Goal: Task Accomplishment & Management: Manage account settings

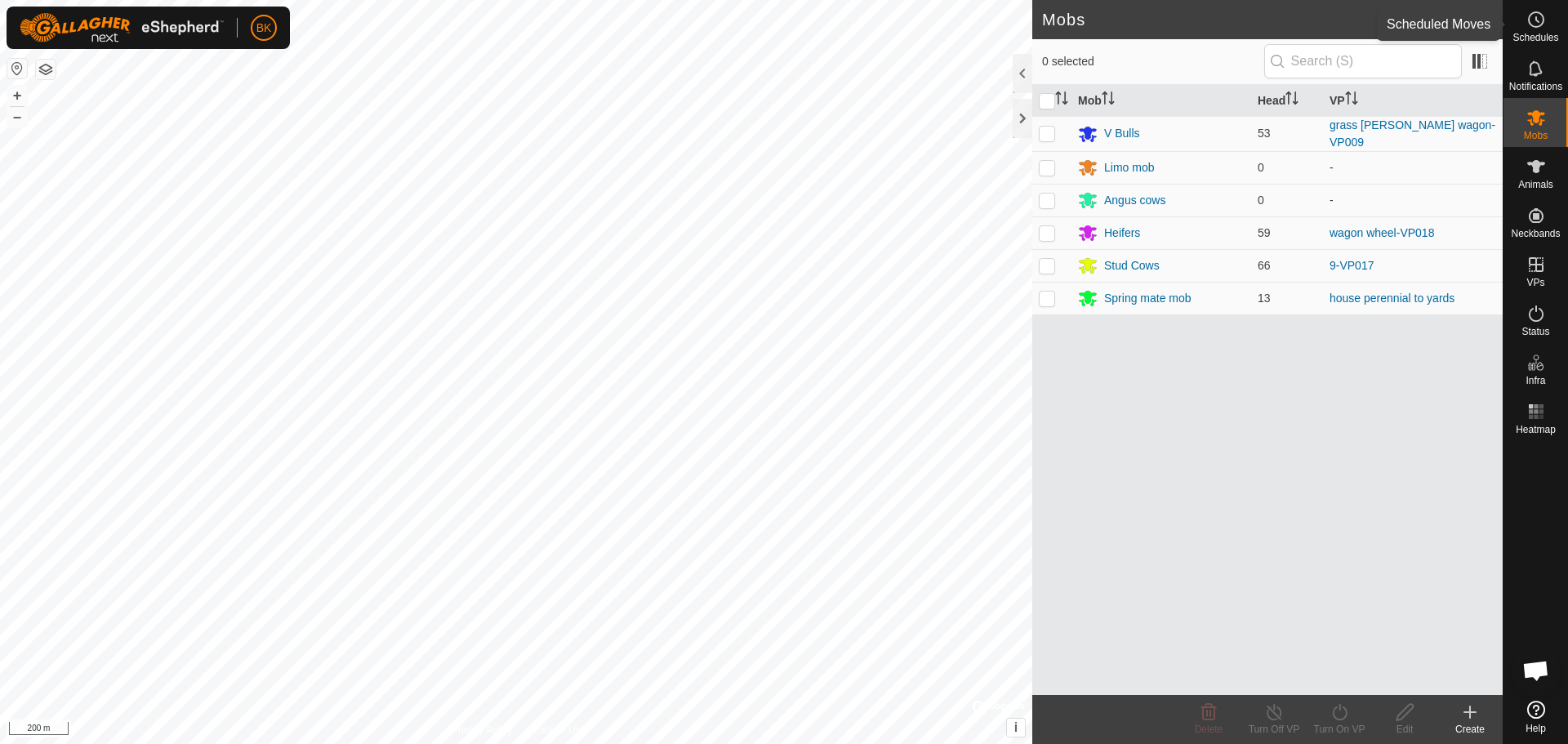
click at [1535, 20] on icon at bounding box center [1537, 20] width 20 height 20
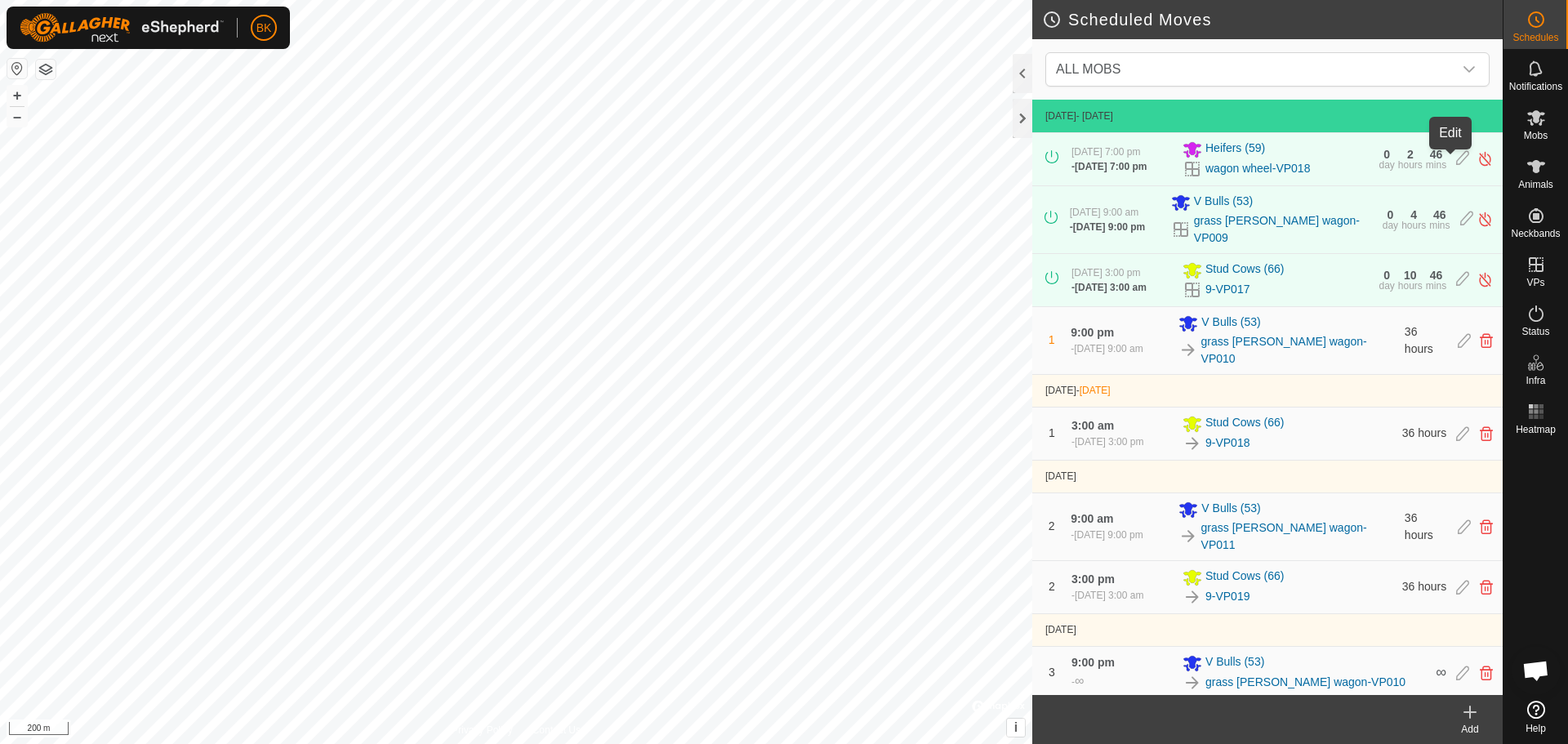
click at [1457, 163] on icon at bounding box center [1463, 159] width 13 height 17
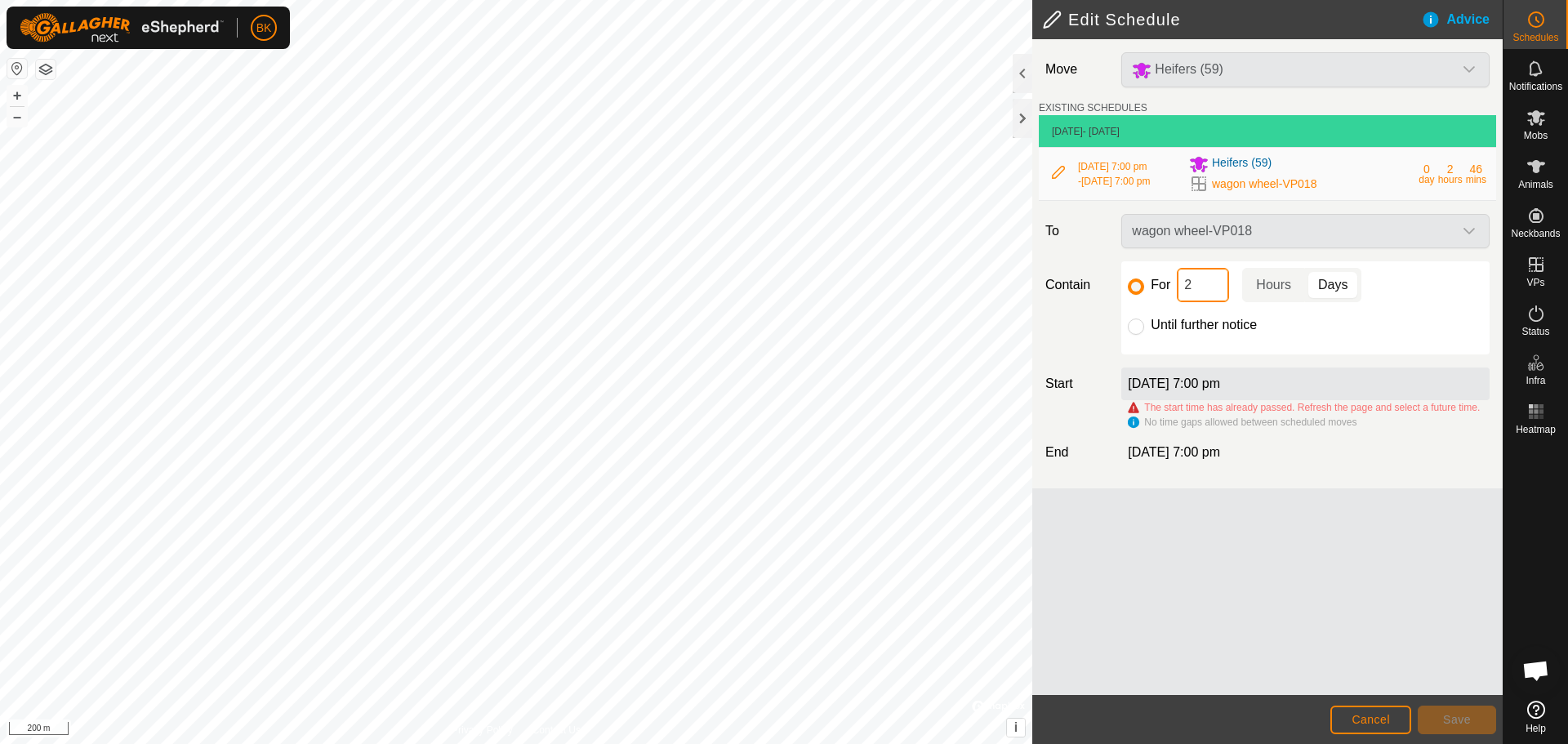
click at [1199, 281] on input "2" at bounding box center [1202, 285] width 52 height 35
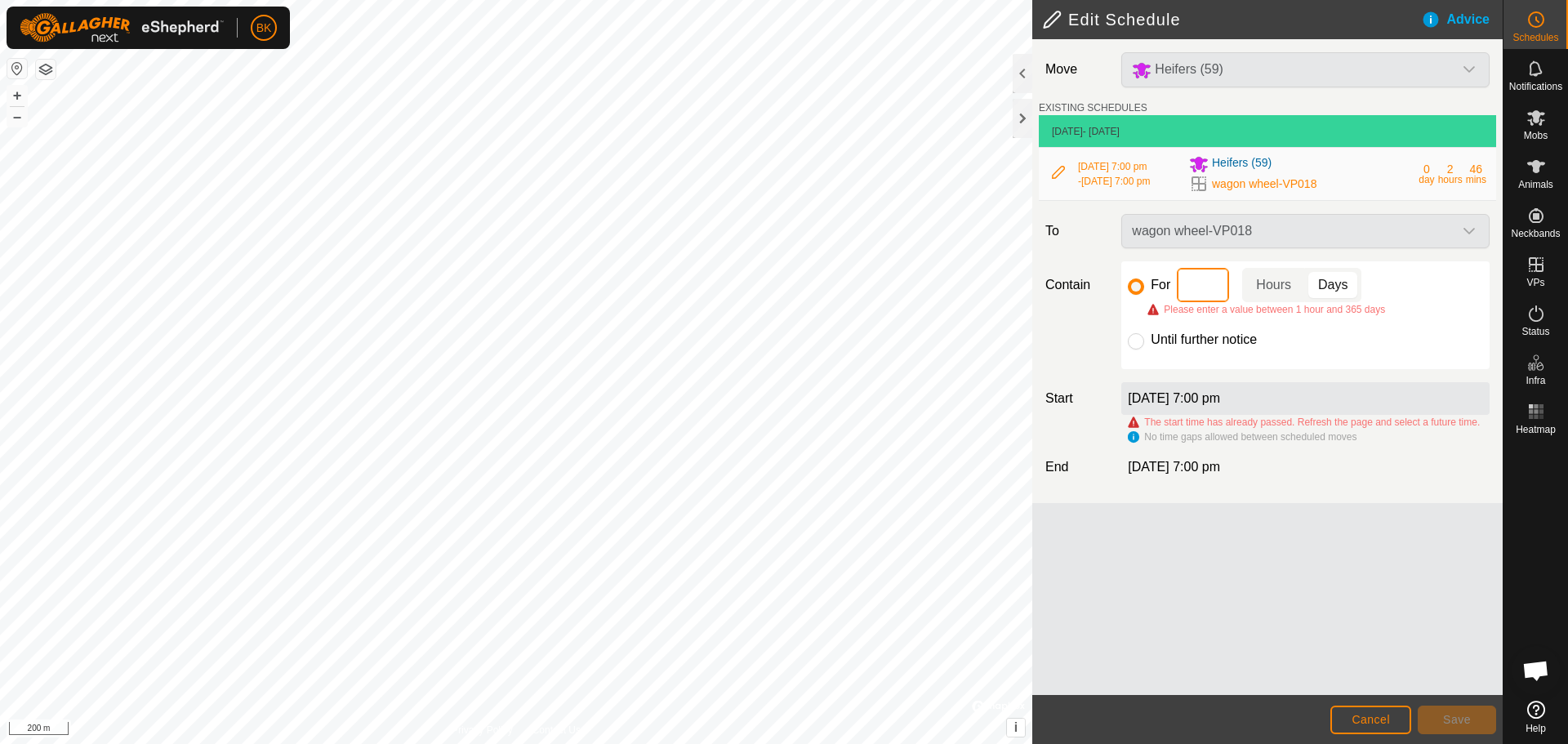
type input "4"
type input "5"
click at [1541, 27] on icon at bounding box center [1537, 20] width 20 height 20
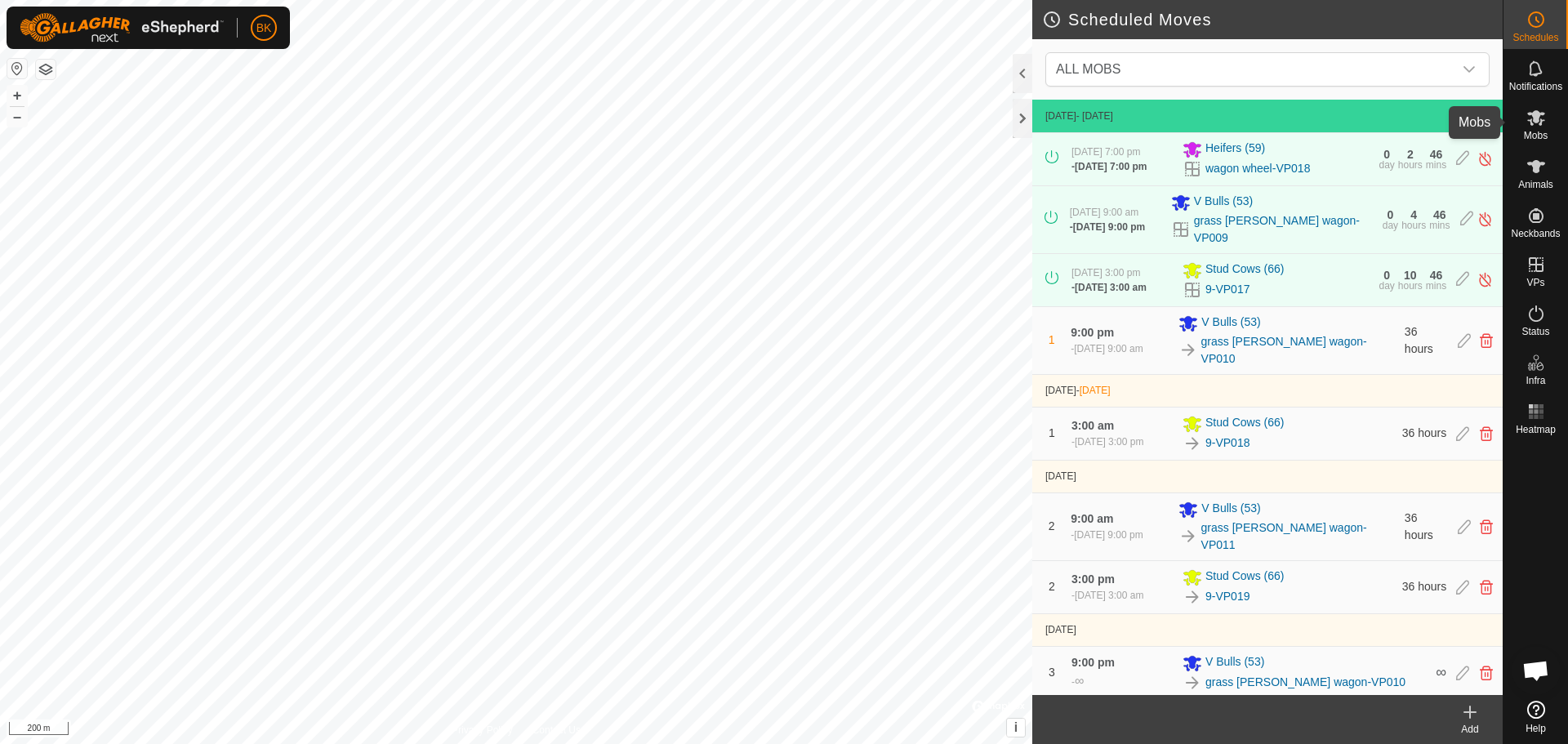
click at [1540, 119] on icon at bounding box center [1537, 118] width 18 height 16
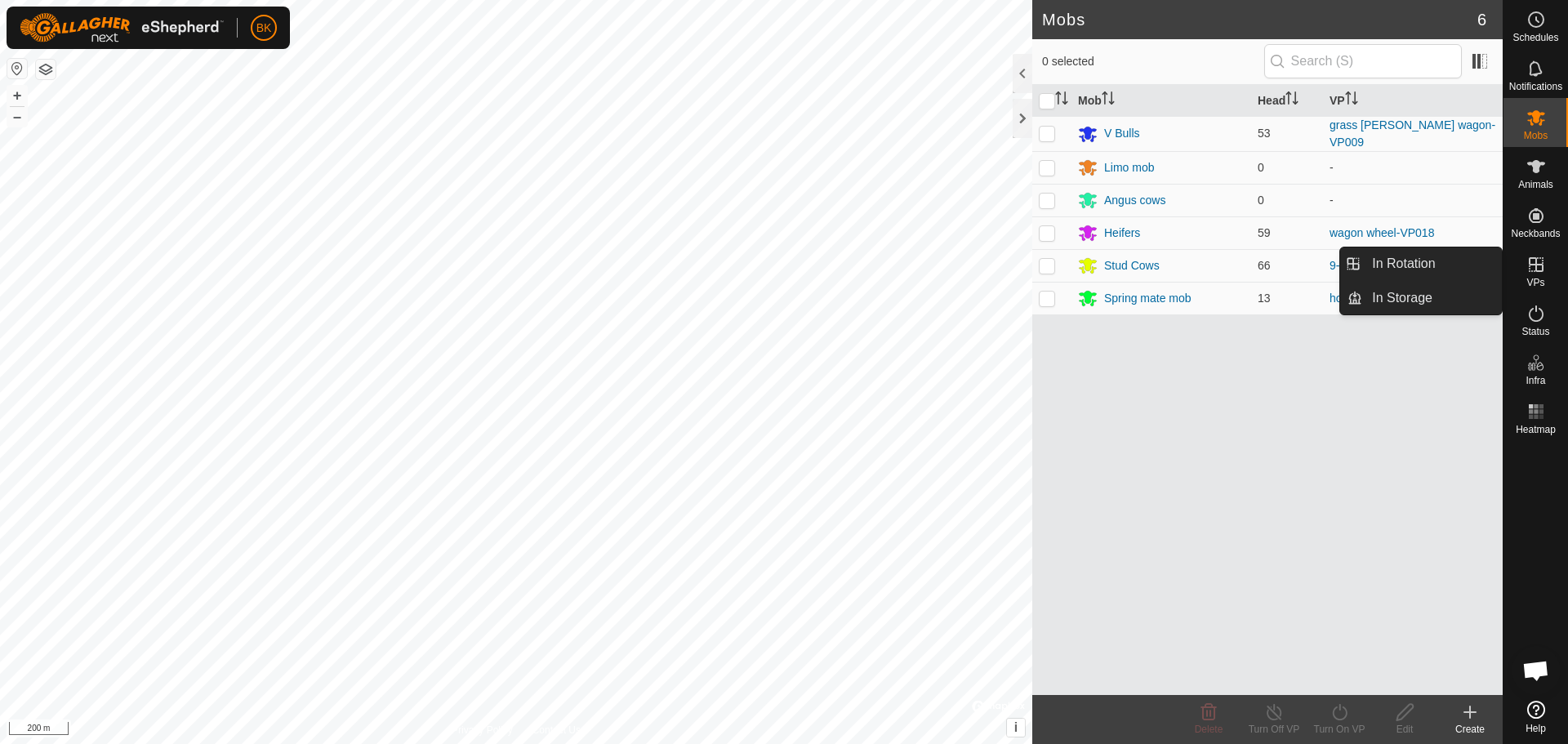
click at [1533, 269] on icon at bounding box center [1537, 265] width 20 height 20
click at [1449, 260] on link "In Rotation" at bounding box center [1432, 264] width 140 height 33
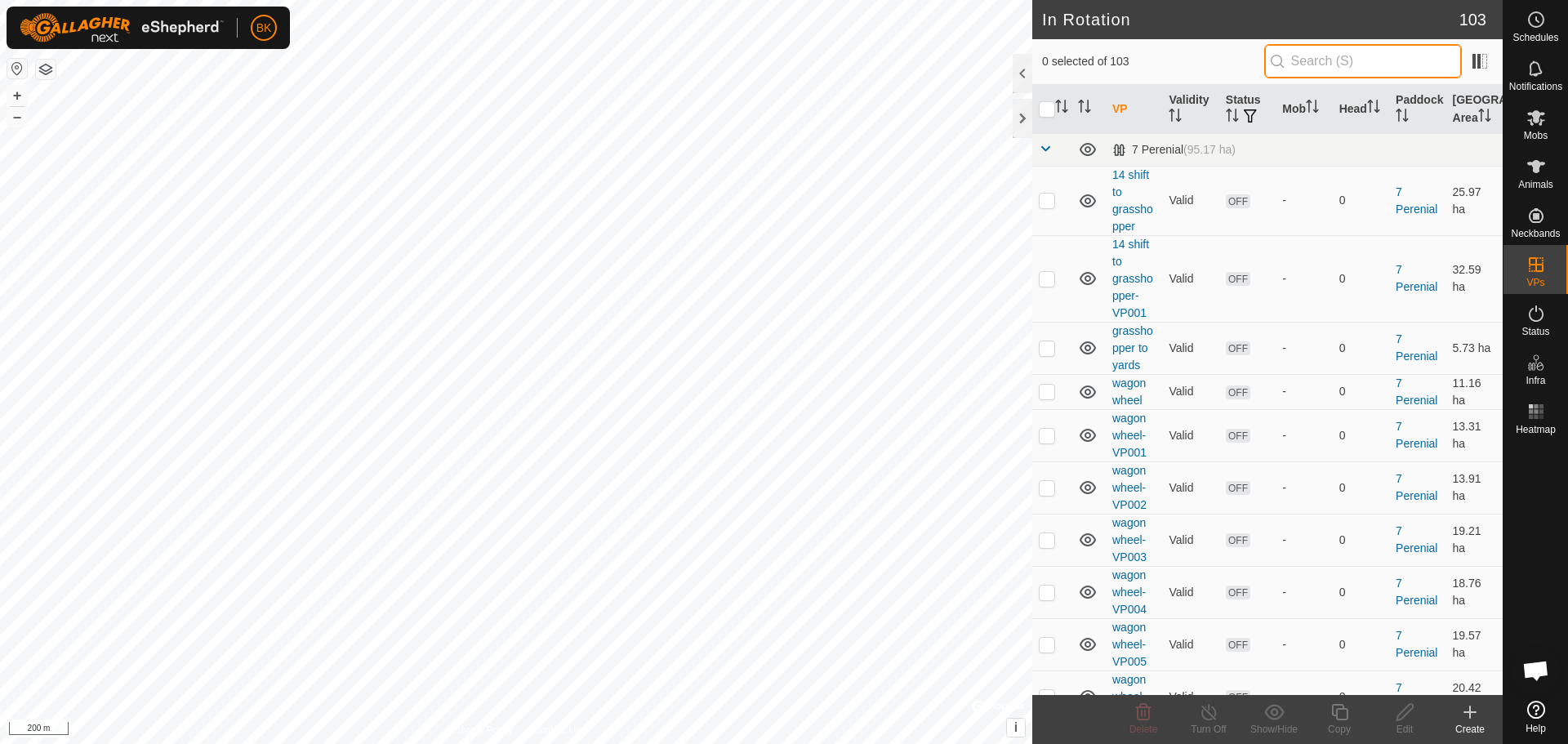
click at [1312, 69] on input "text" at bounding box center [1362, 61] width 197 height 35
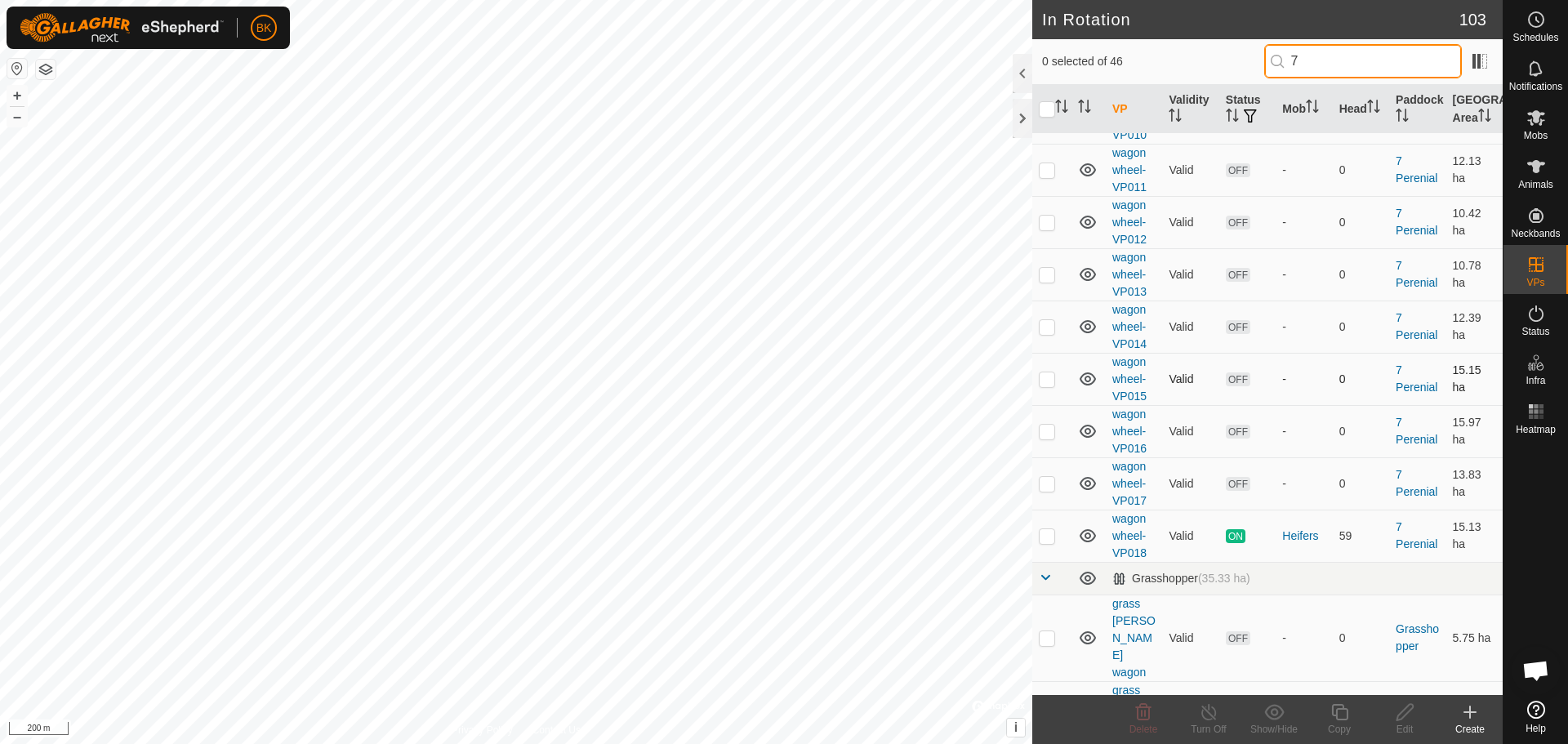
scroll to position [817, 0]
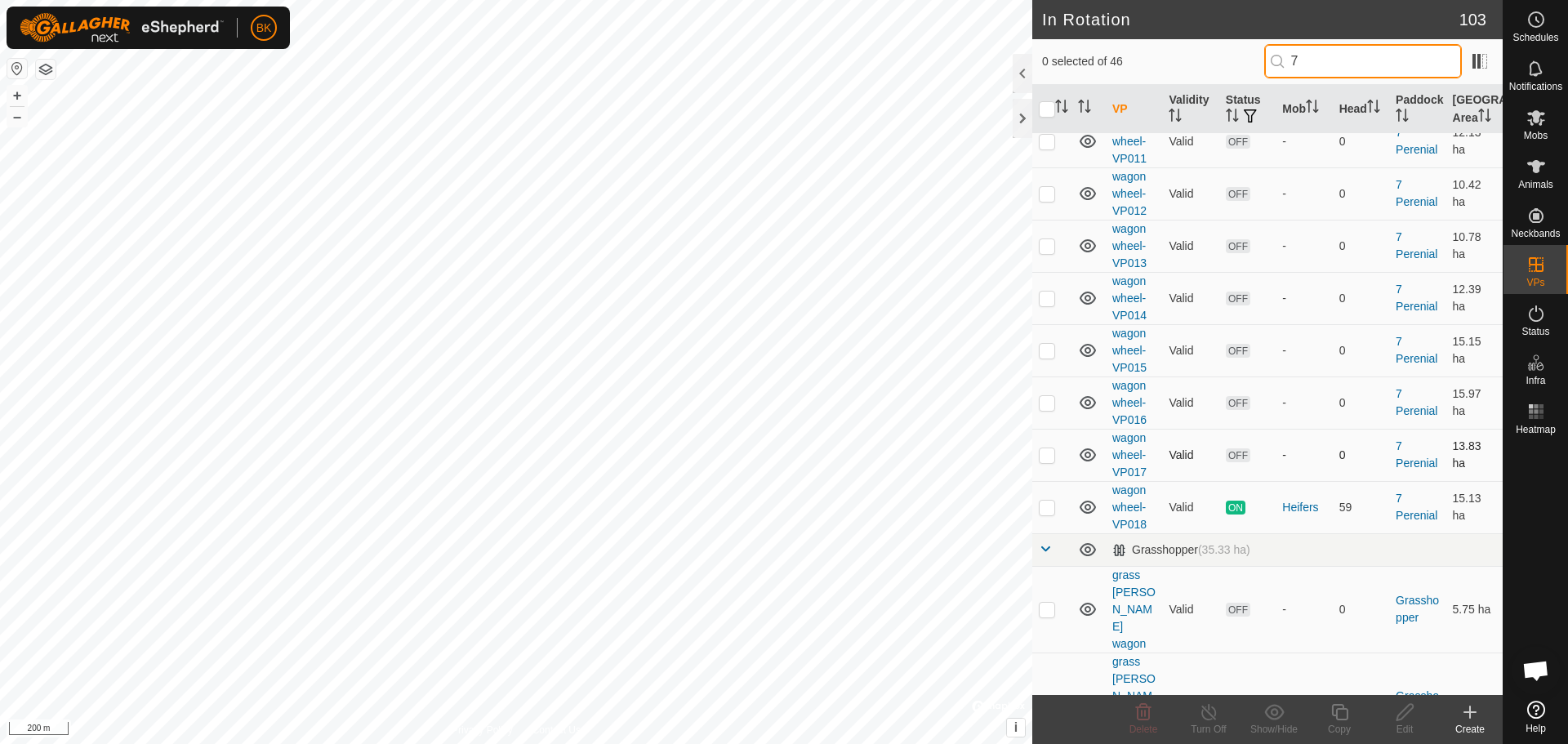
type input "7"
click at [1052, 462] on p-checkbox at bounding box center [1047, 455] width 17 height 13
checkbox input "true"
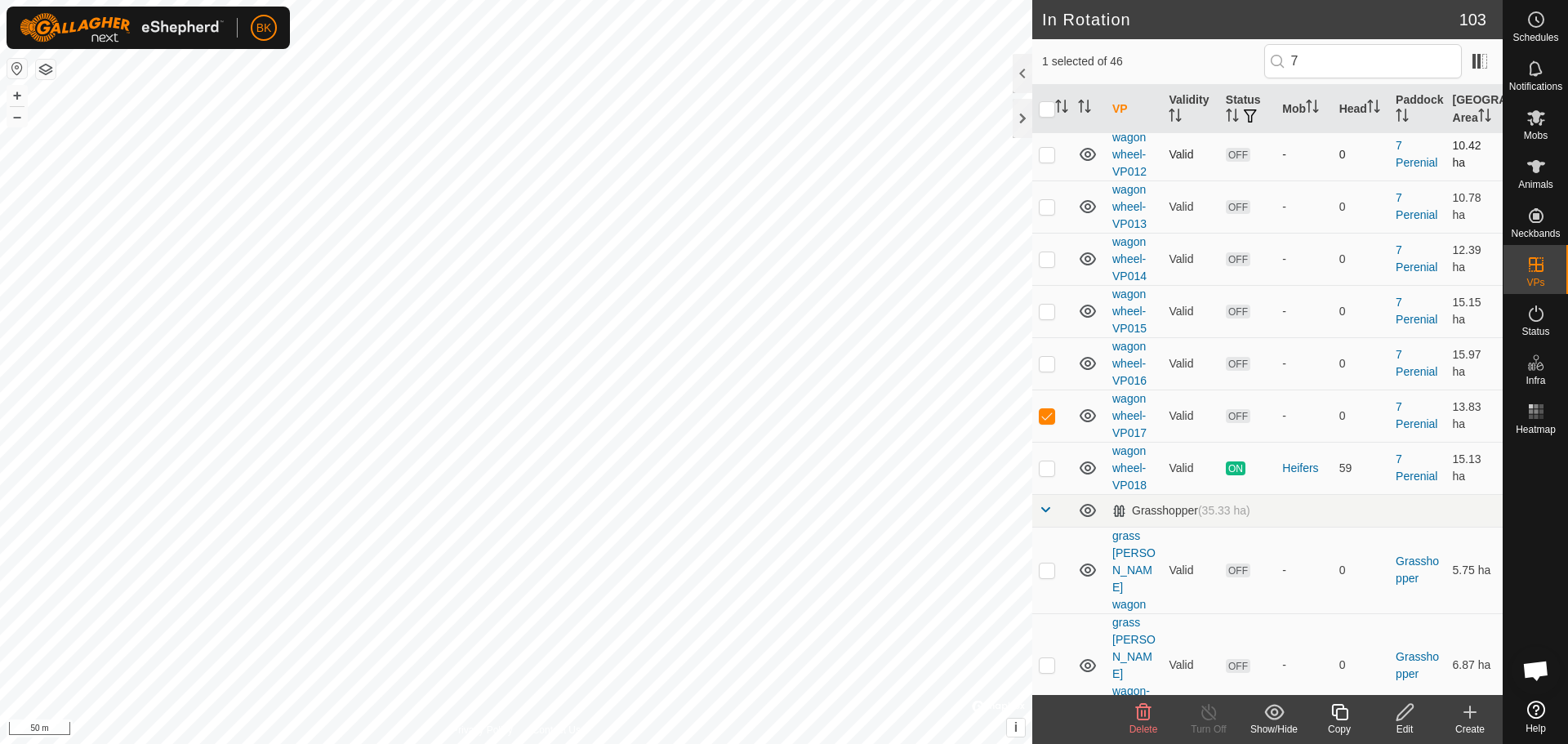
scroll to position [898, 0]
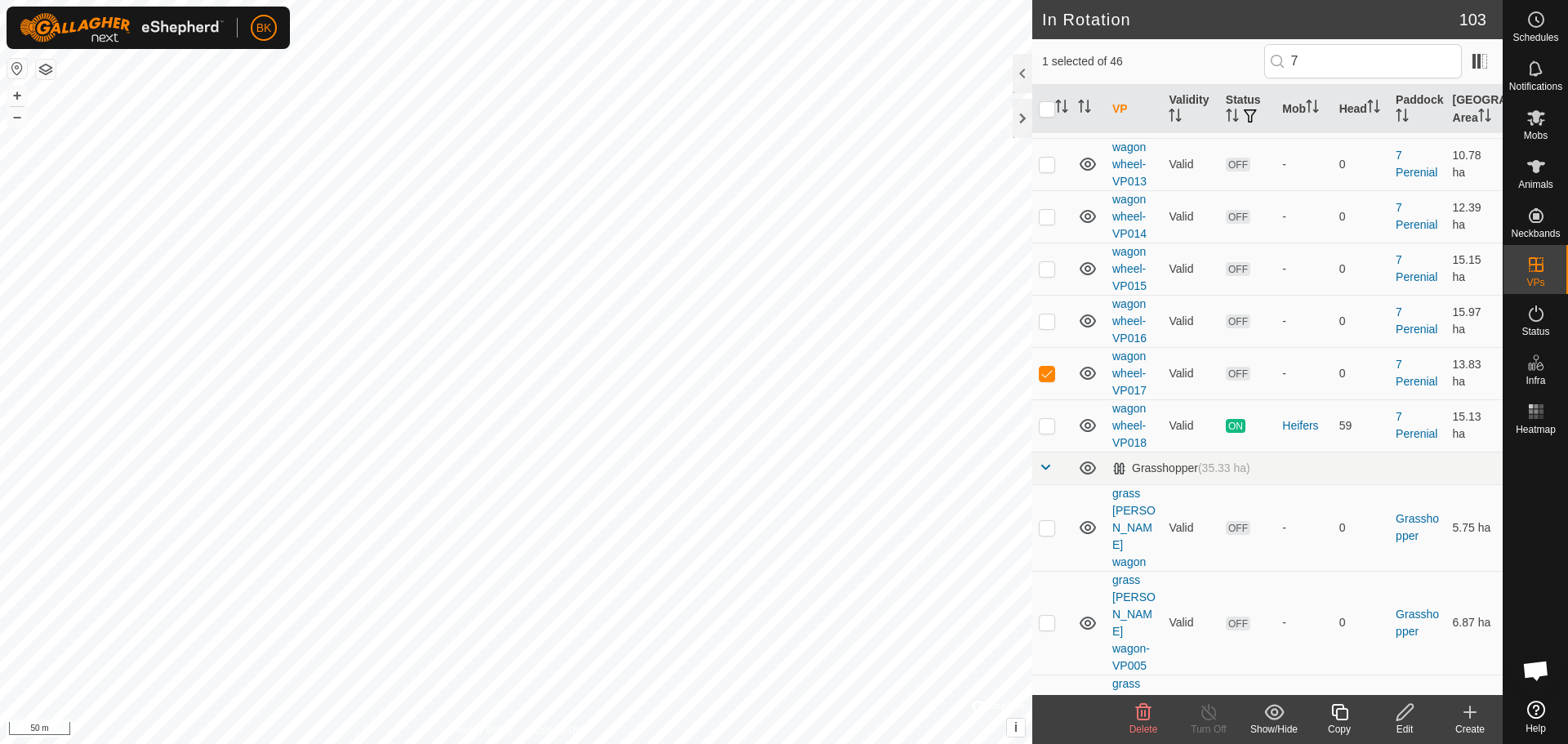
click at [1404, 716] on icon at bounding box center [1405, 713] width 17 height 17
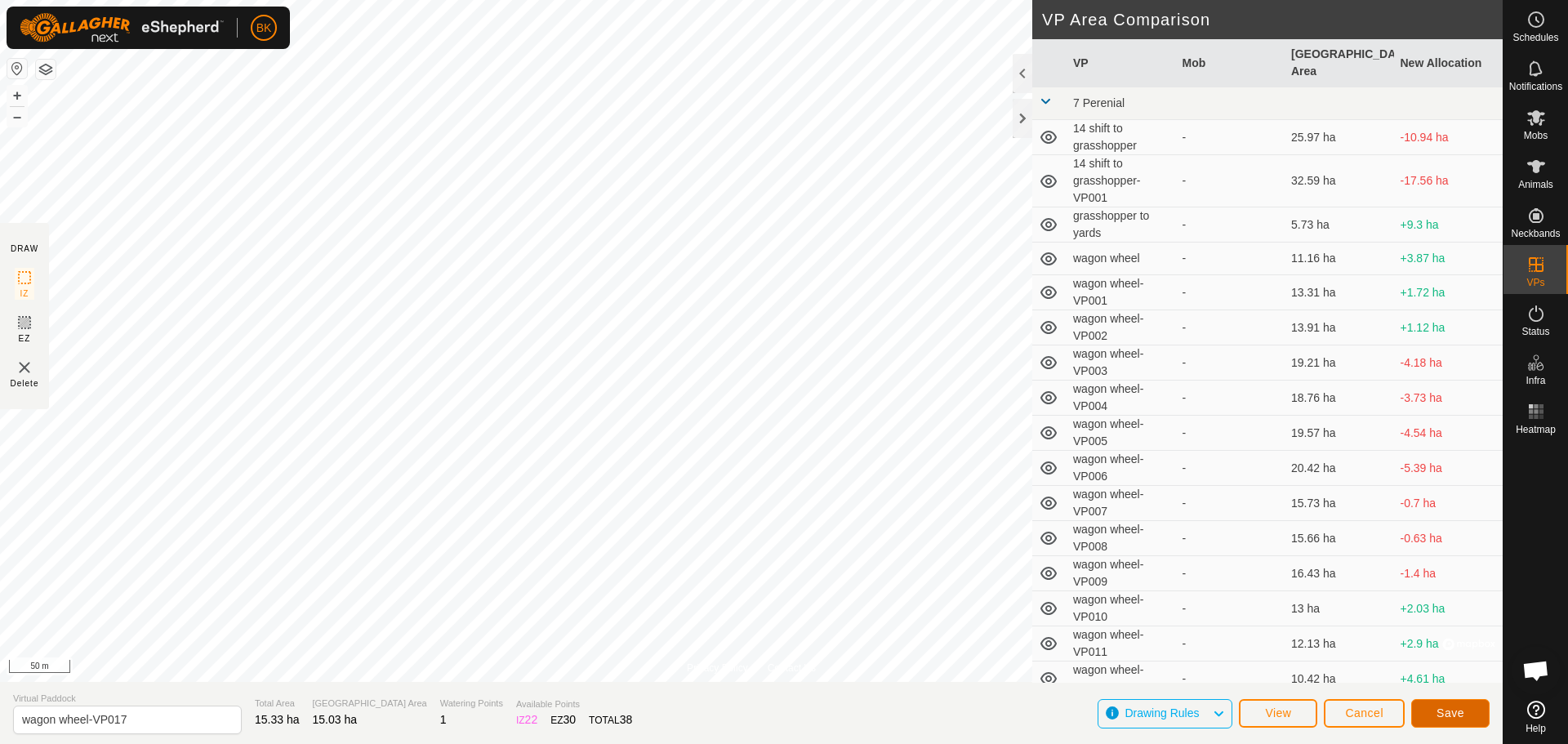
click at [1469, 724] on button "Save" at bounding box center [1450, 713] width 78 height 29
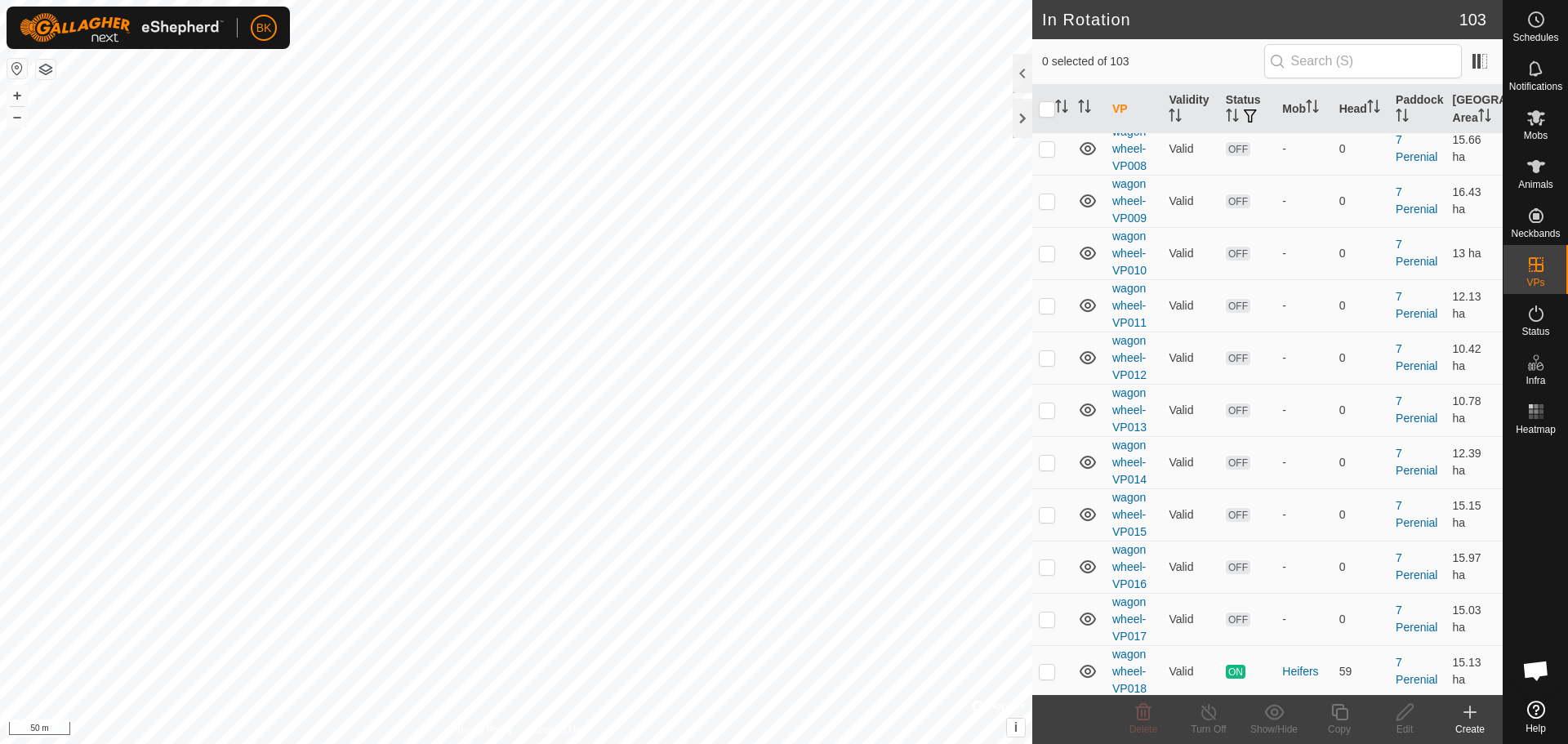
scroll to position [327, 0]
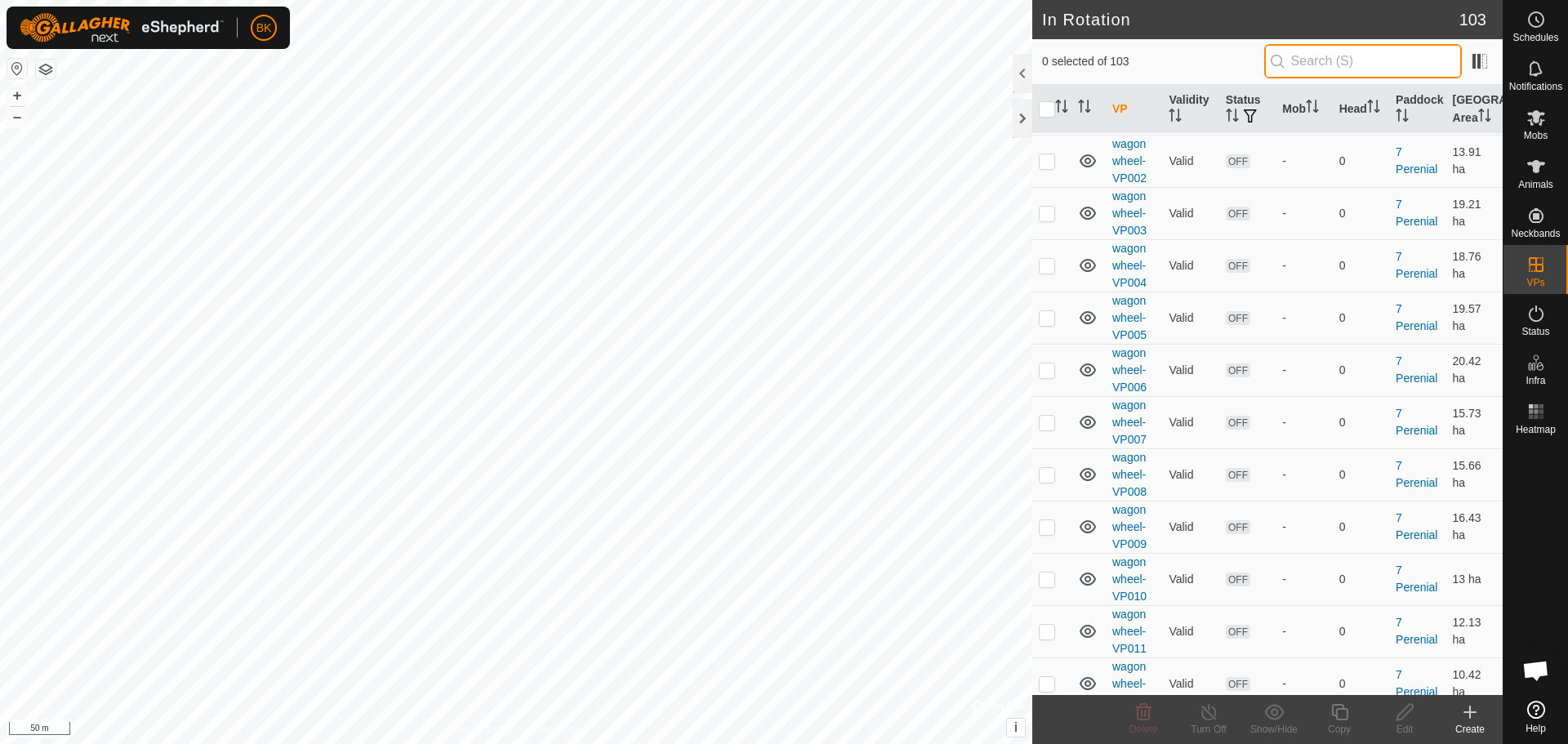
click at [1324, 60] on input "text" at bounding box center [1362, 61] width 197 height 35
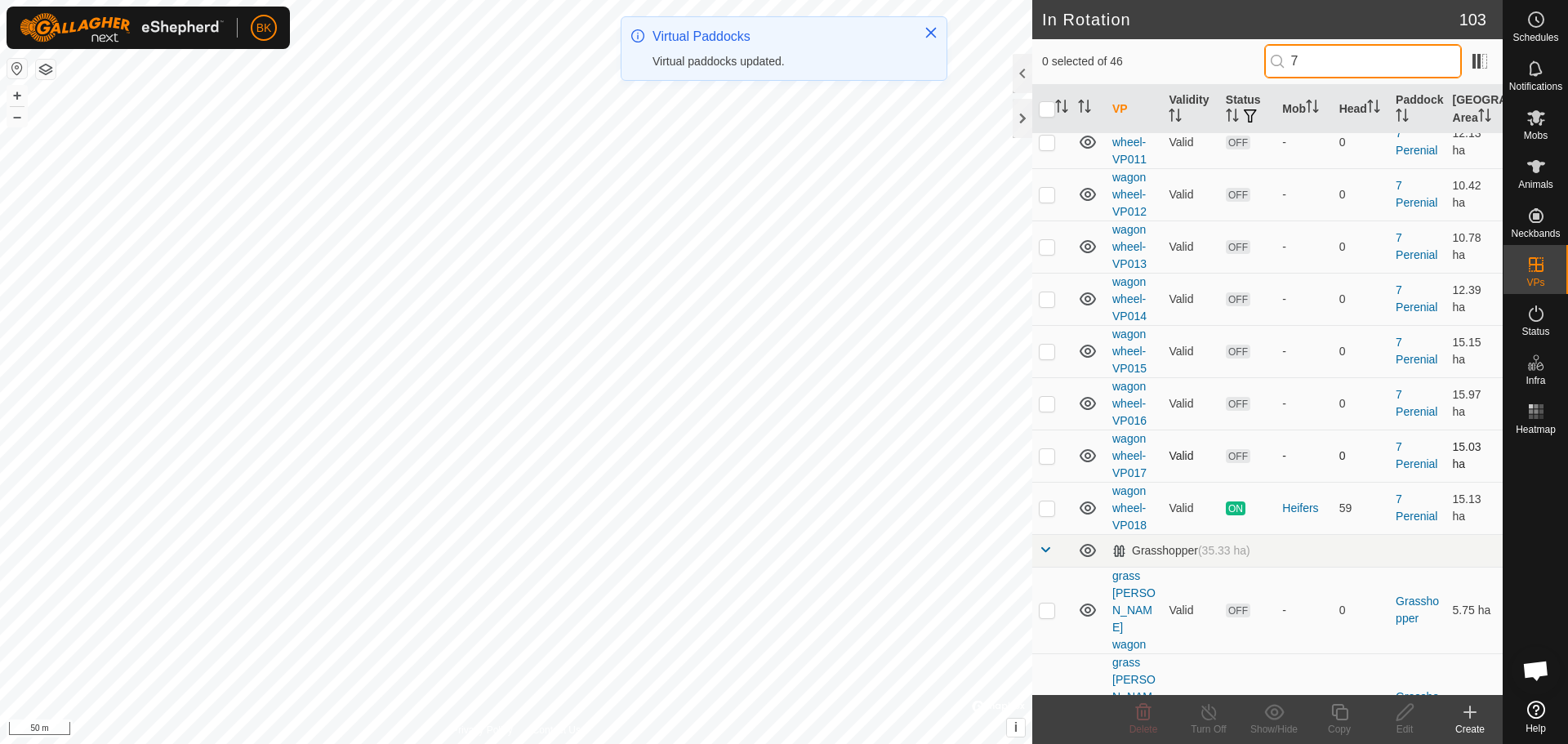
scroll to position [817, 0]
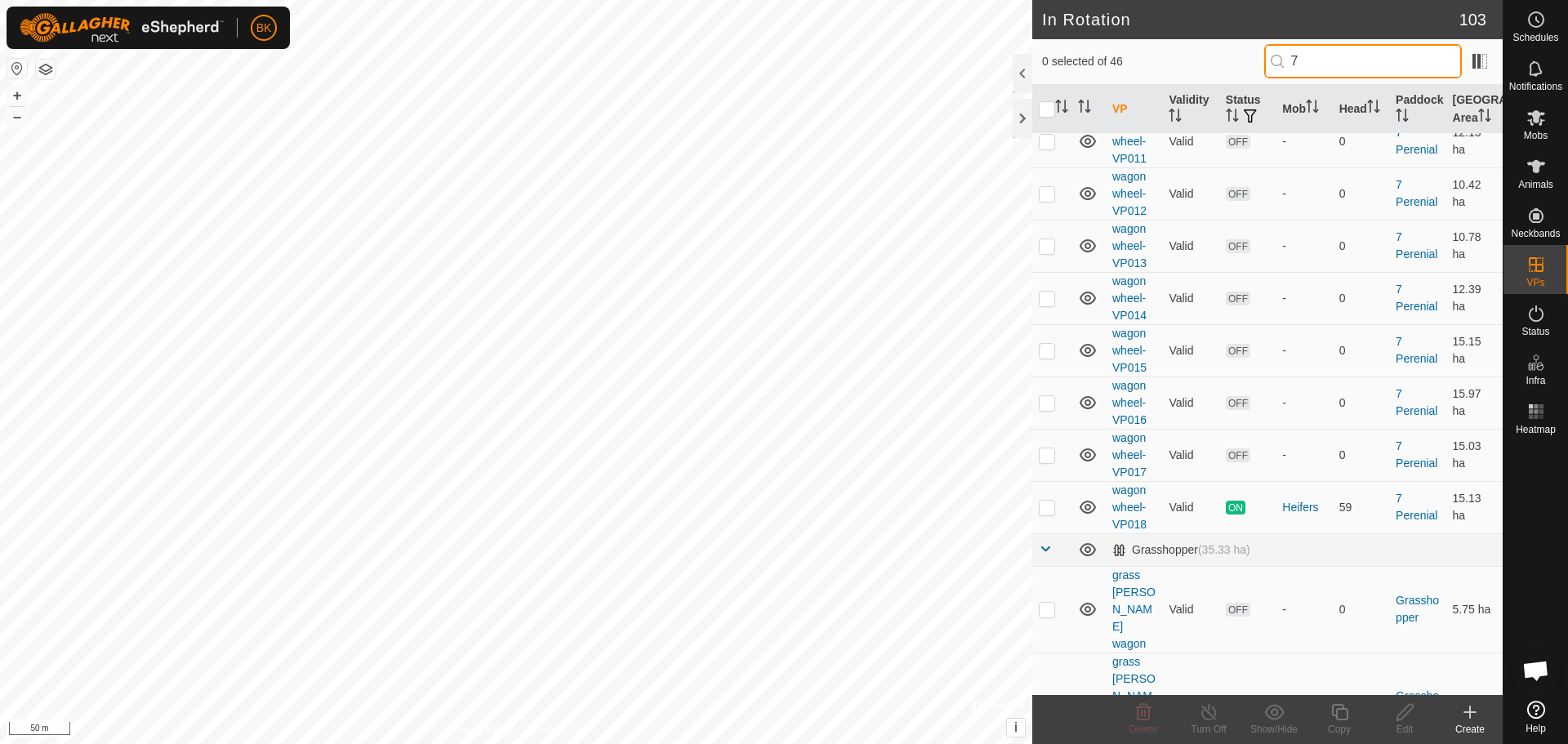
type input "7"
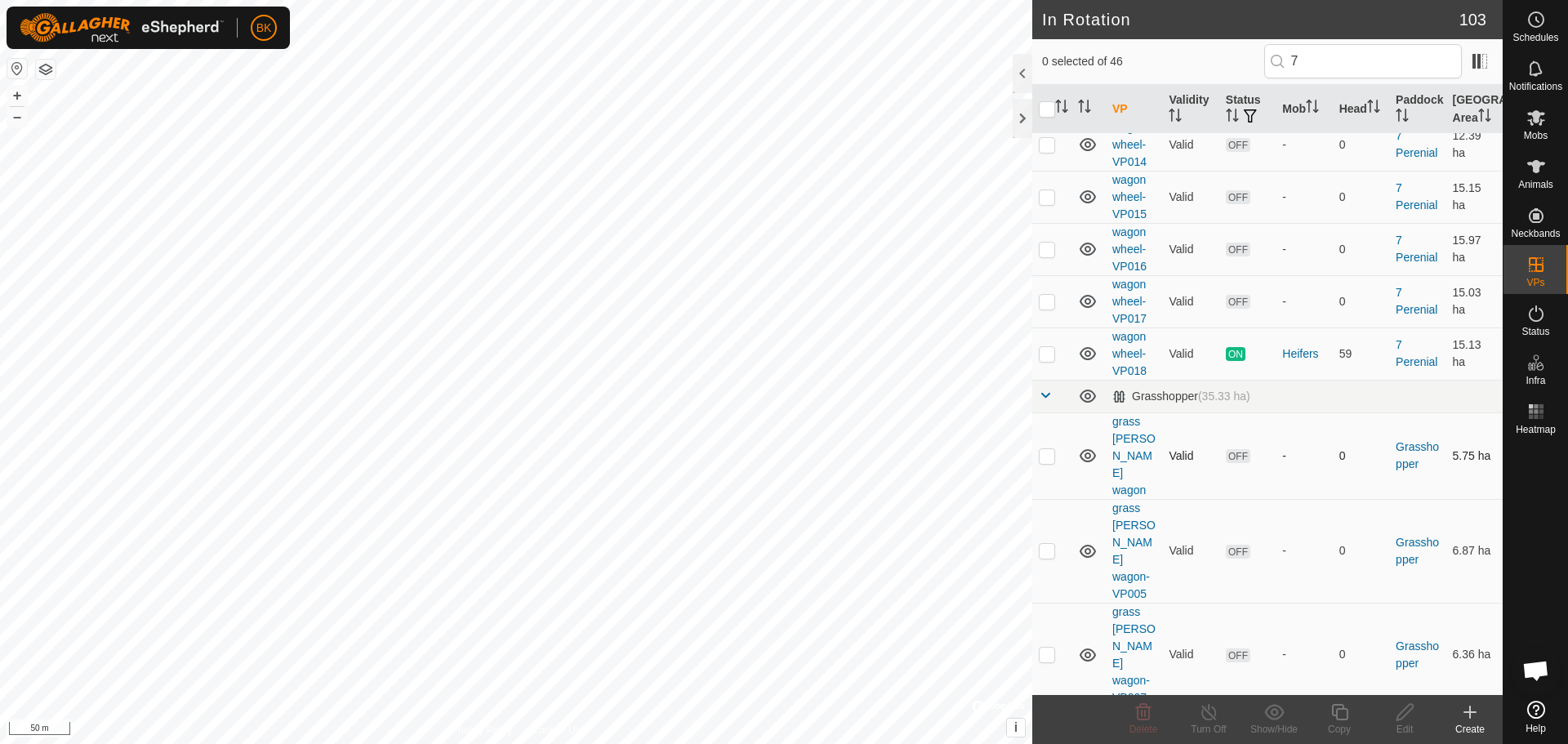
scroll to position [980, 0]
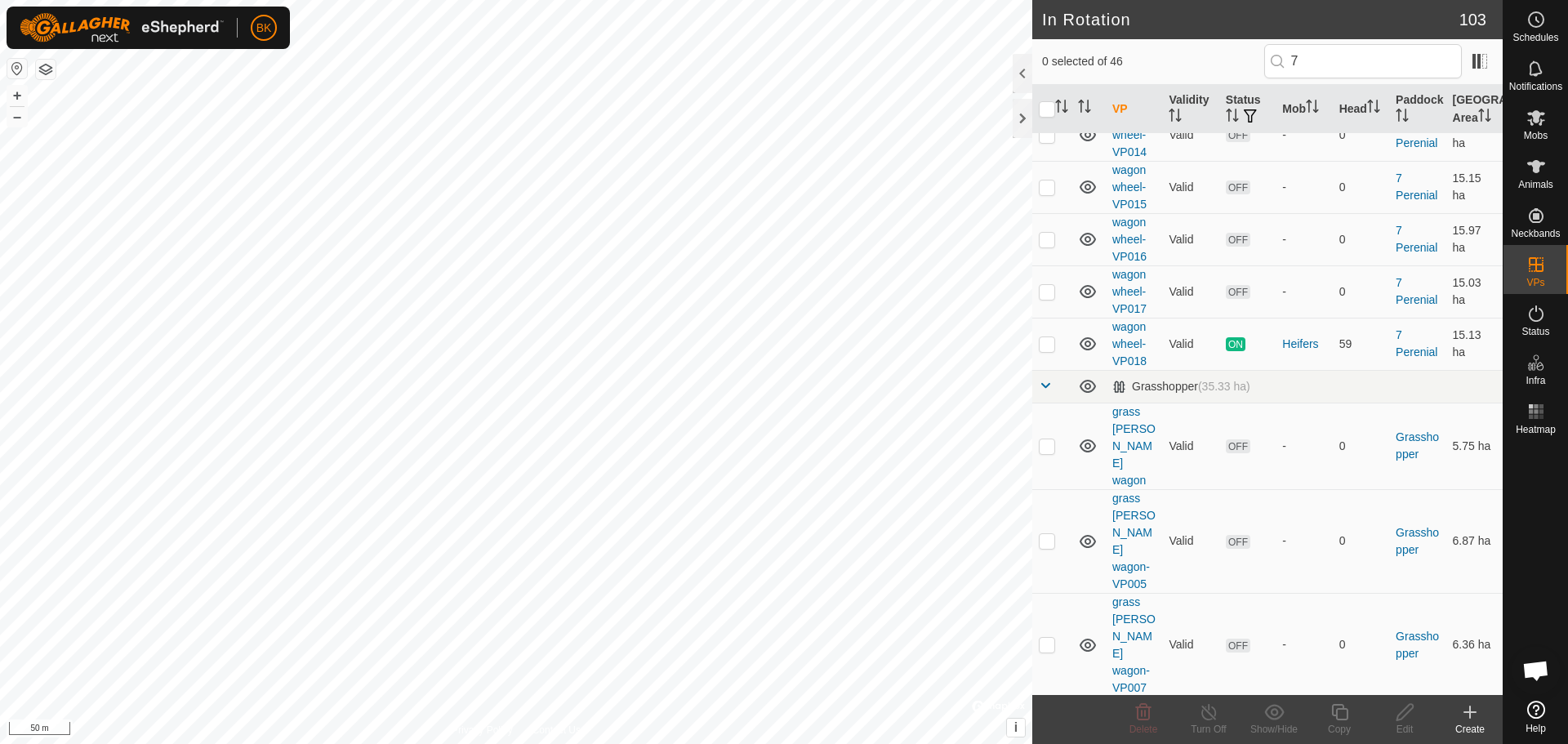
click at [1050, 298] on p-checkbox at bounding box center [1047, 291] width 17 height 13
checkbox input "true"
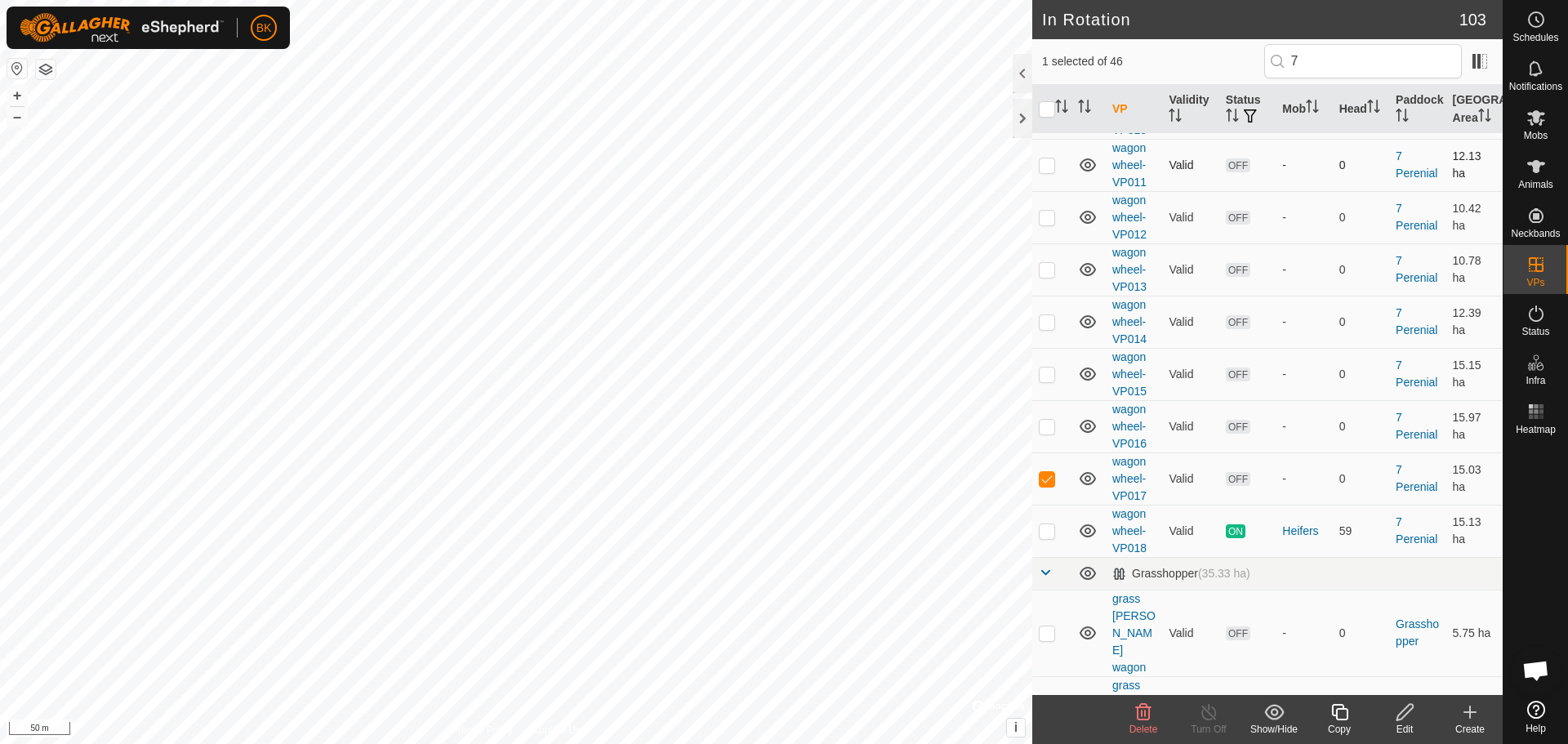
scroll to position [898, 0]
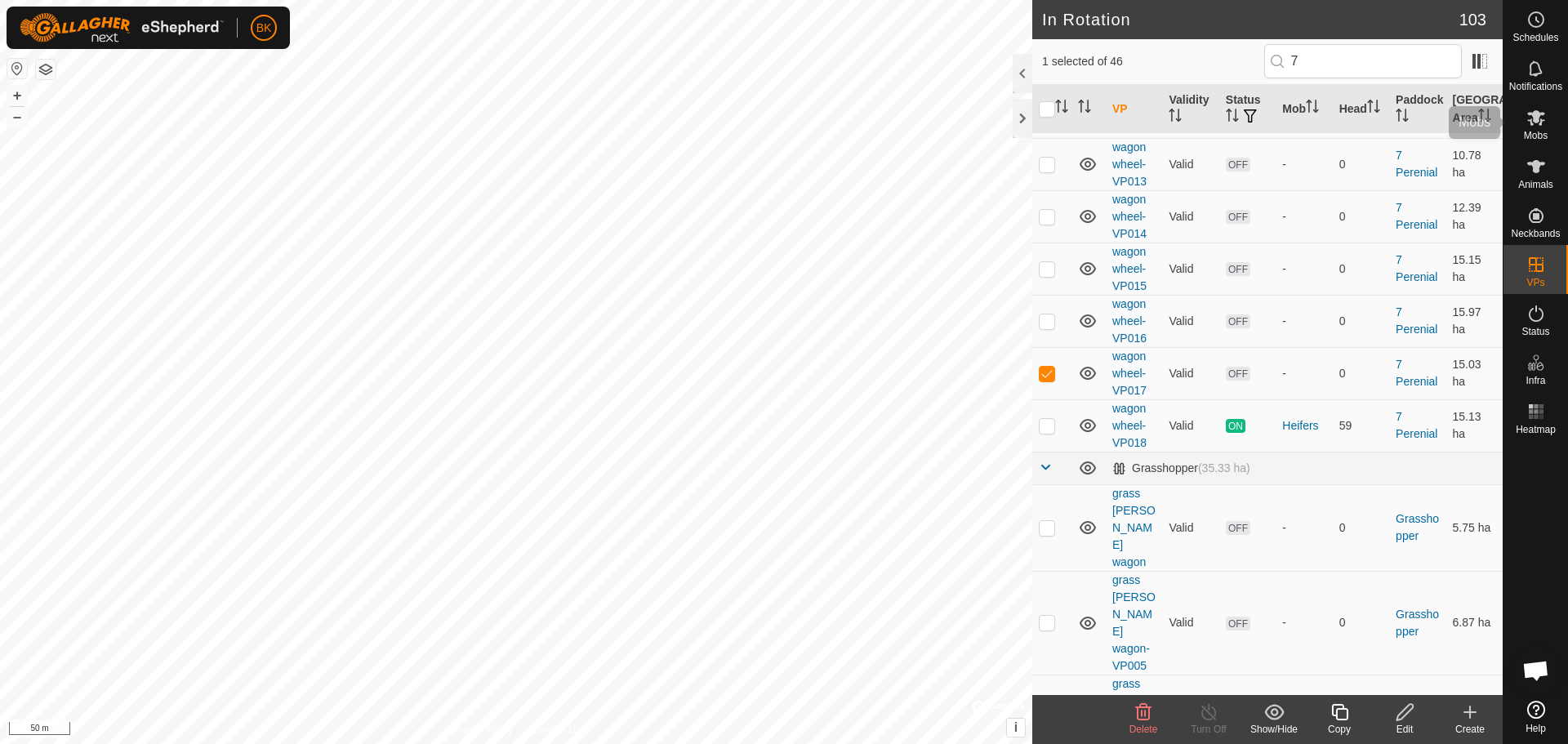
click at [1525, 116] on es-mob-svg-icon at bounding box center [1537, 118] width 30 height 26
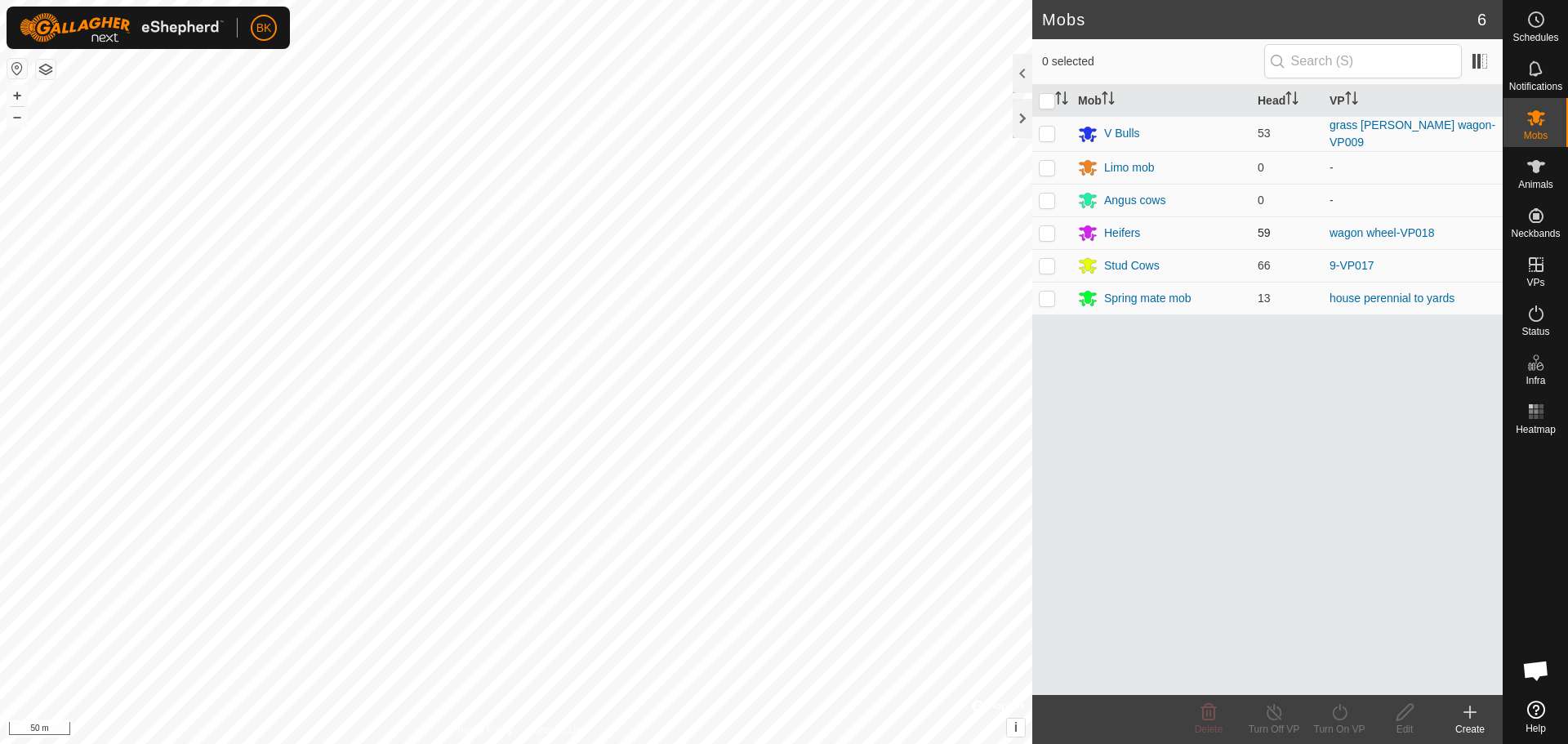
click at [1048, 231] on p-checkbox at bounding box center [1047, 233] width 17 height 13
checkbox input "true"
click at [1336, 706] on icon at bounding box center [1339, 713] width 21 height 20
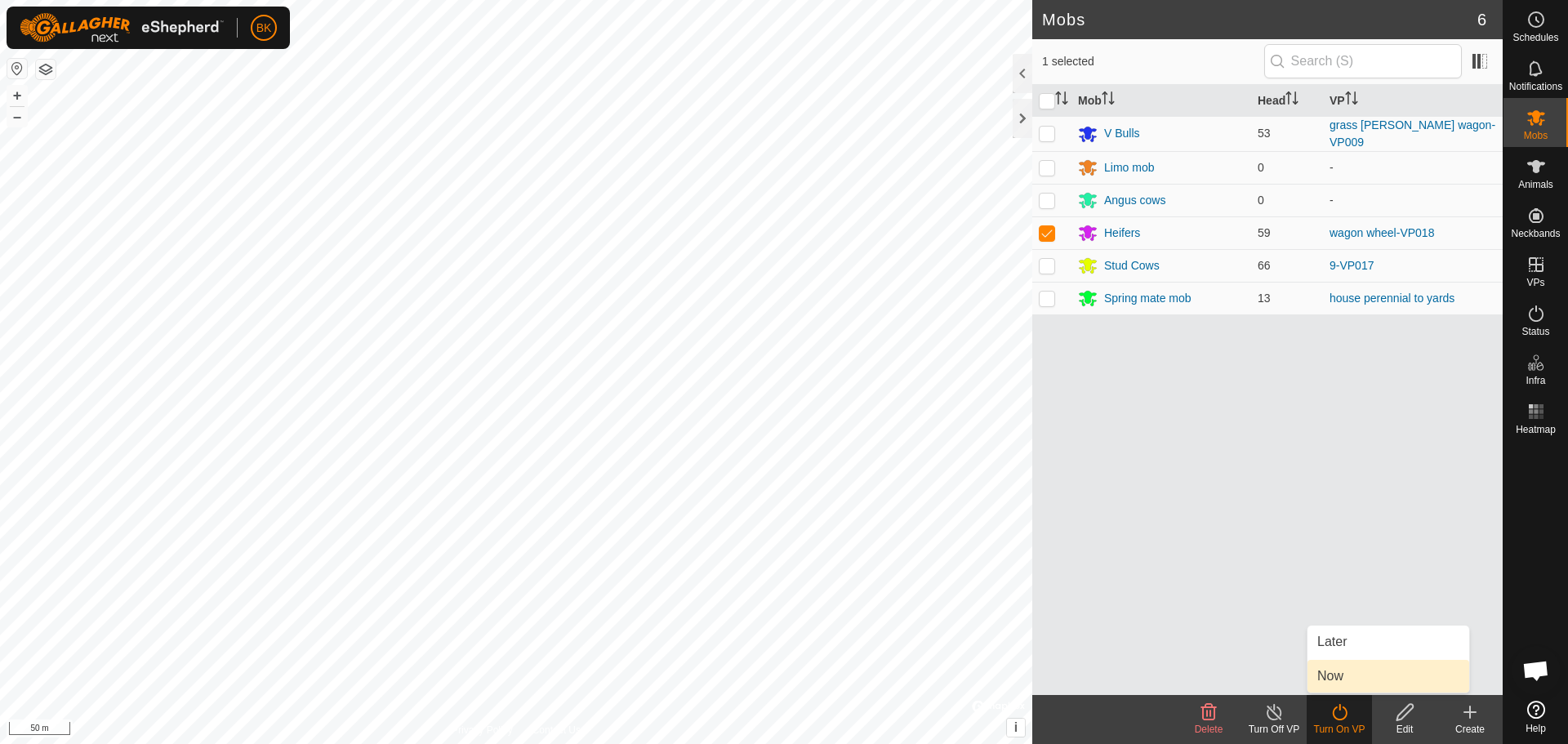
click at [1335, 671] on link "Now" at bounding box center [1389, 676] width 162 height 33
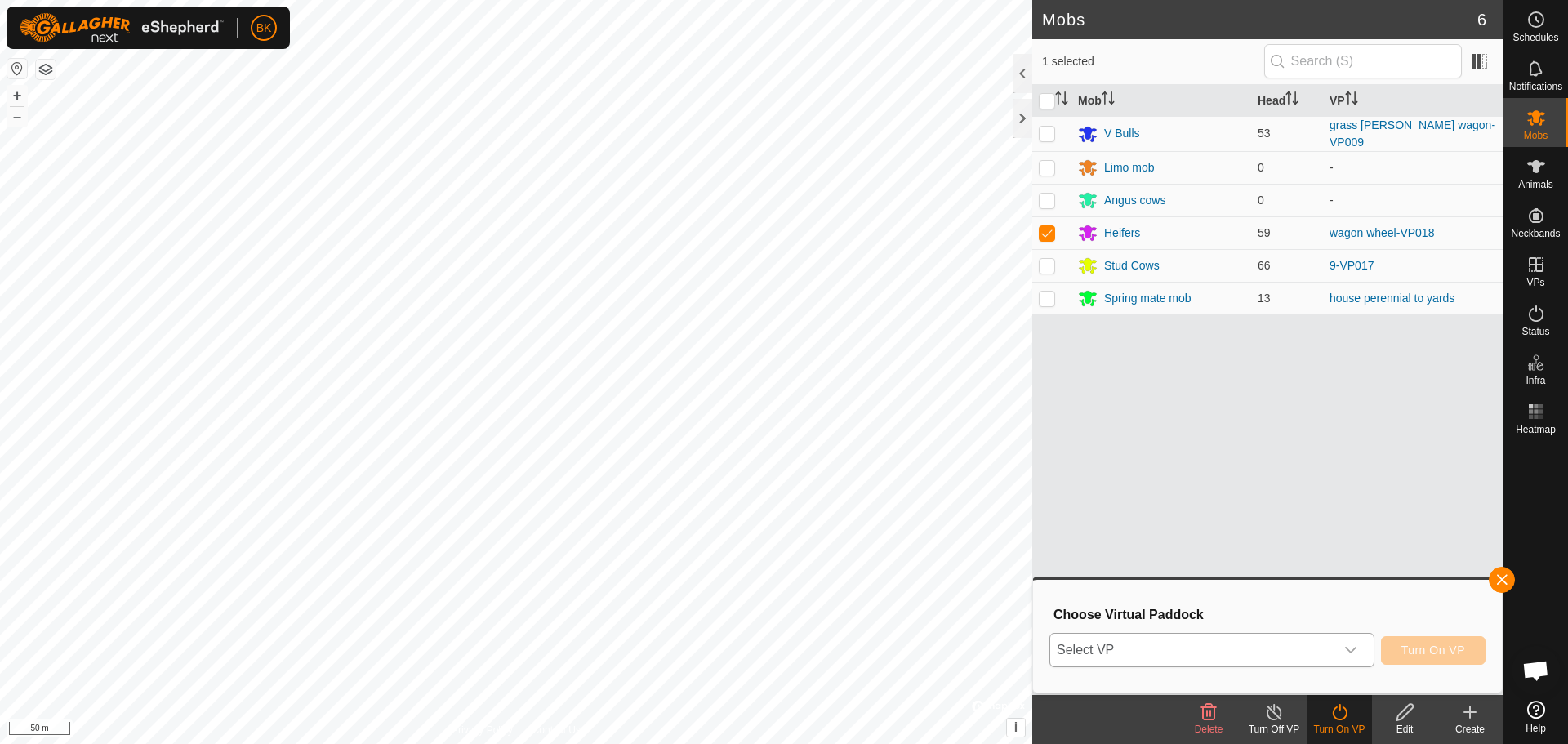
click at [1351, 656] on icon "dropdown trigger" at bounding box center [1351, 650] width 13 height 13
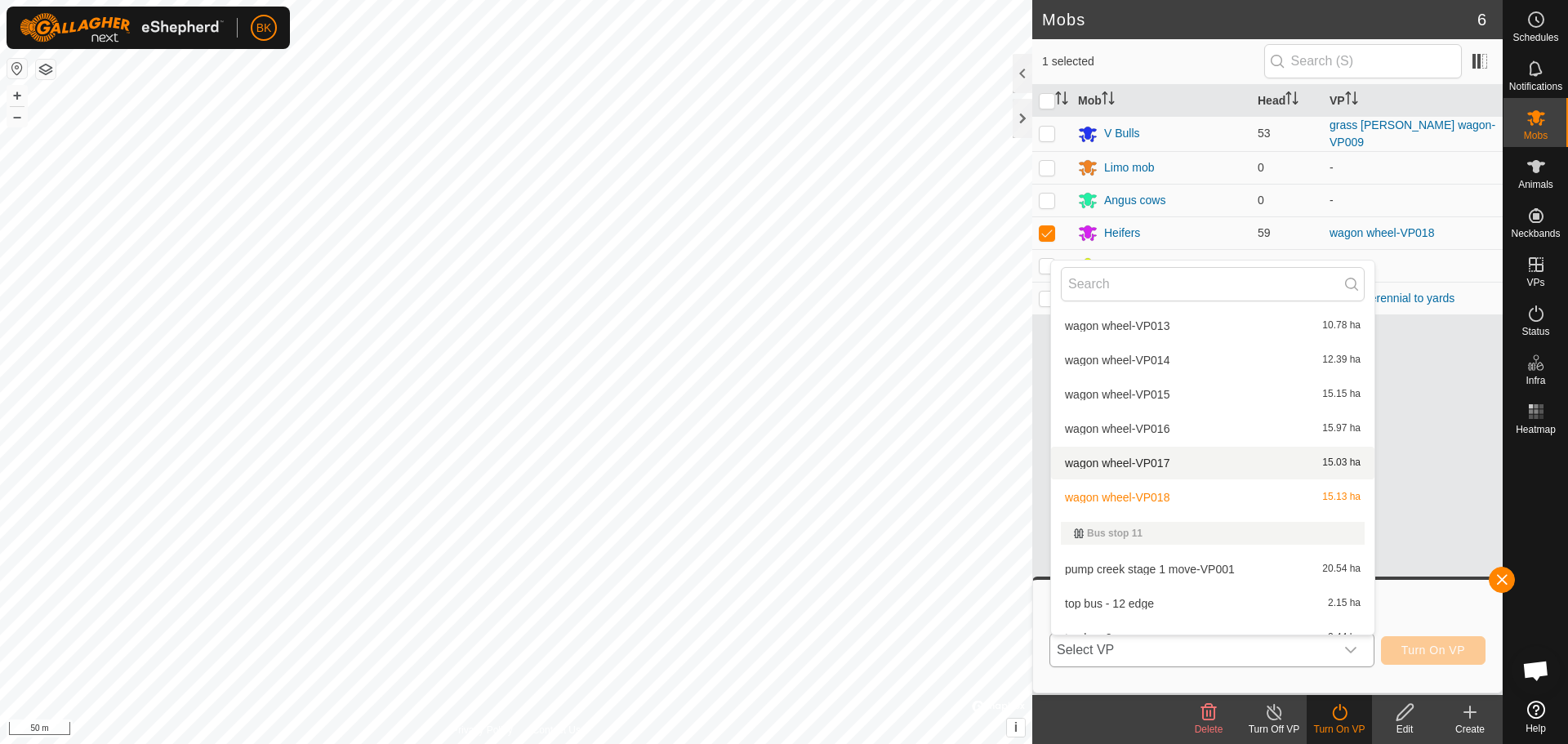
scroll to position [508, 0]
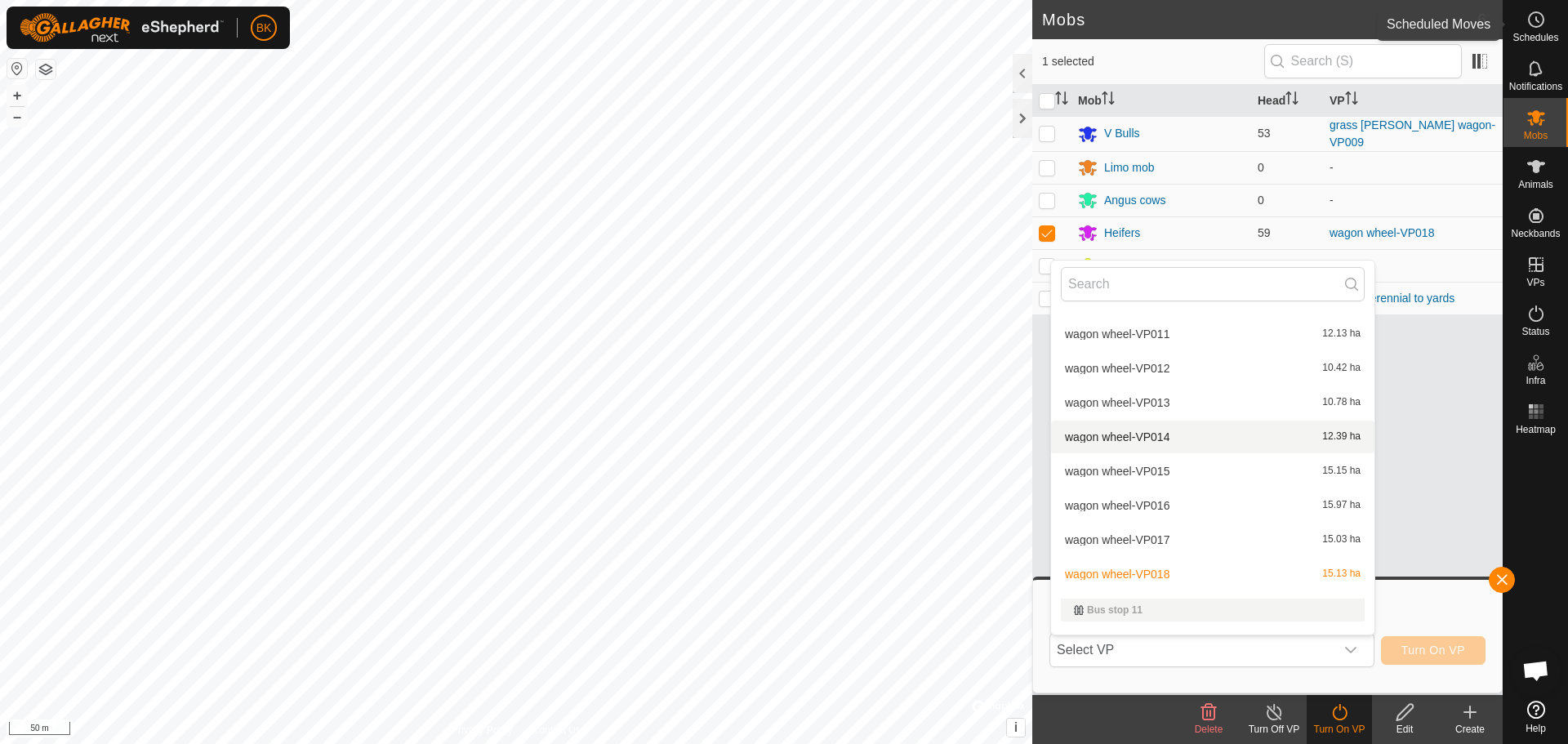
click at [1534, 22] on icon at bounding box center [1537, 20] width 20 height 20
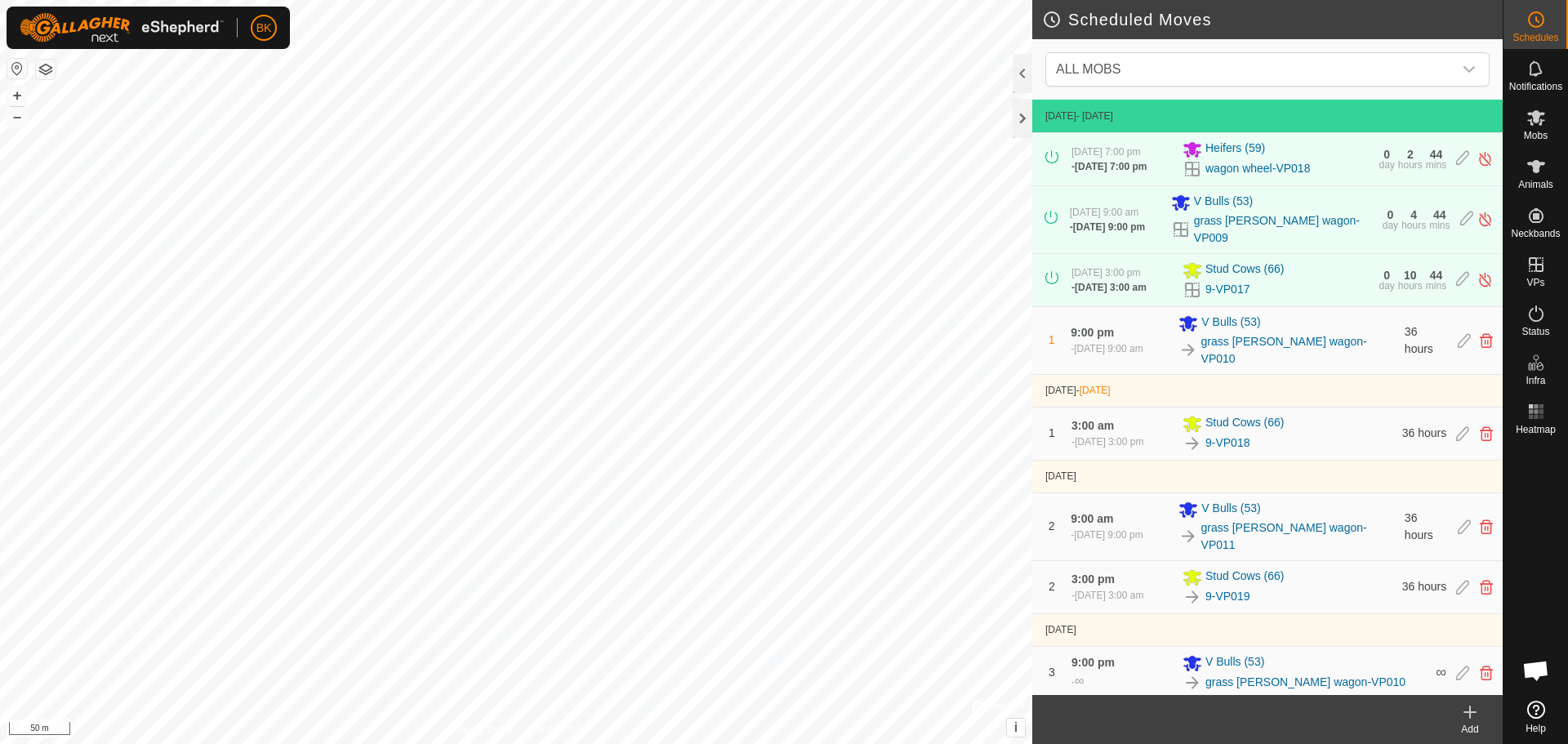
click at [1384, 159] on div "0 day 2 hours 44 mins" at bounding box center [1413, 159] width 68 height 21
click at [1477, 162] on img at bounding box center [1485, 159] width 16 height 17
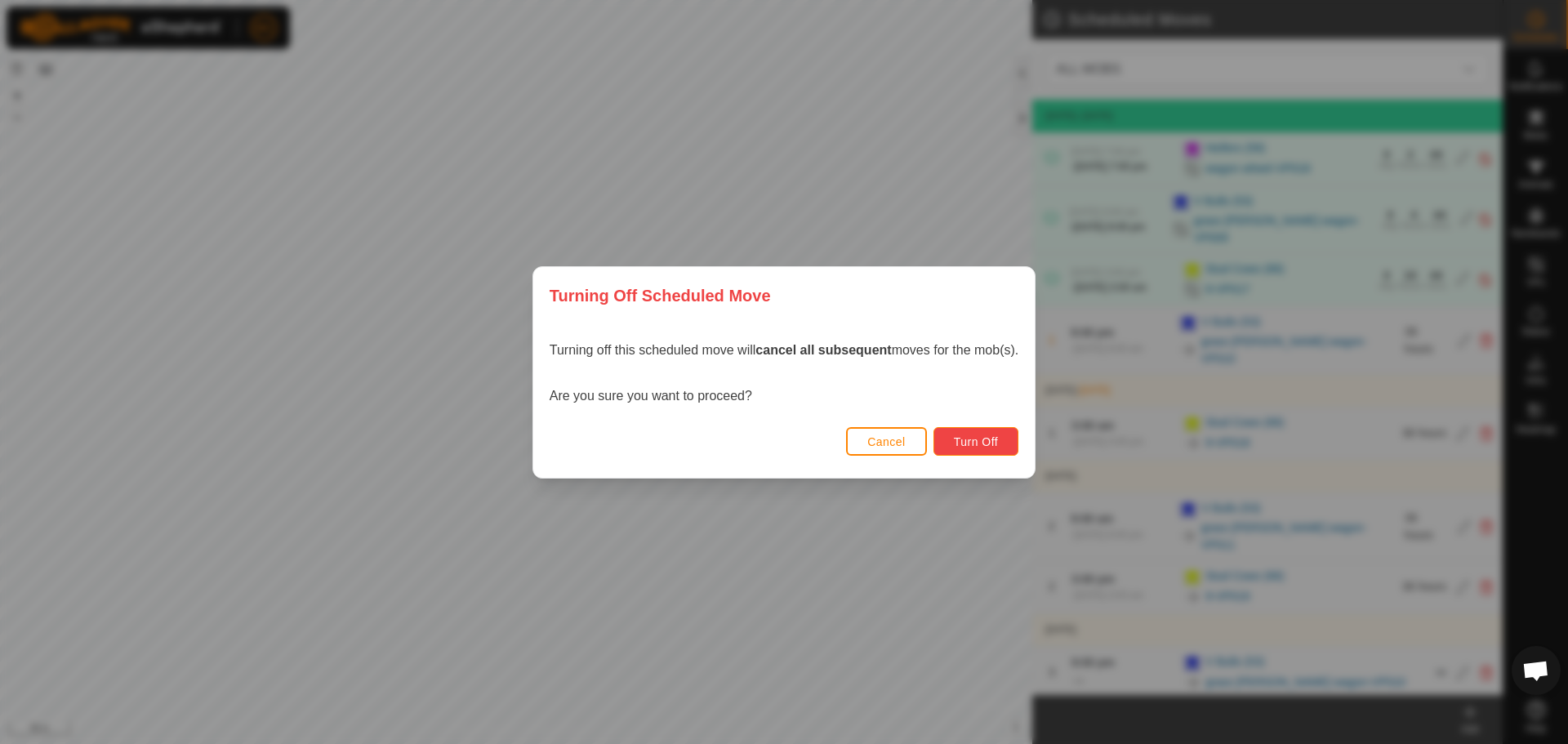
click at [953, 446] on button "Turn Off" at bounding box center [977, 441] width 86 height 29
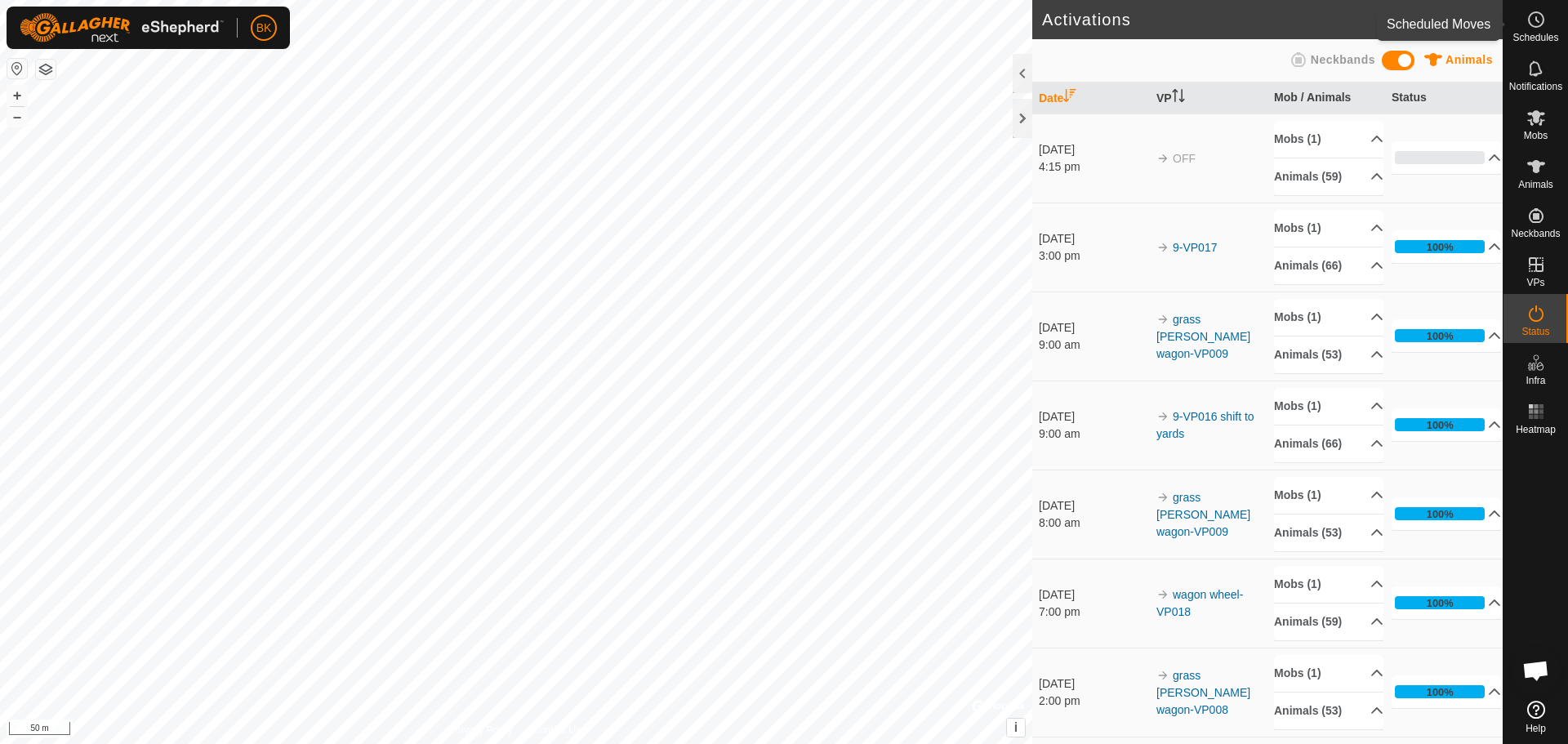
click at [1537, 27] on circle at bounding box center [1537, 20] width 15 height 15
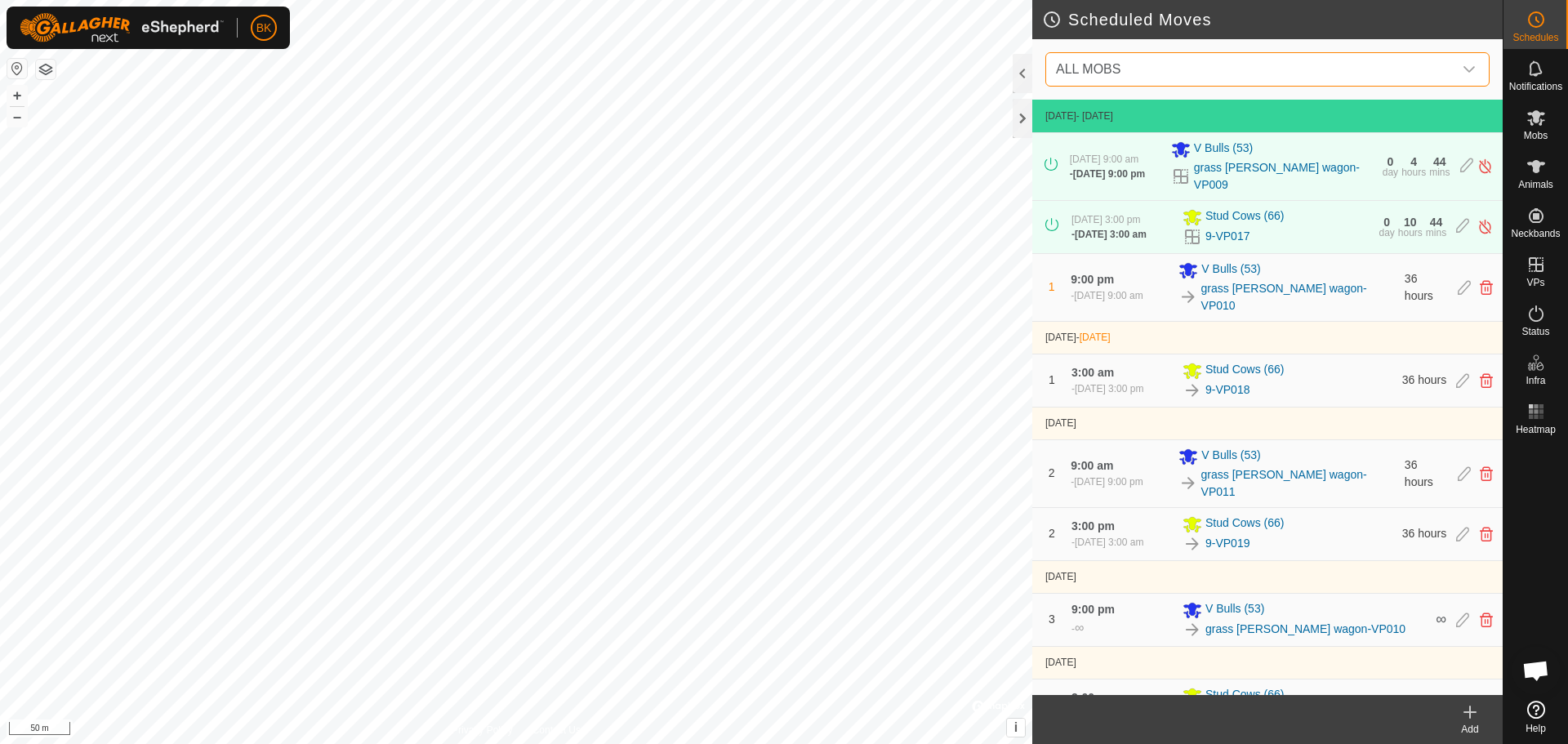
click at [1101, 64] on span "ALL MOBS" at bounding box center [1088, 69] width 64 height 14
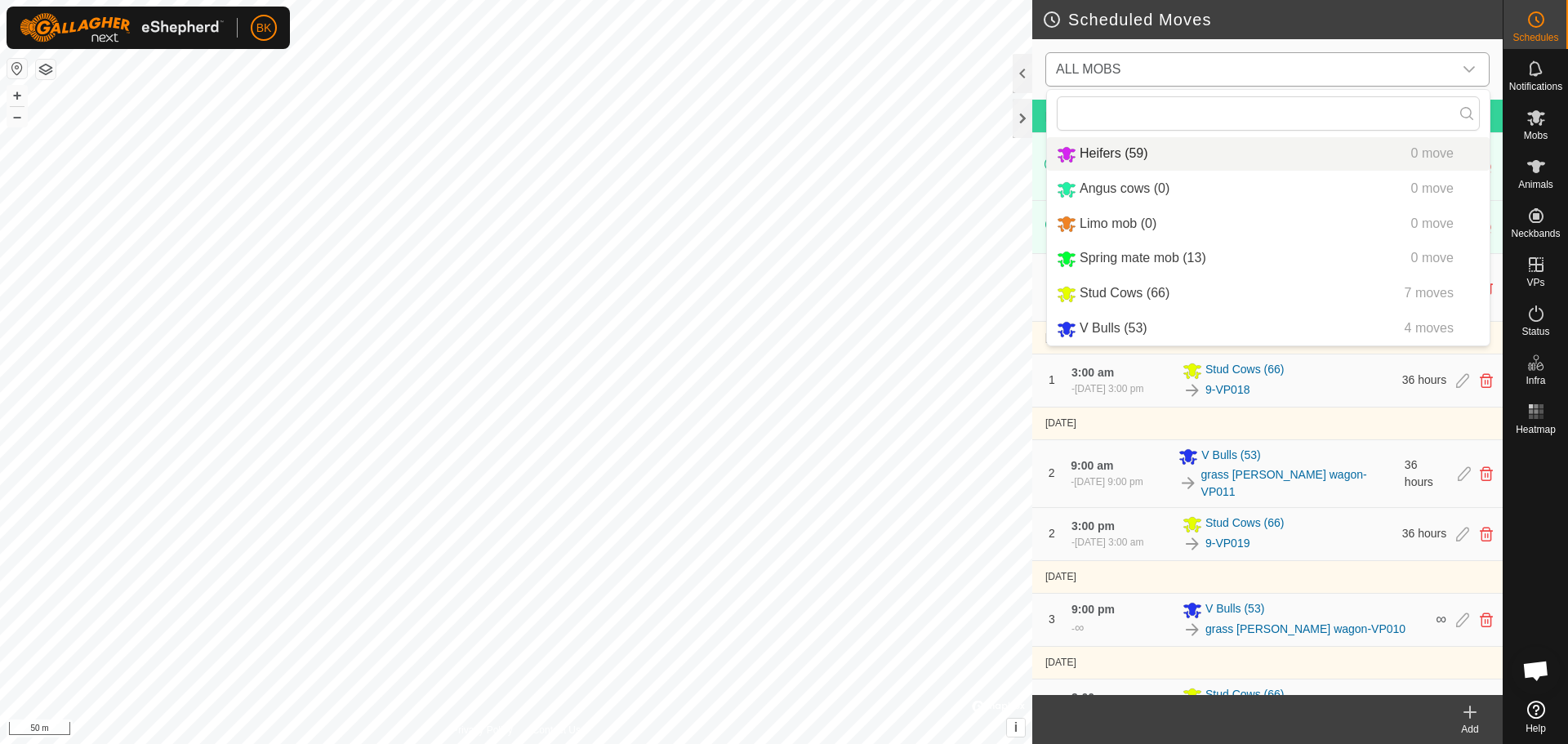
click at [1135, 152] on li "Heifers (59) 0 move" at bounding box center [1268, 154] width 443 height 34
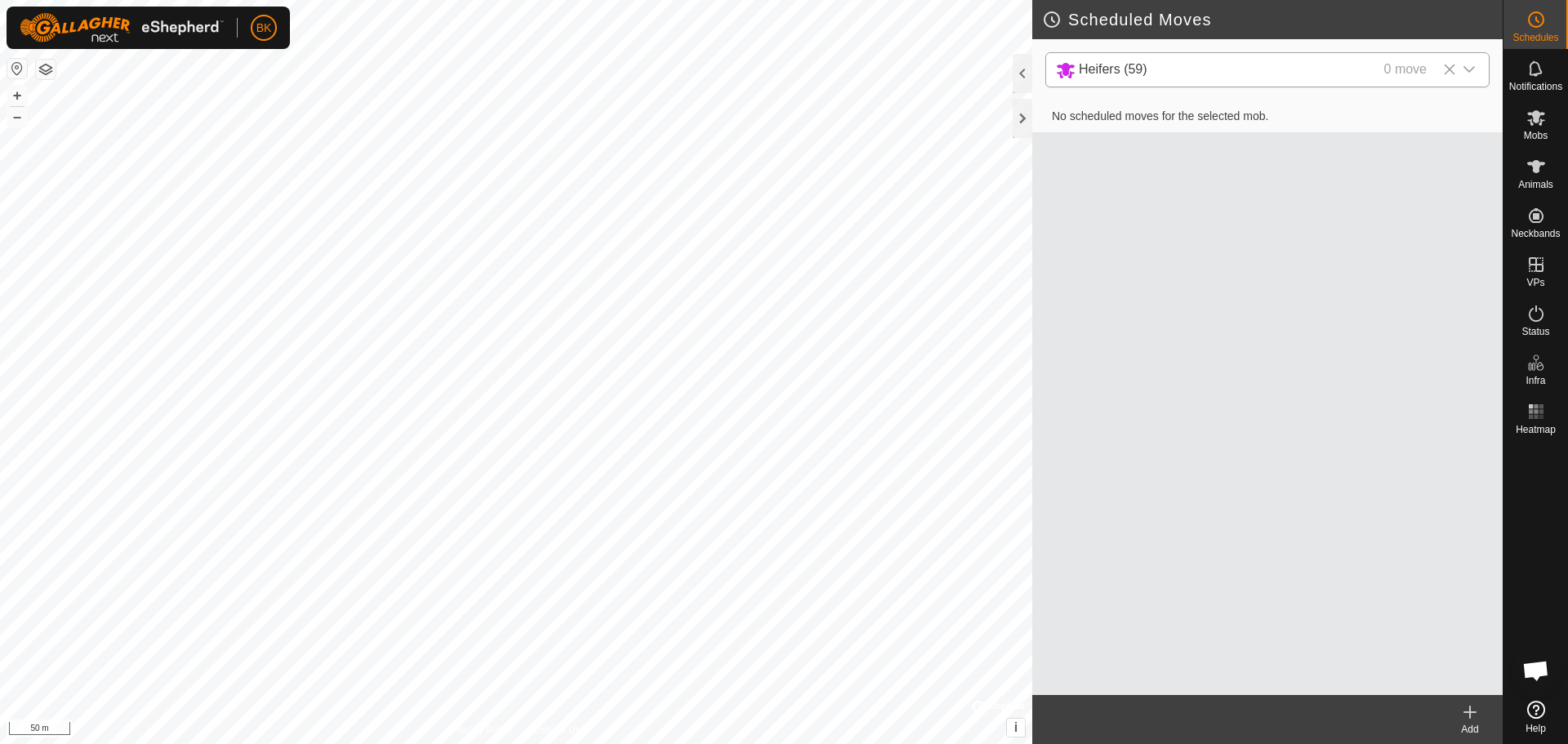
click at [1467, 709] on icon at bounding box center [1471, 713] width 20 height 20
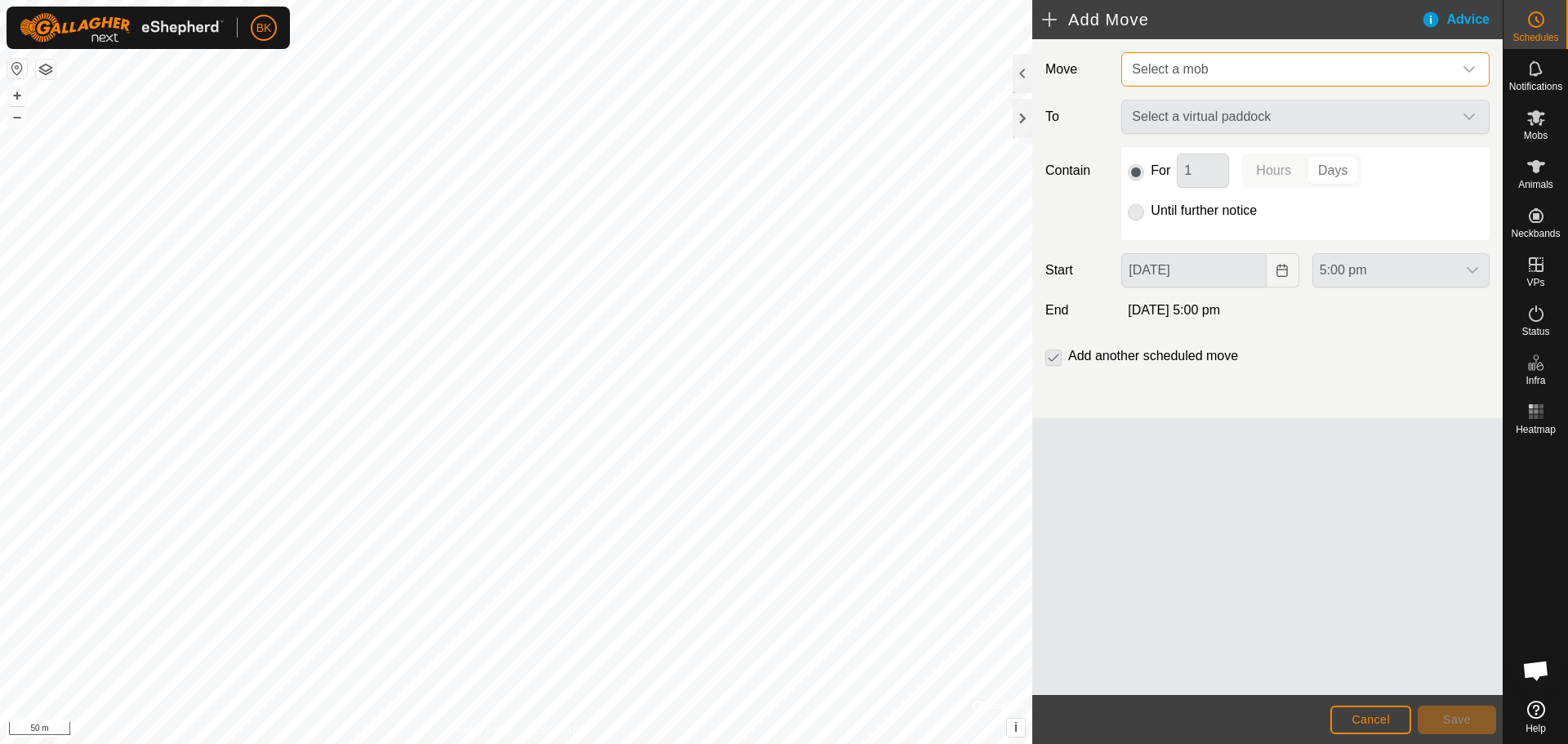
click at [1210, 73] on span "Select a mob" at bounding box center [1289, 69] width 328 height 33
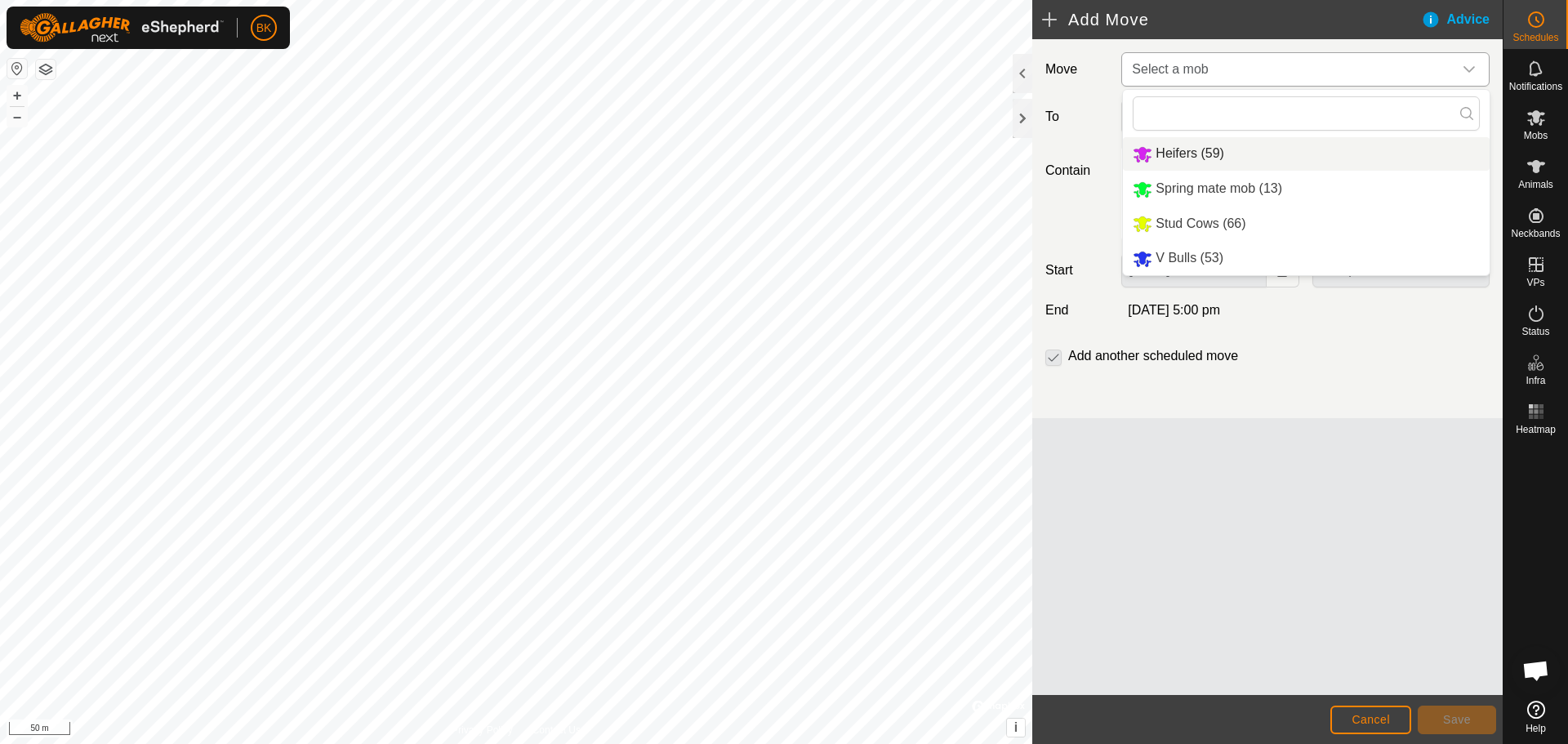
click at [1177, 153] on li "Heifers (59)" at bounding box center [1306, 154] width 367 height 34
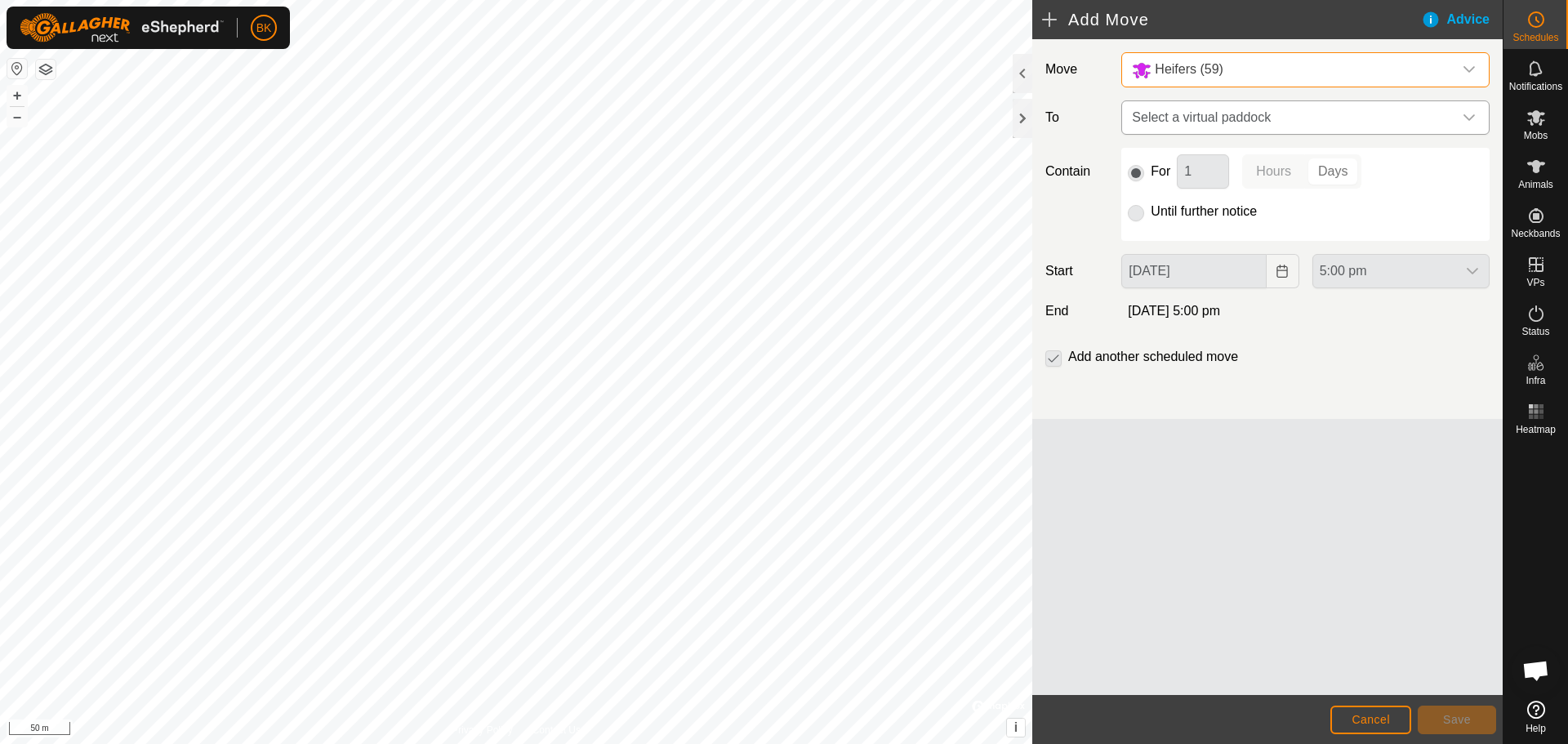
click at [1211, 117] on span "Select a virtual paddock" at bounding box center [1289, 118] width 328 height 33
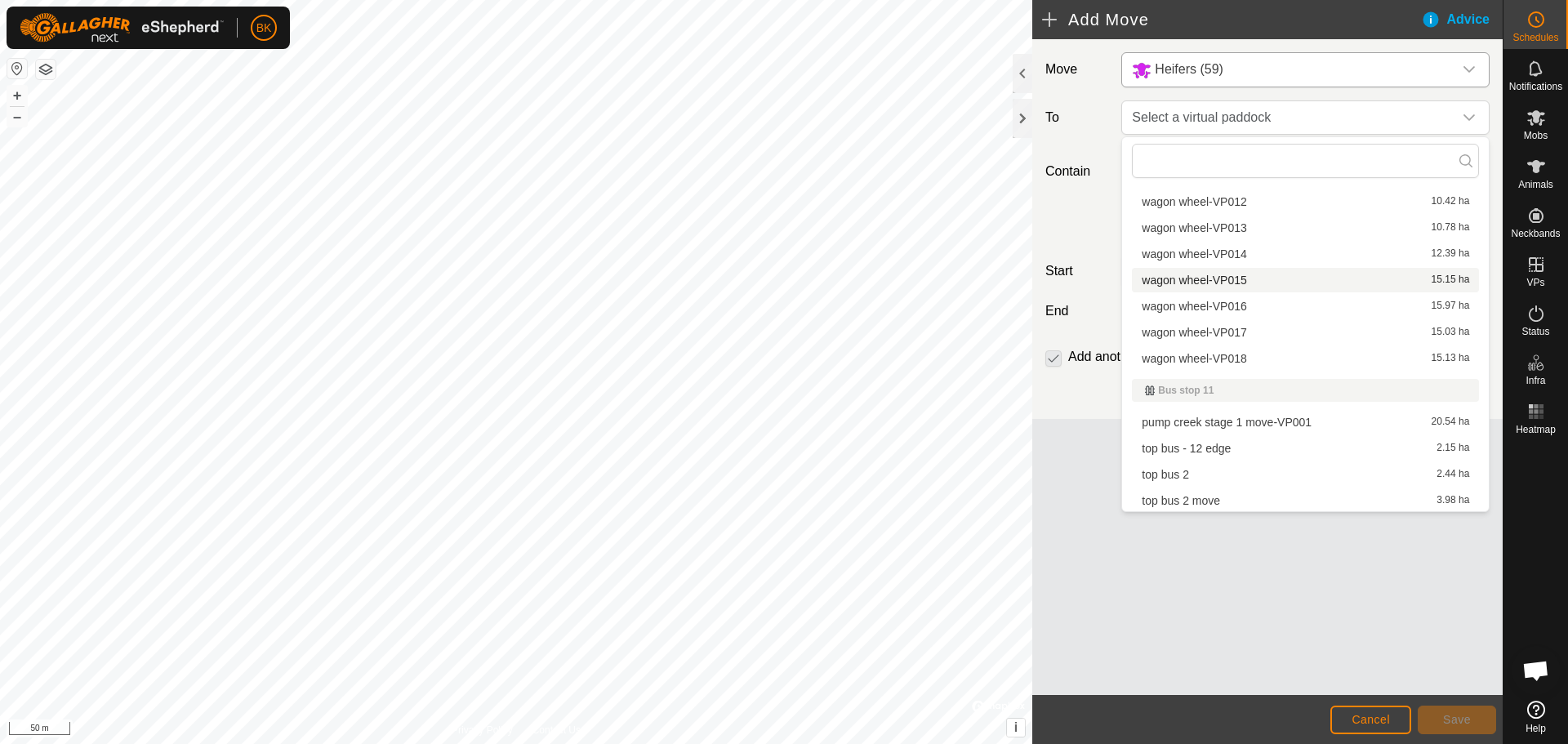
scroll to position [490, 0]
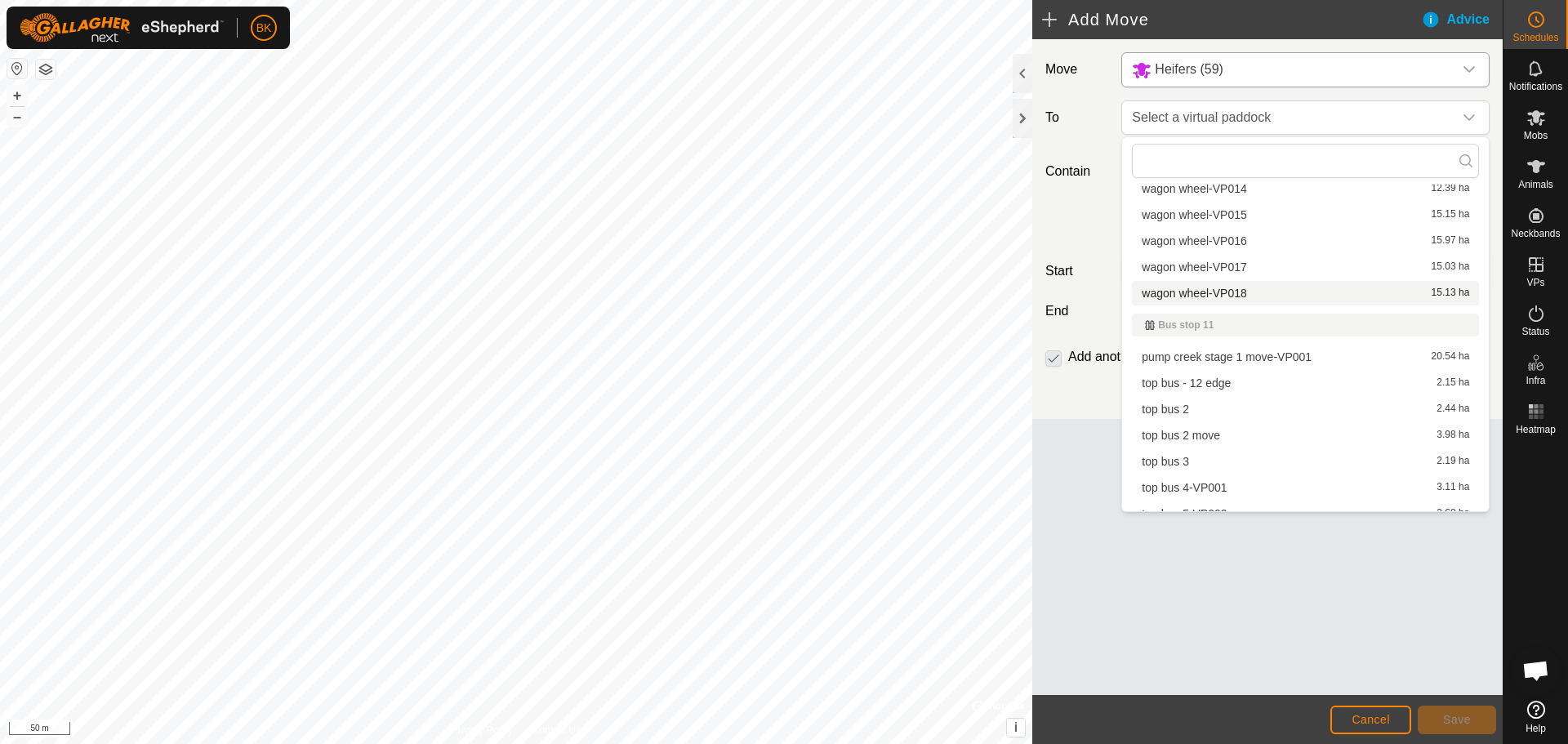
click at [1229, 296] on li "wagon wheel-VP018 15.13 ha" at bounding box center [1305, 293] width 347 height 25
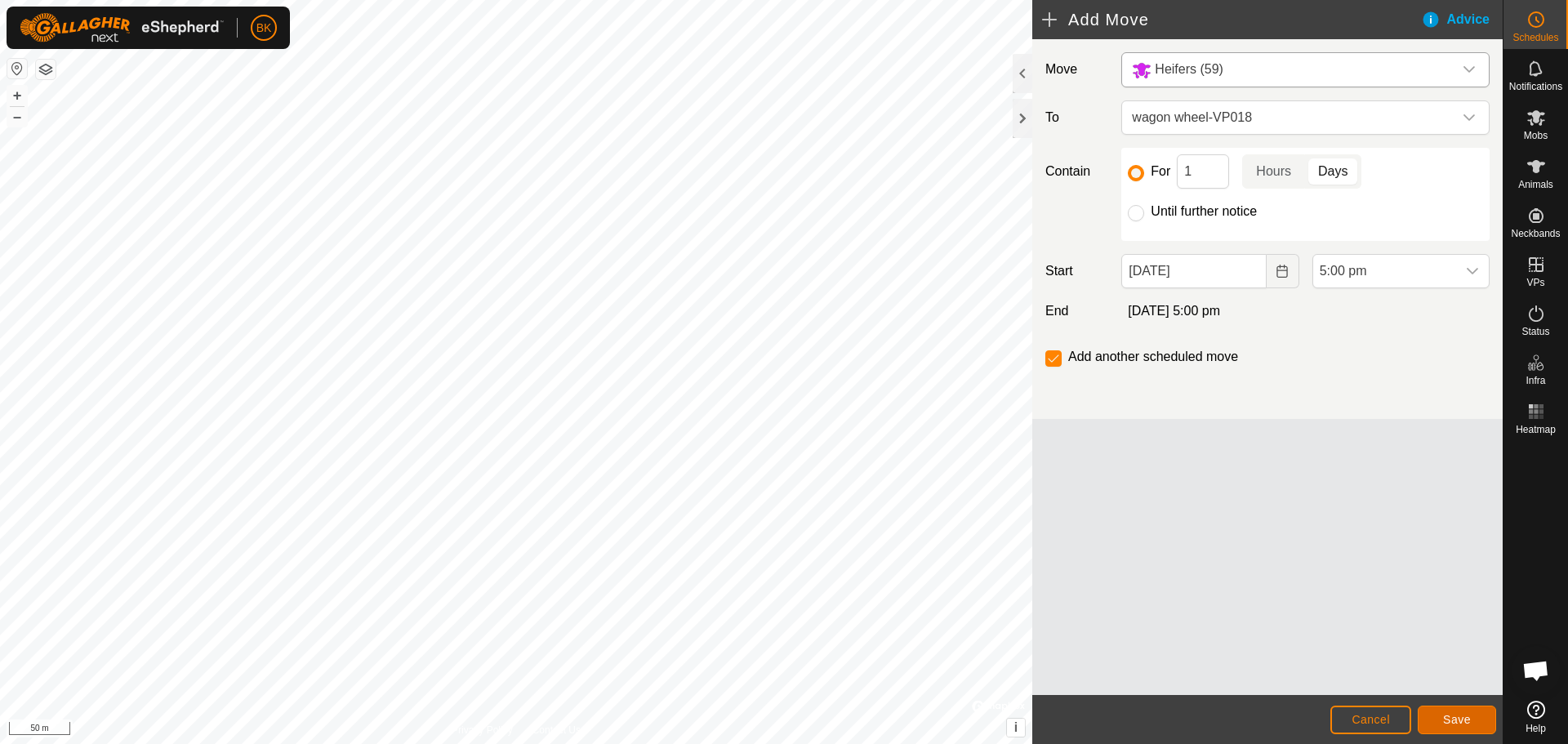
click at [1440, 717] on button "Save" at bounding box center [1457, 720] width 78 height 29
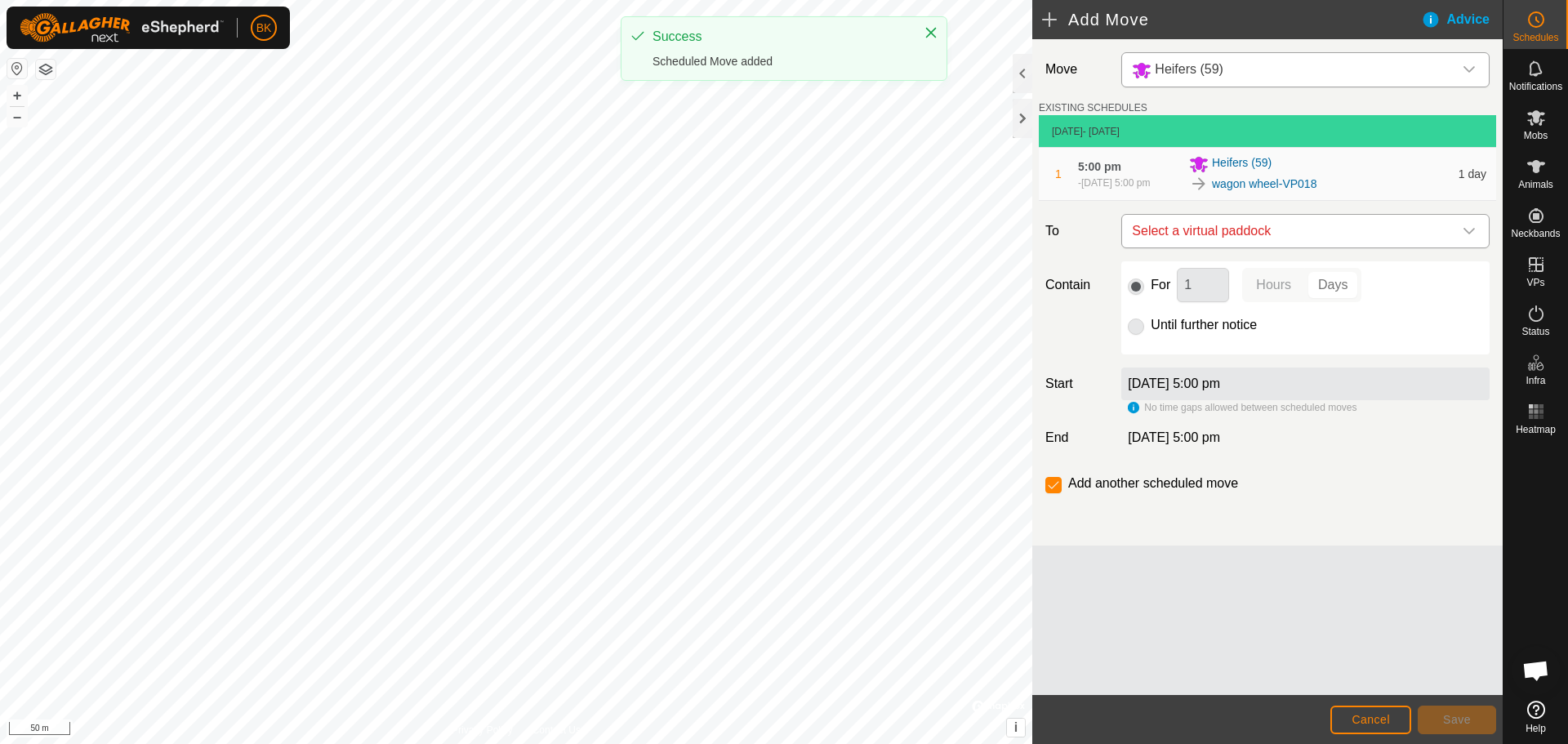
click at [1288, 238] on span "Select a virtual paddock" at bounding box center [1289, 231] width 328 height 33
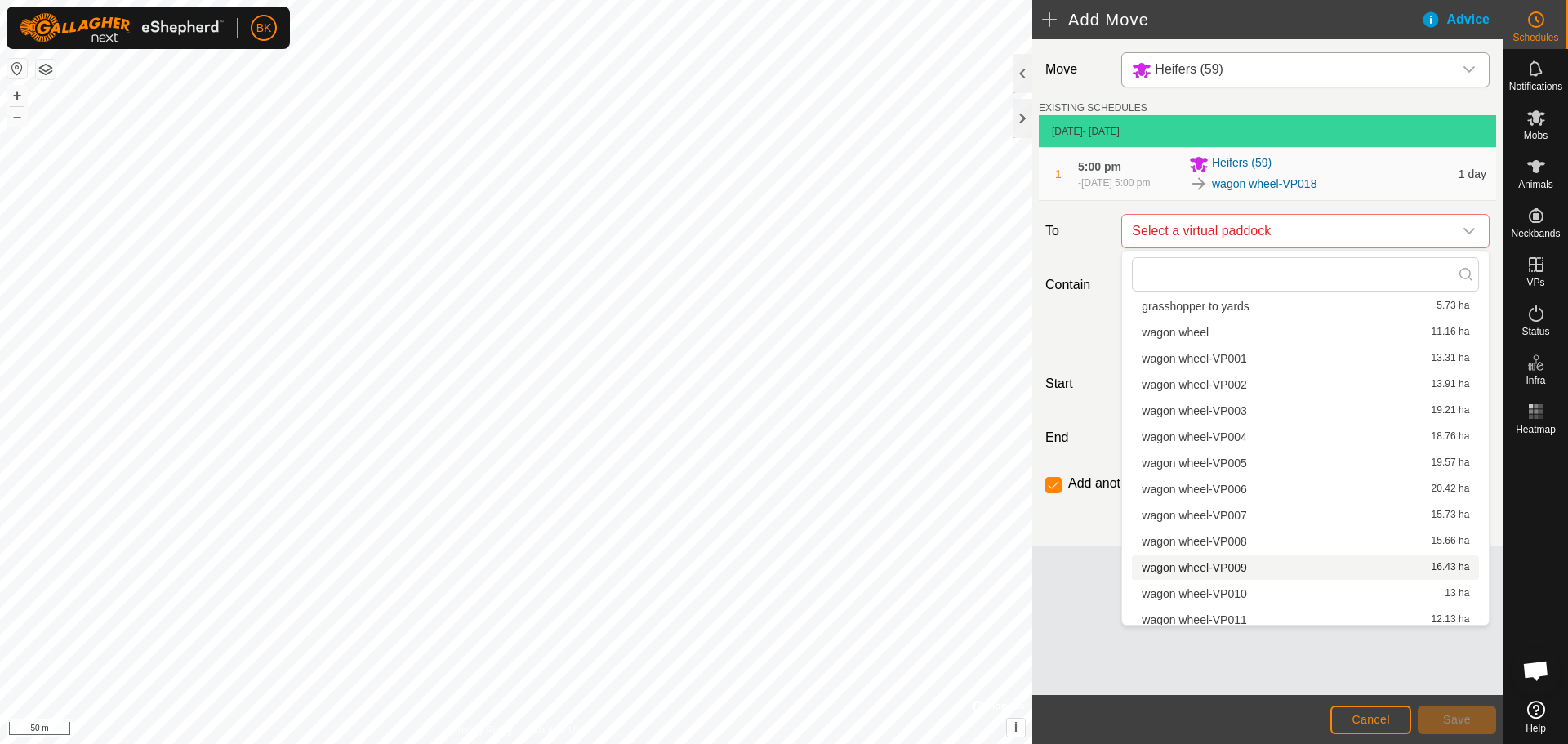
scroll to position [258, 0]
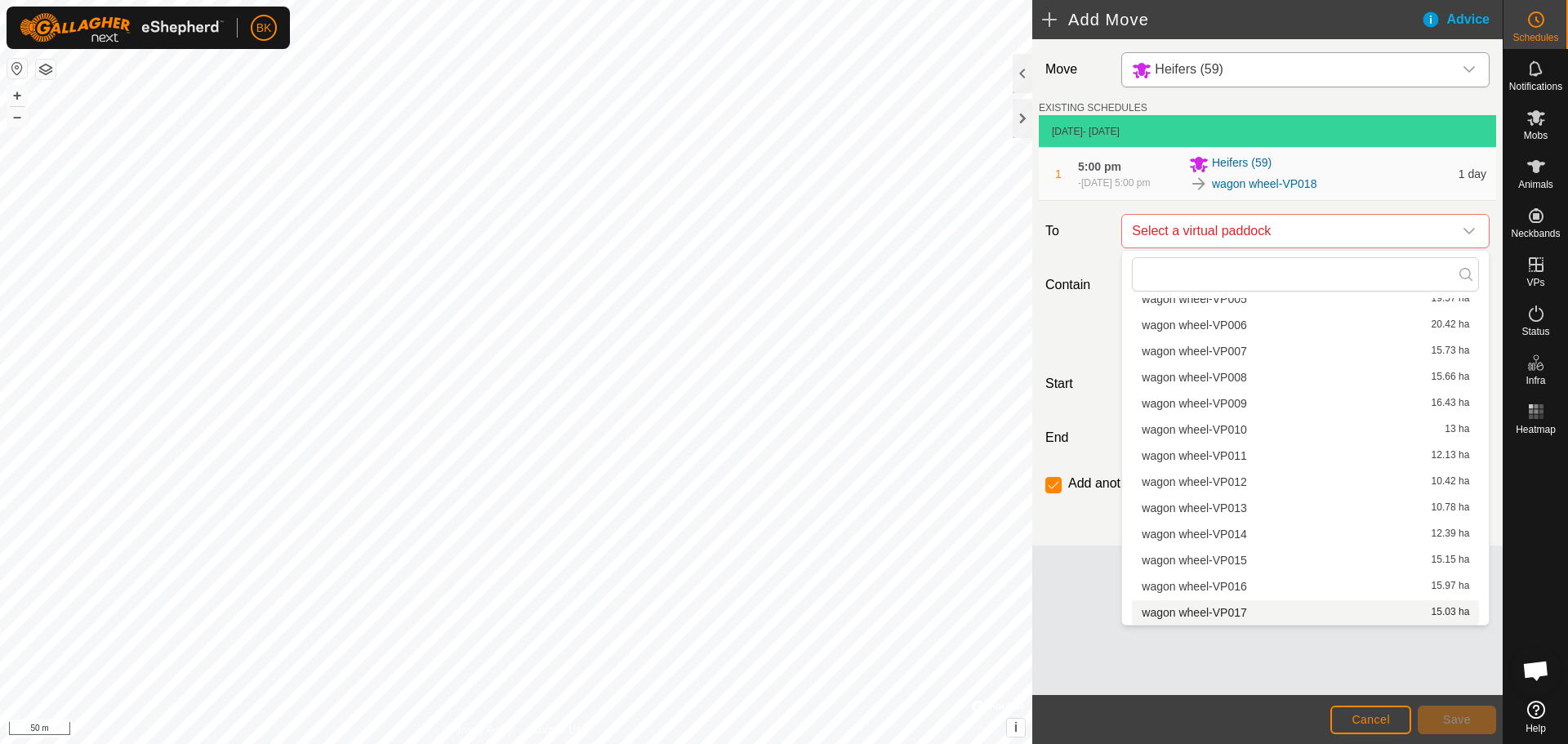
click at [1226, 607] on li "wagon wheel-VP017 15.03 ha" at bounding box center [1305, 613] width 347 height 25
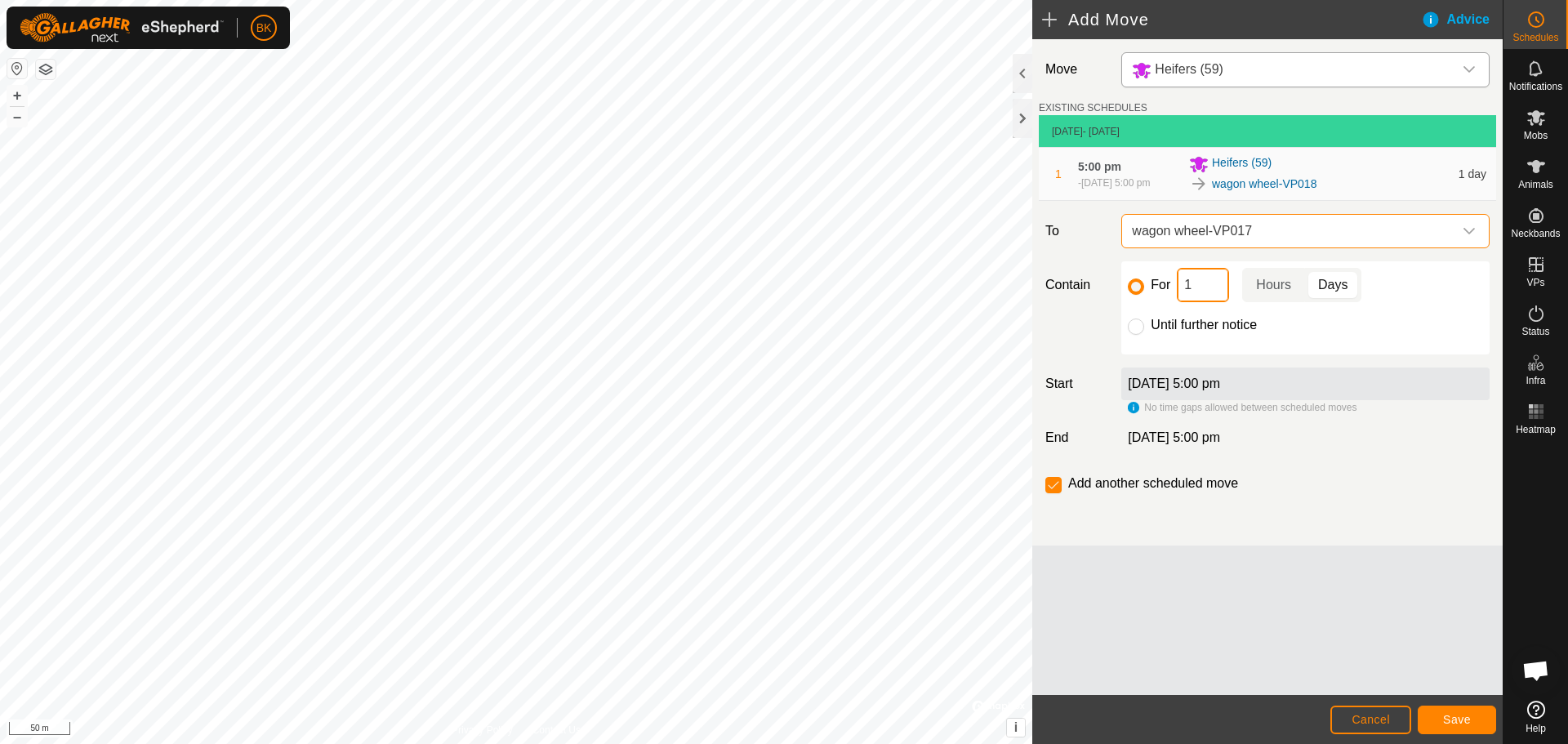
click at [1211, 273] on input "1" at bounding box center [1202, 285] width 52 height 35
click at [1269, 282] on p-togglebutton "Hours" at bounding box center [1273, 285] width 63 height 35
click at [1470, 721] on span "Save" at bounding box center [1457, 719] width 28 height 13
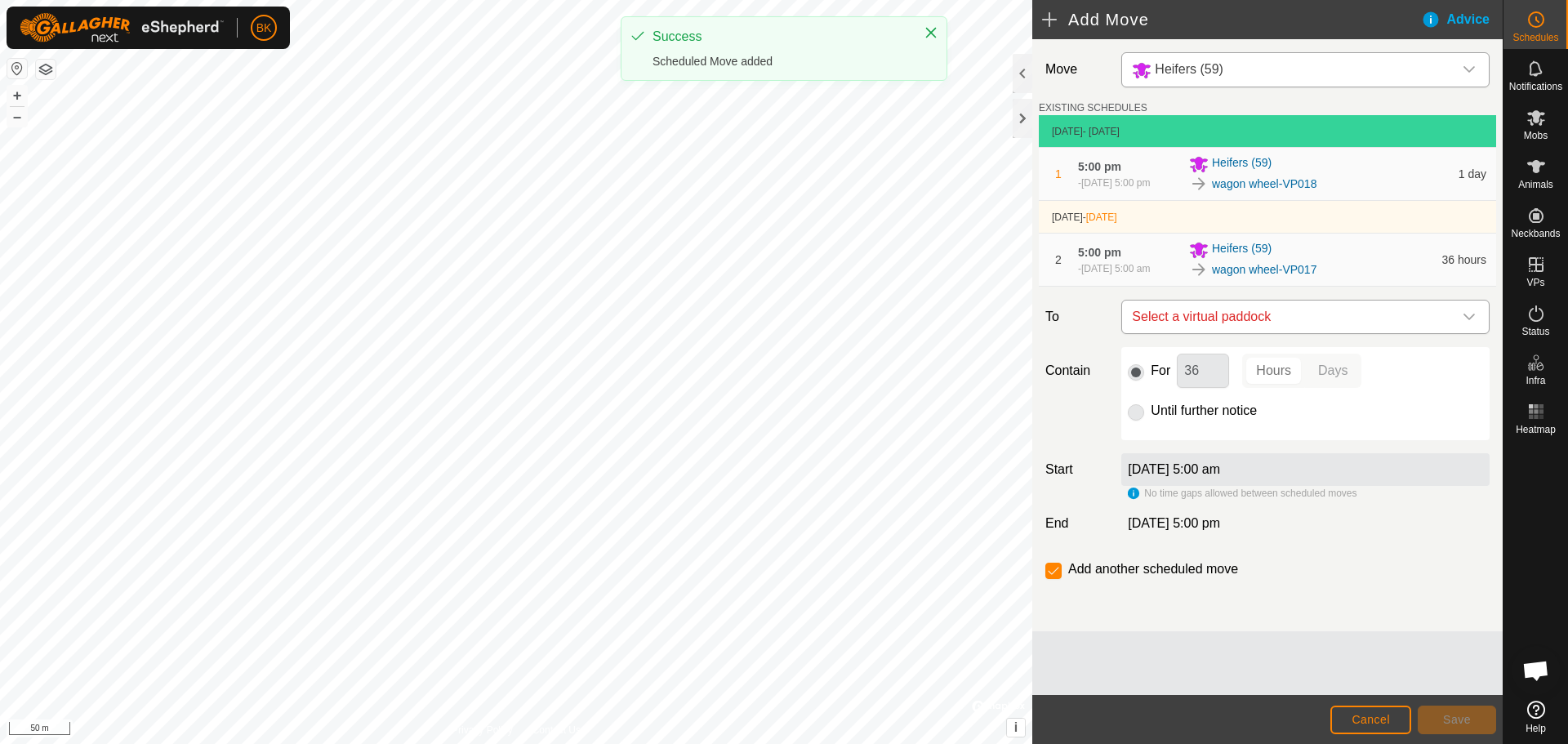
click at [1277, 318] on span "Select a virtual paddock" at bounding box center [1289, 317] width 328 height 33
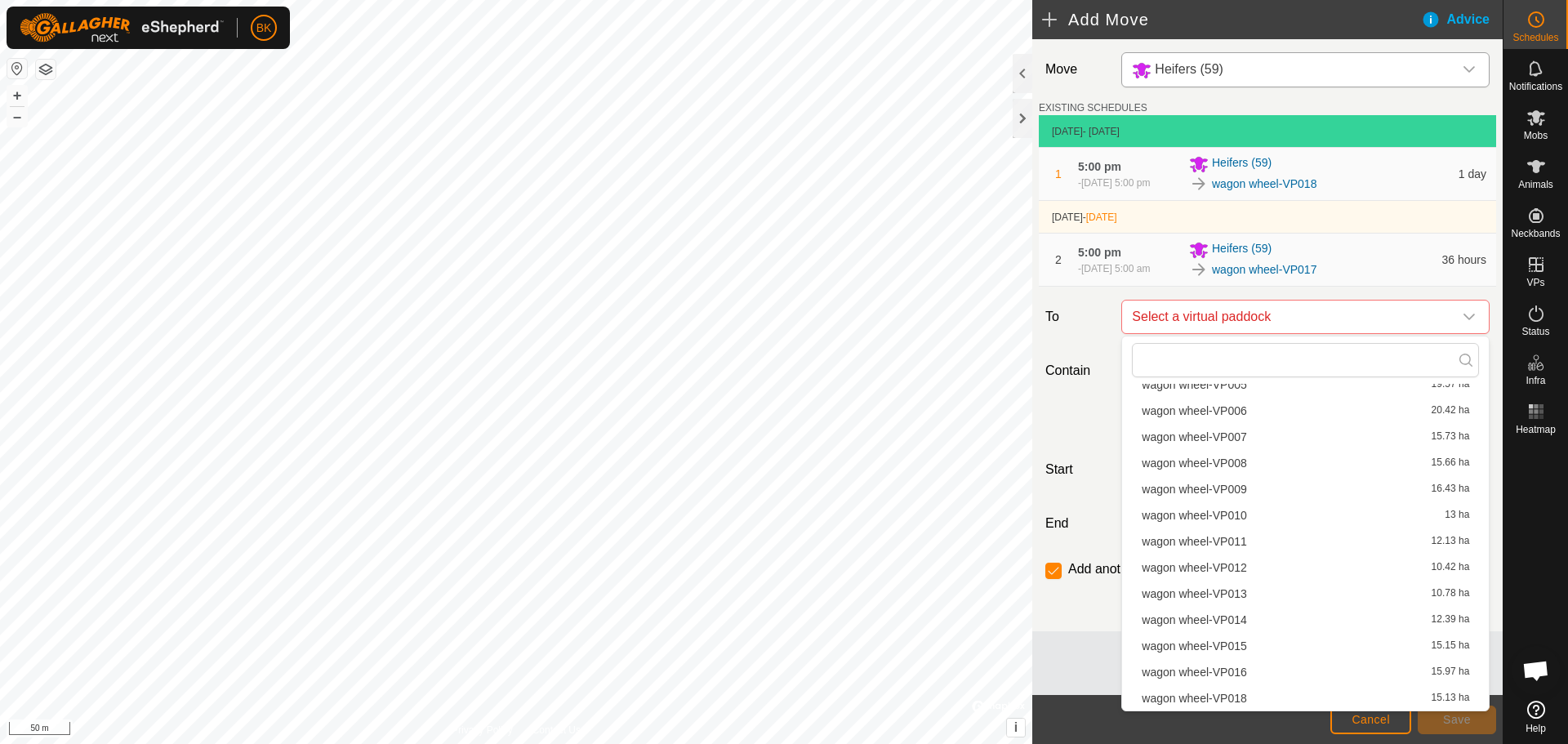
click at [1236, 675] on li "wagon wheel-VP016 15.97 ha" at bounding box center [1305, 672] width 347 height 25
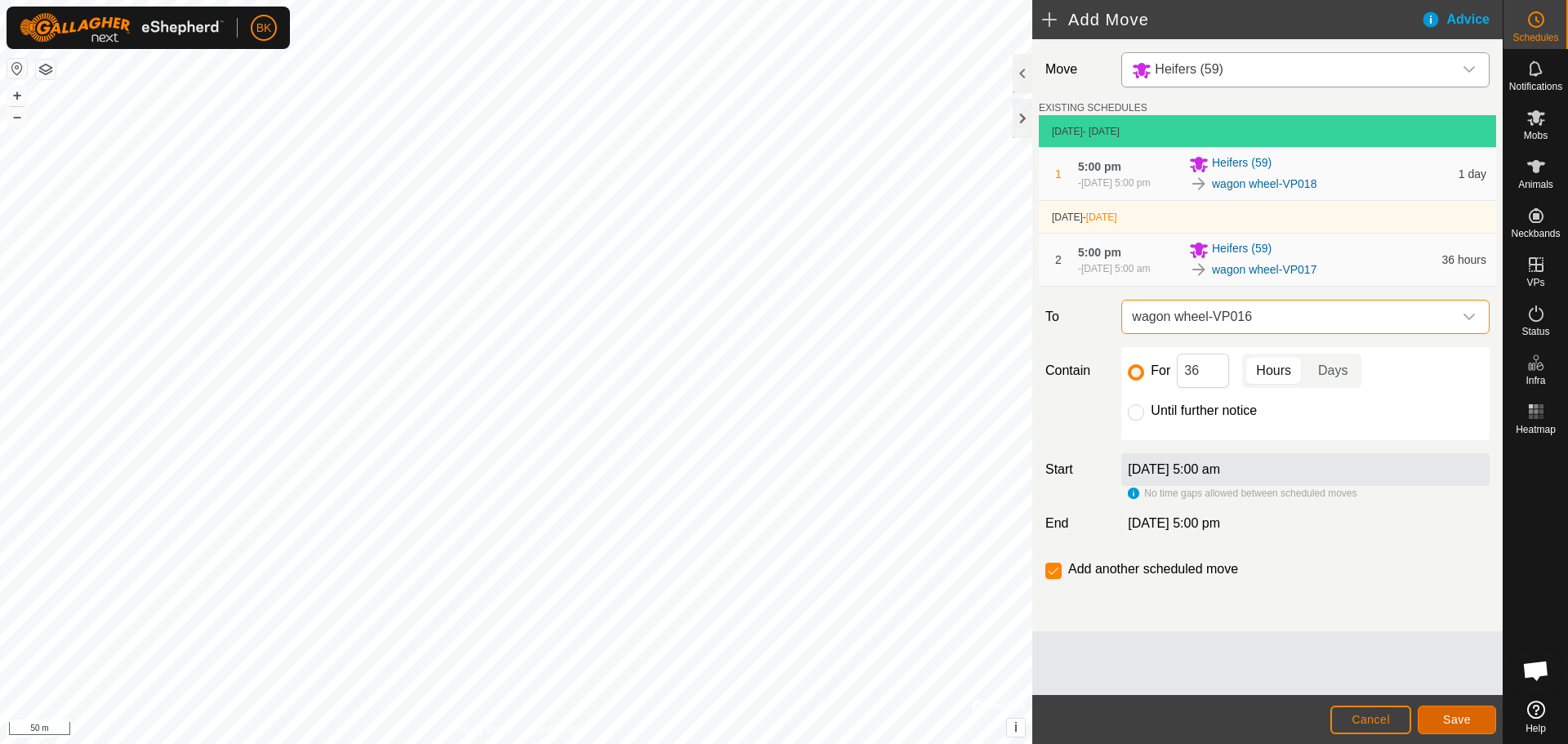
click at [1442, 715] on button "Save" at bounding box center [1457, 720] width 78 height 29
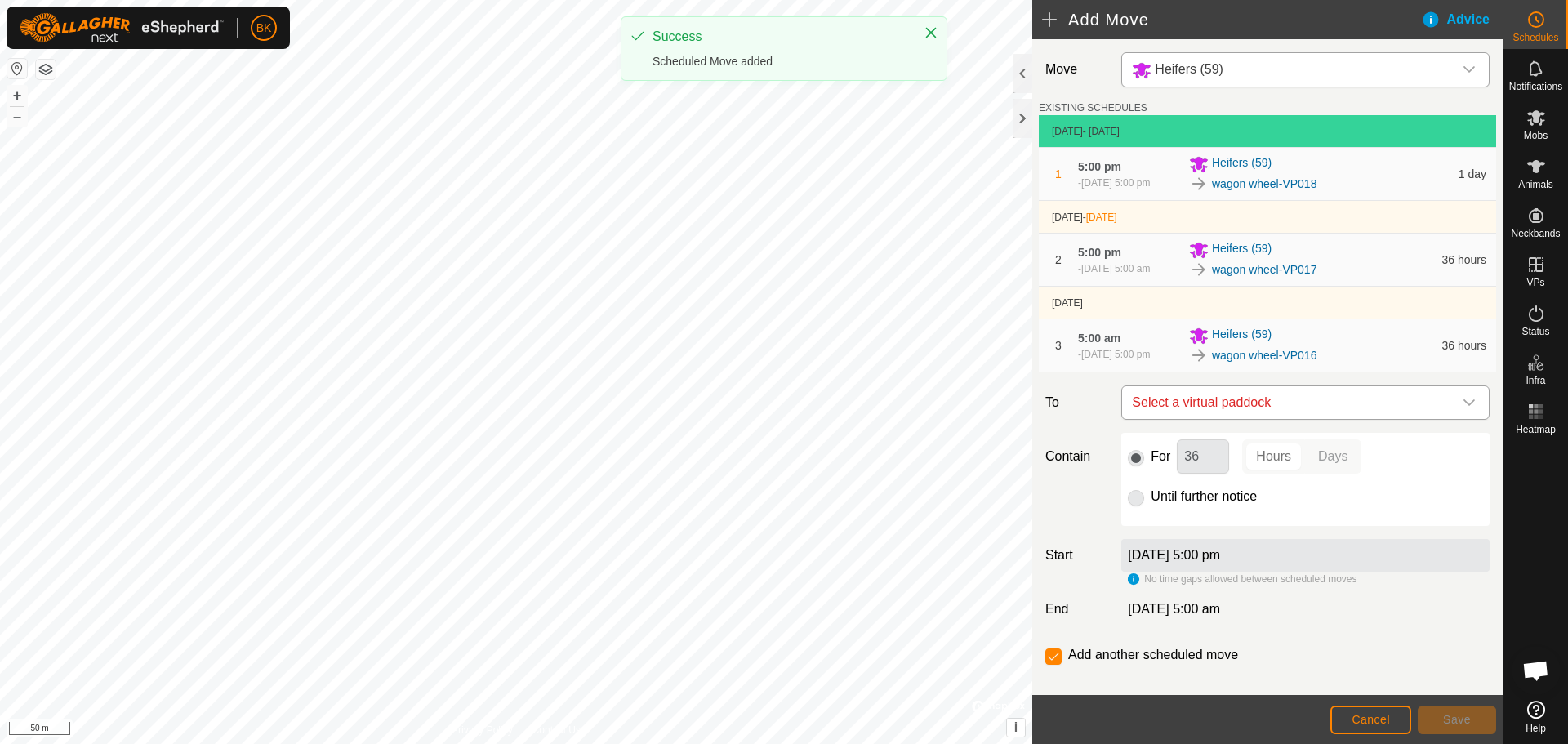
click at [1300, 400] on span "Select a virtual paddock" at bounding box center [1289, 403] width 328 height 33
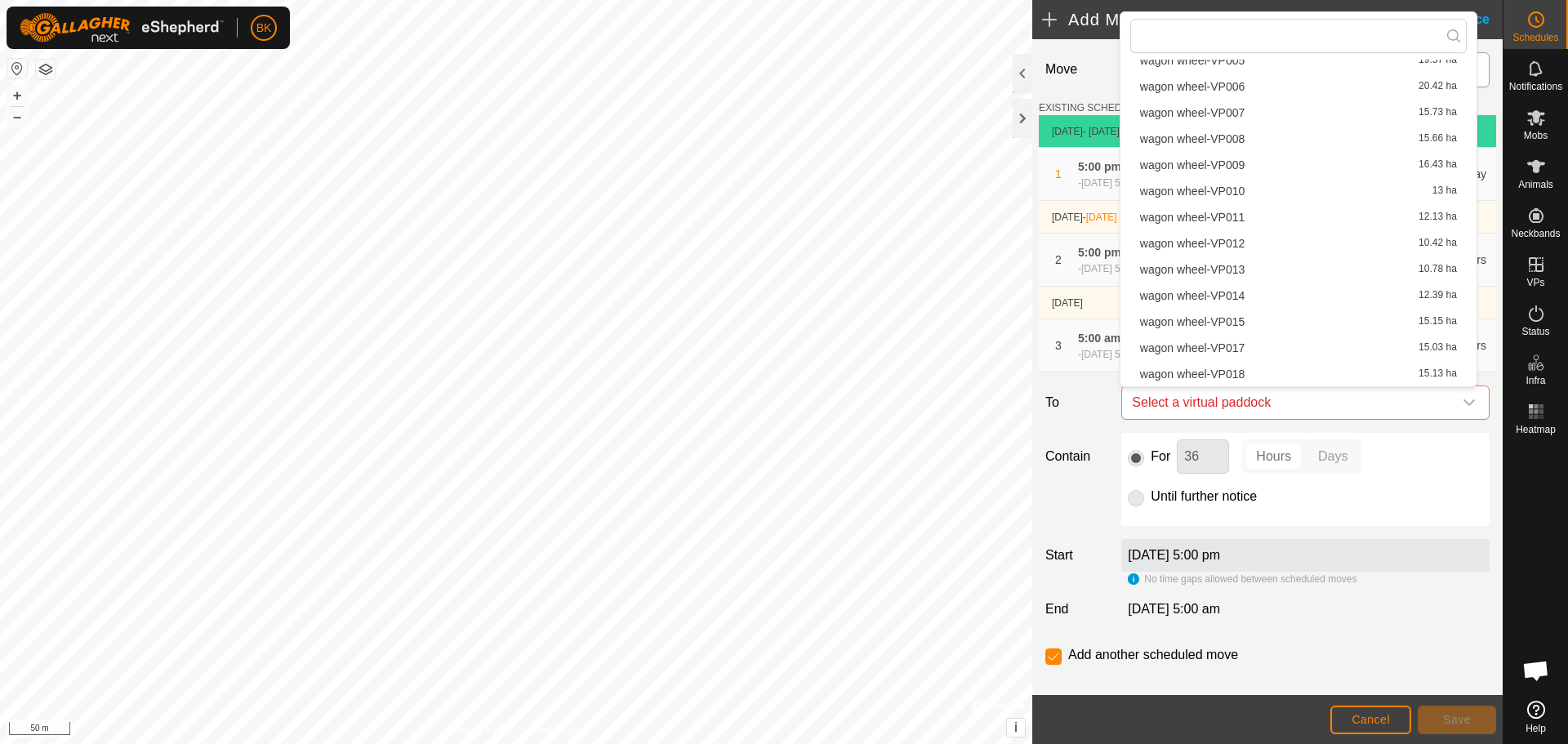
click at [1243, 317] on li "wagon wheel-VP015 15.15 ha" at bounding box center [1299, 322] width 337 height 25
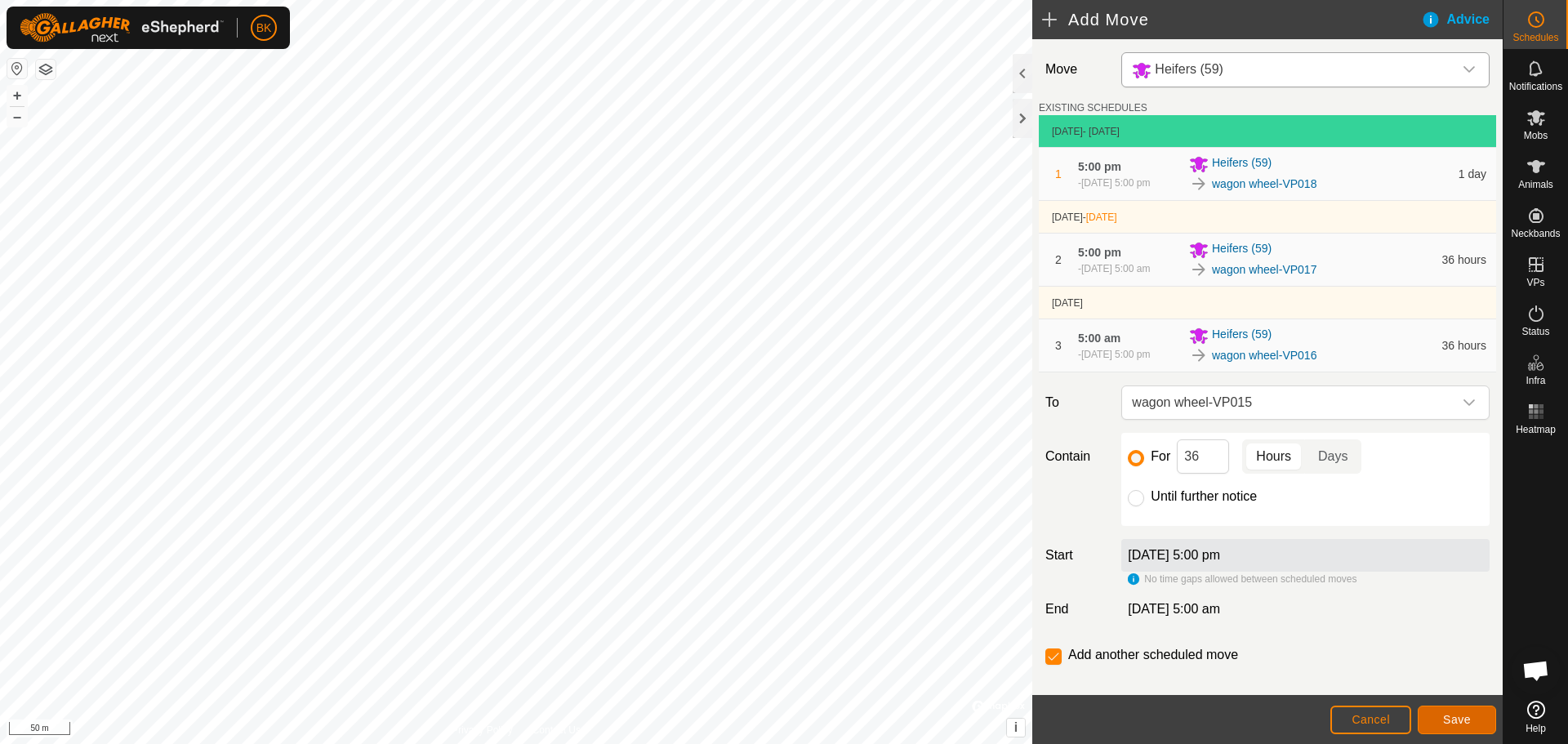
click at [1436, 713] on button "Save" at bounding box center [1457, 720] width 78 height 29
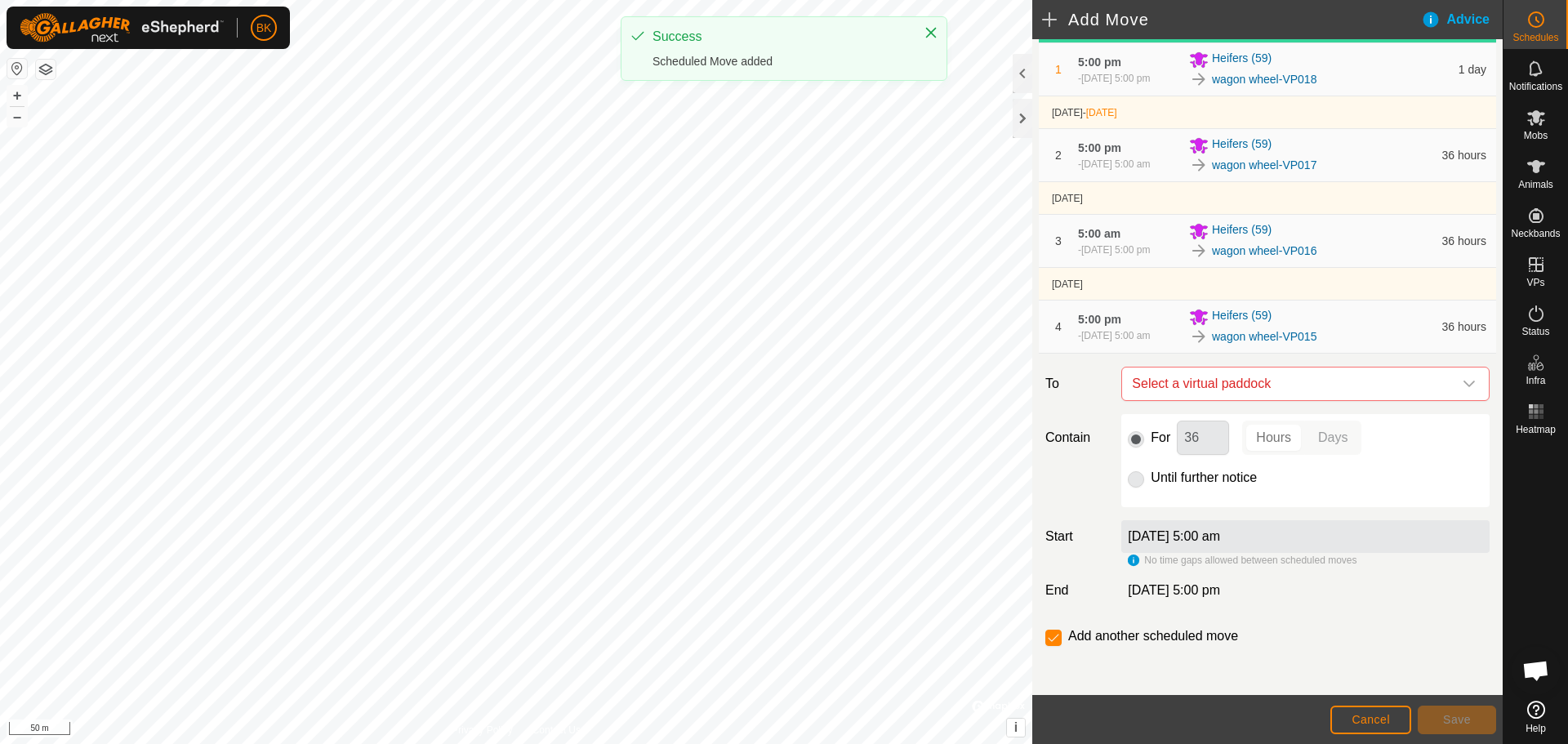
scroll to position [108, 0]
click at [1286, 373] on span "Select a virtual paddock" at bounding box center [1289, 381] width 328 height 33
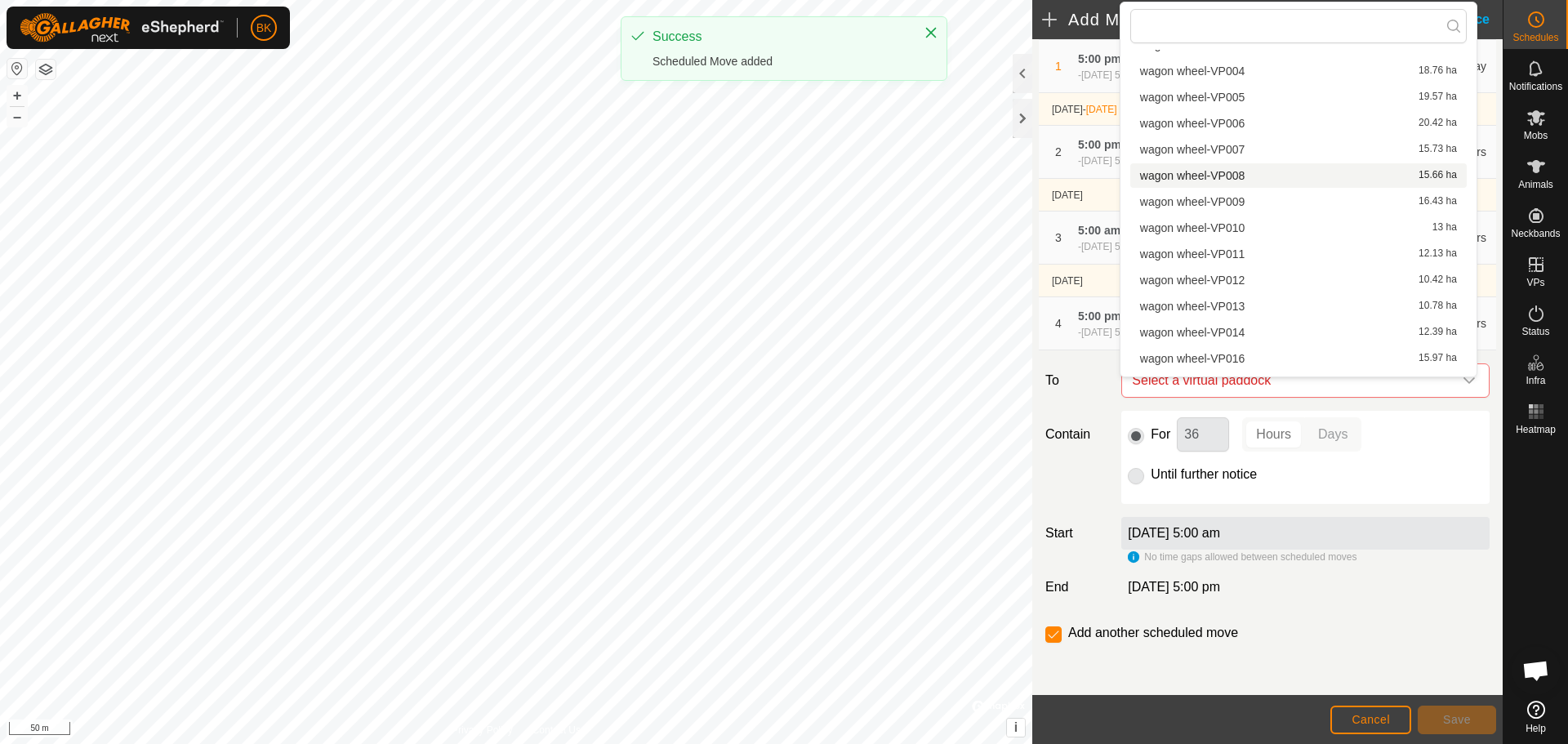
scroll to position [258, 0]
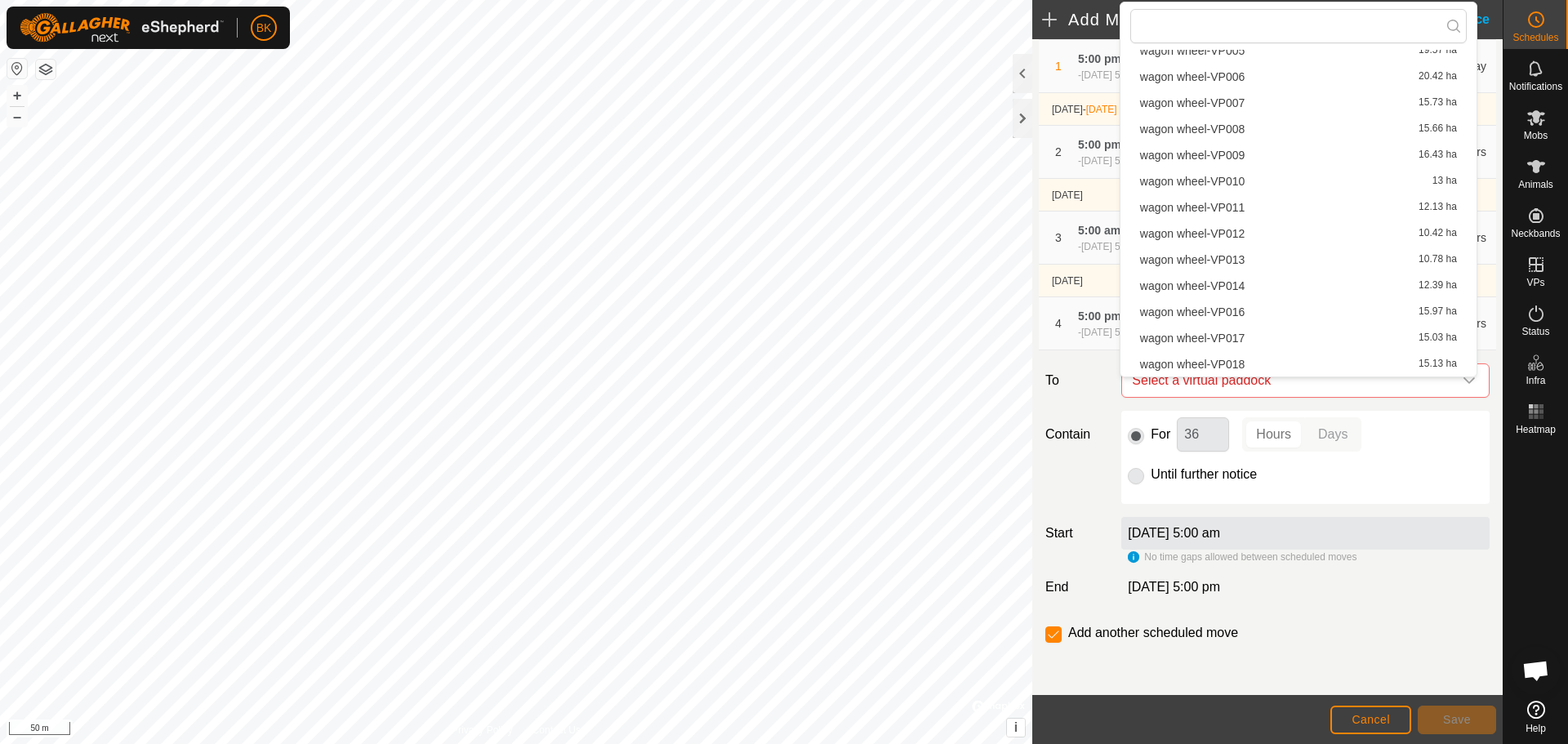
click at [1258, 287] on li "wagon wheel-VP014 12.39 ha" at bounding box center [1299, 286] width 337 height 25
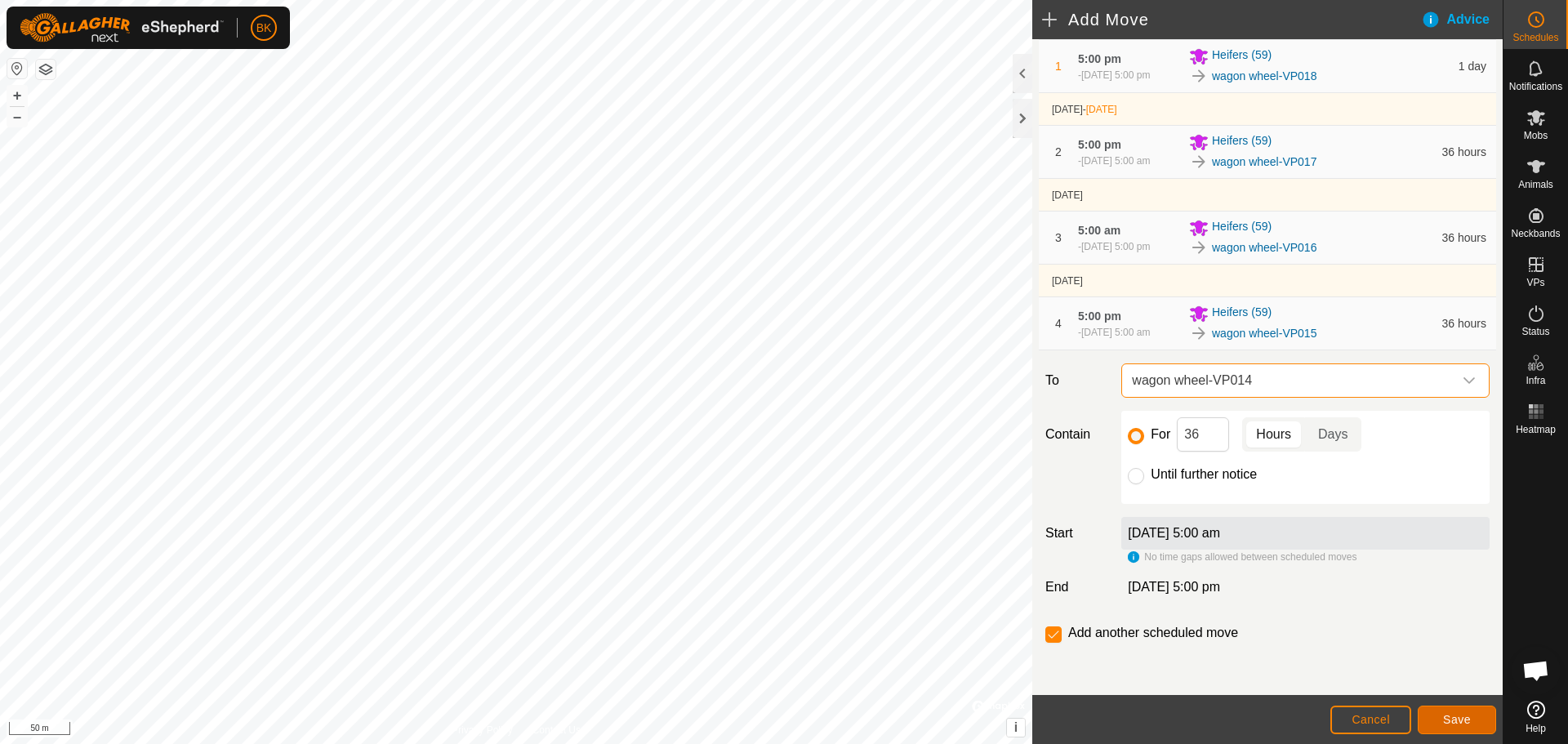
click at [1455, 720] on span "Save" at bounding box center [1457, 719] width 28 height 13
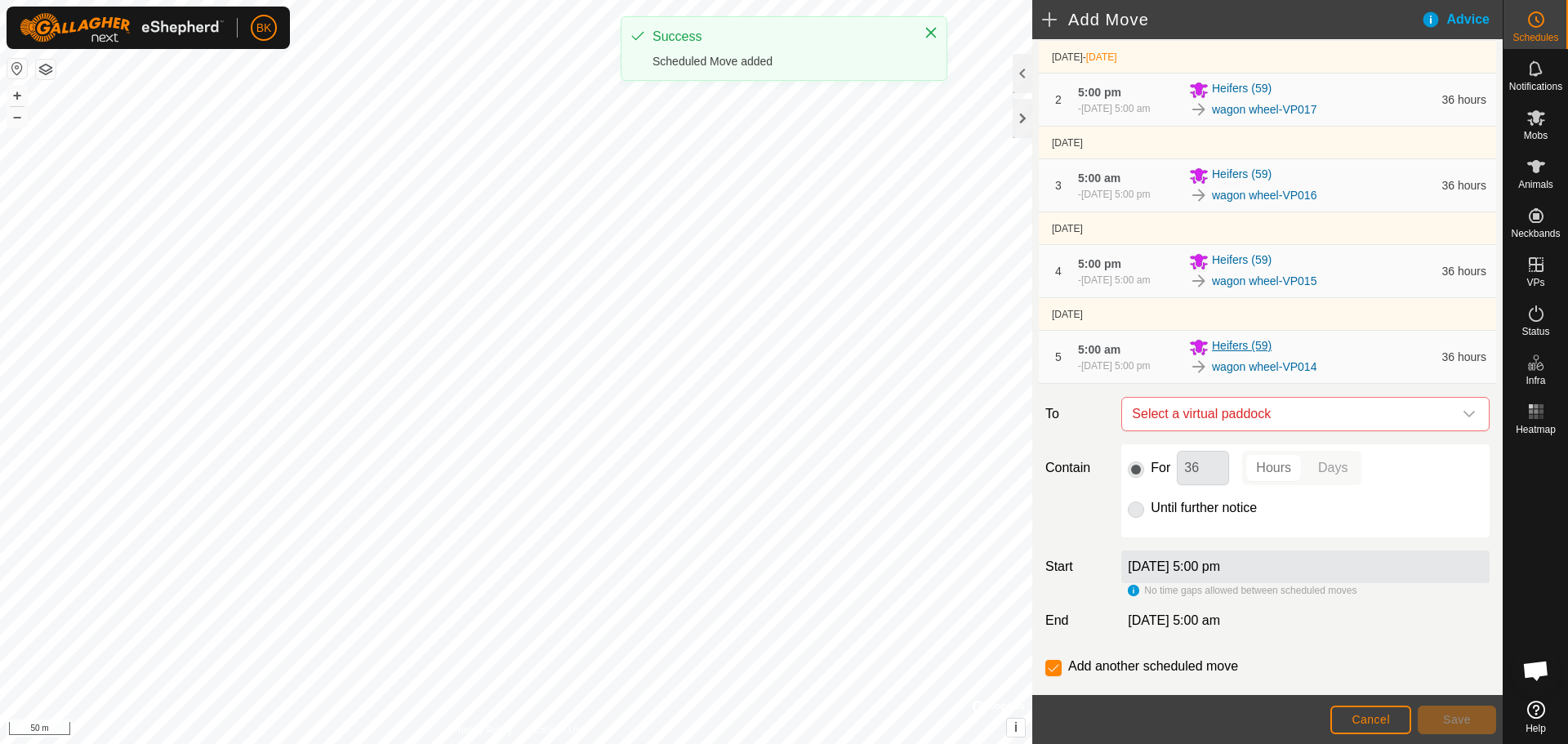
scroll to position [163, 0]
click at [1311, 404] on span "Select a virtual paddock" at bounding box center [1289, 411] width 328 height 33
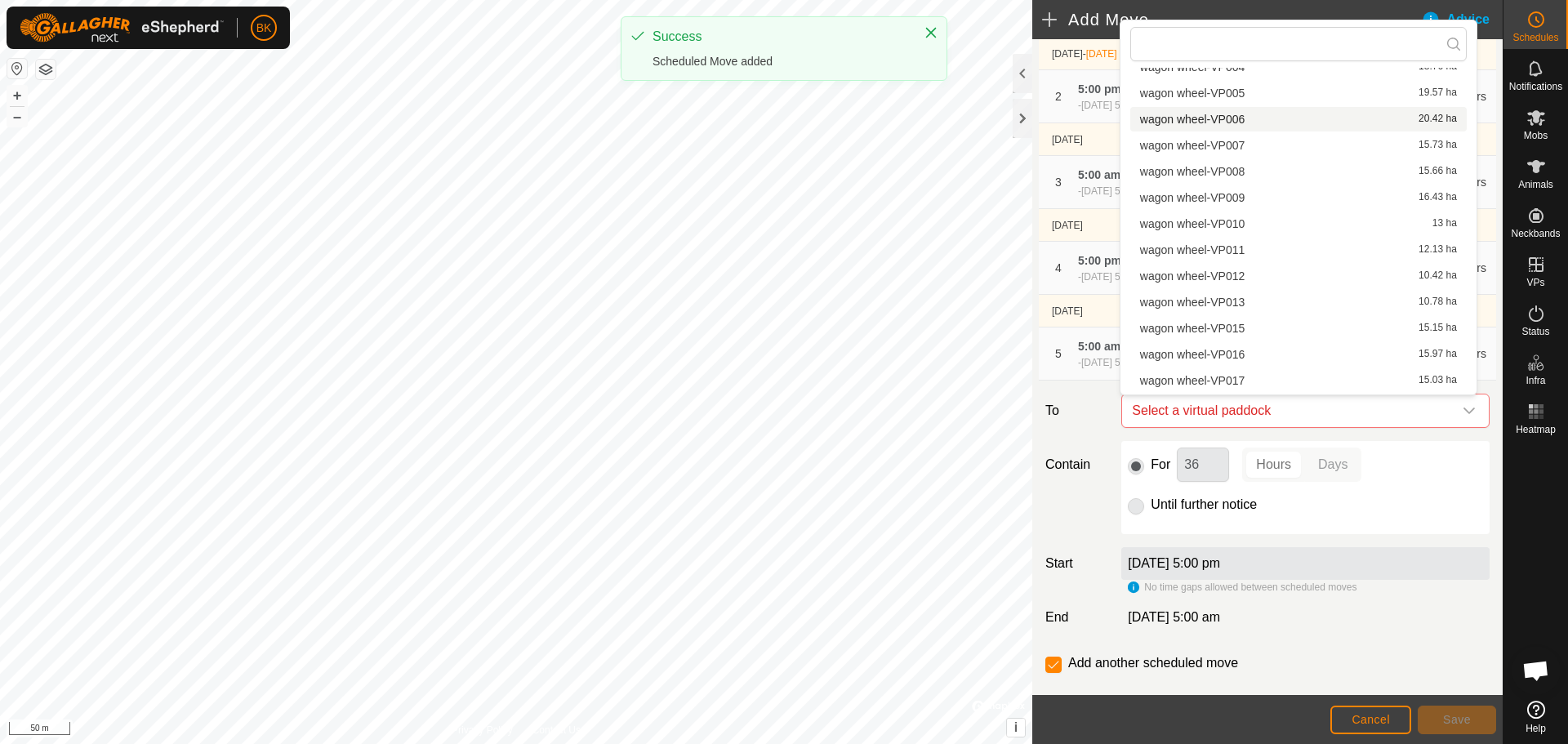
scroll to position [245, 0]
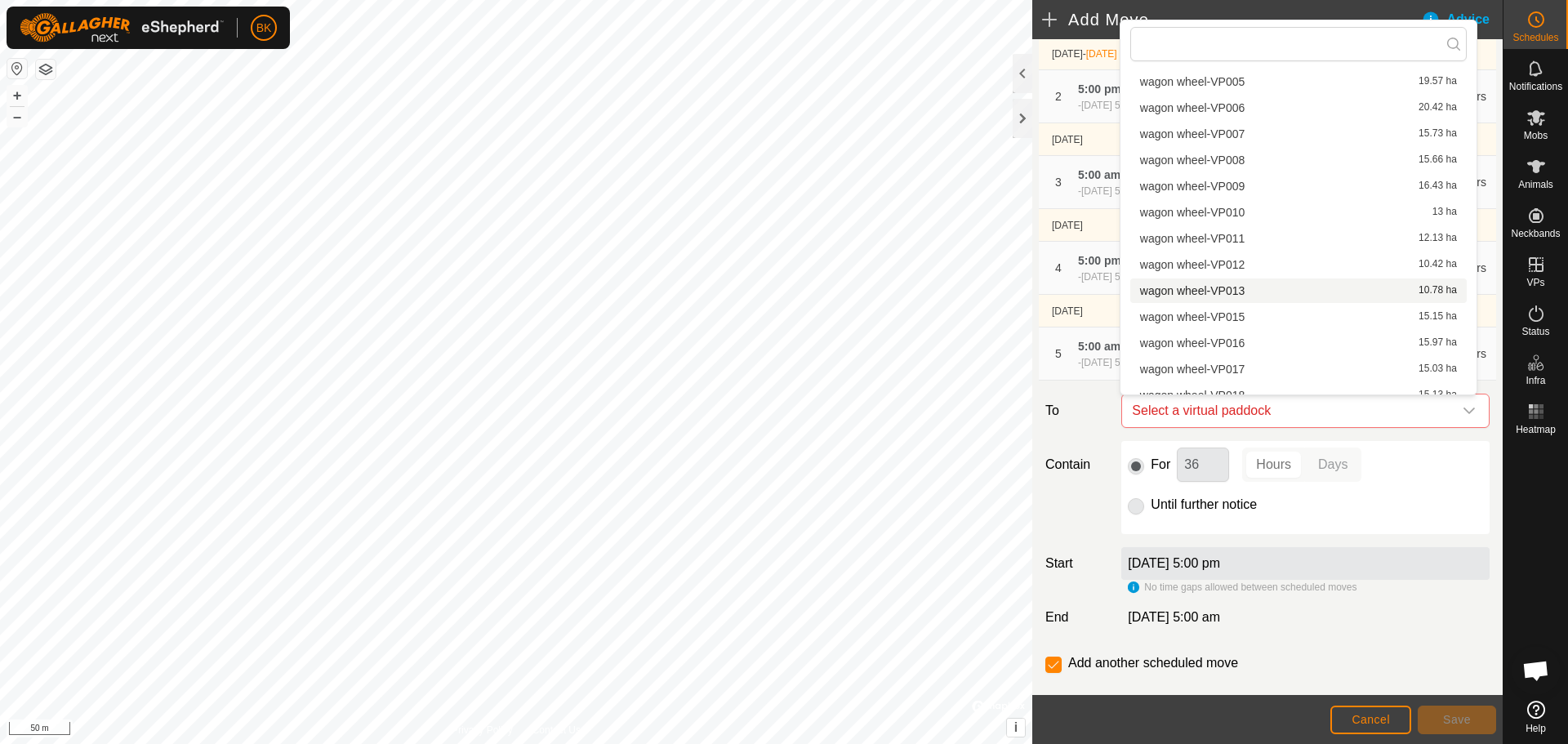
click at [1239, 288] on li "wagon wheel-VP013 10.78 ha" at bounding box center [1299, 291] width 337 height 25
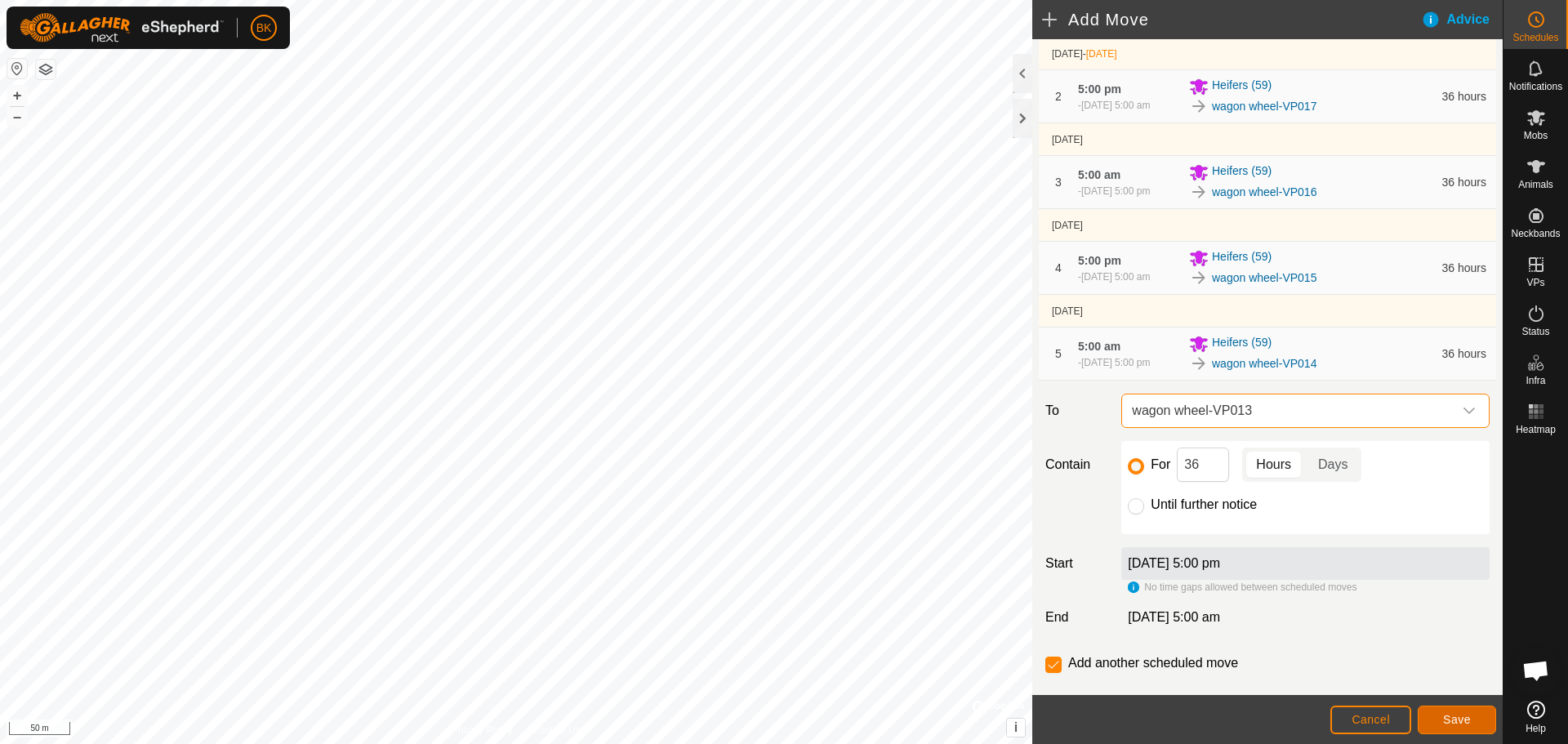
click at [1435, 721] on button "Save" at bounding box center [1457, 720] width 78 height 29
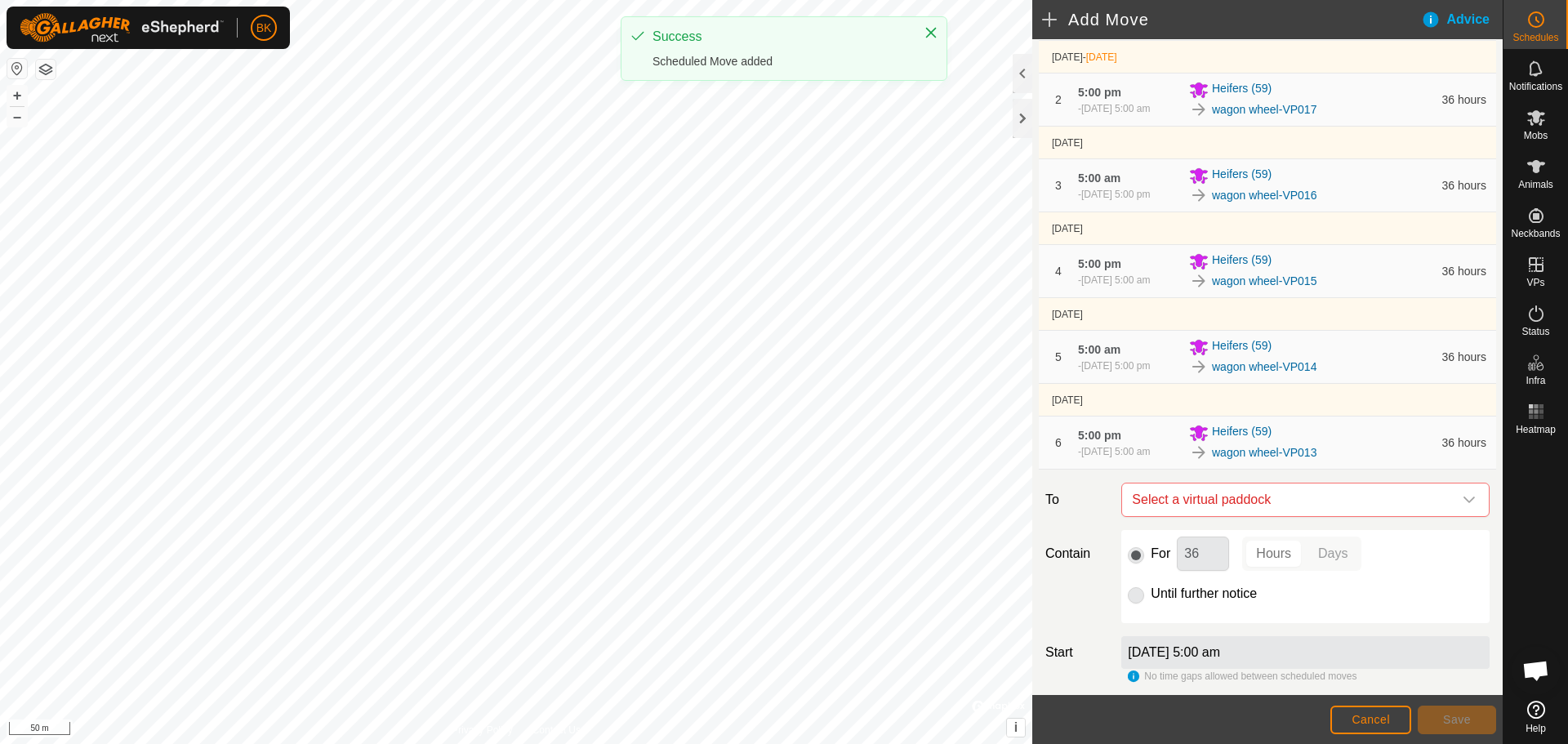
scroll to position [163, 0]
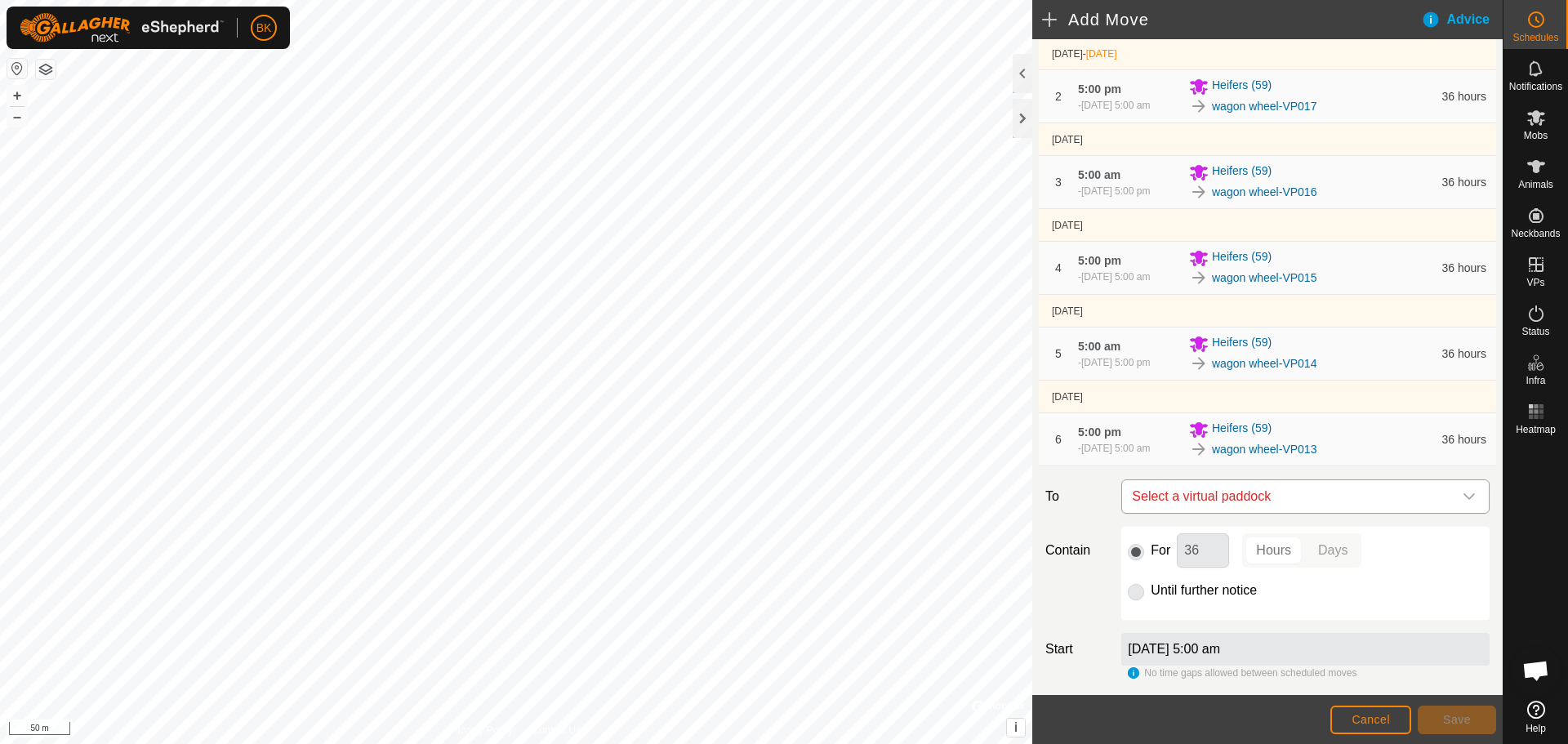
click at [1308, 501] on span "Select a virtual paddock" at bounding box center [1289, 497] width 328 height 33
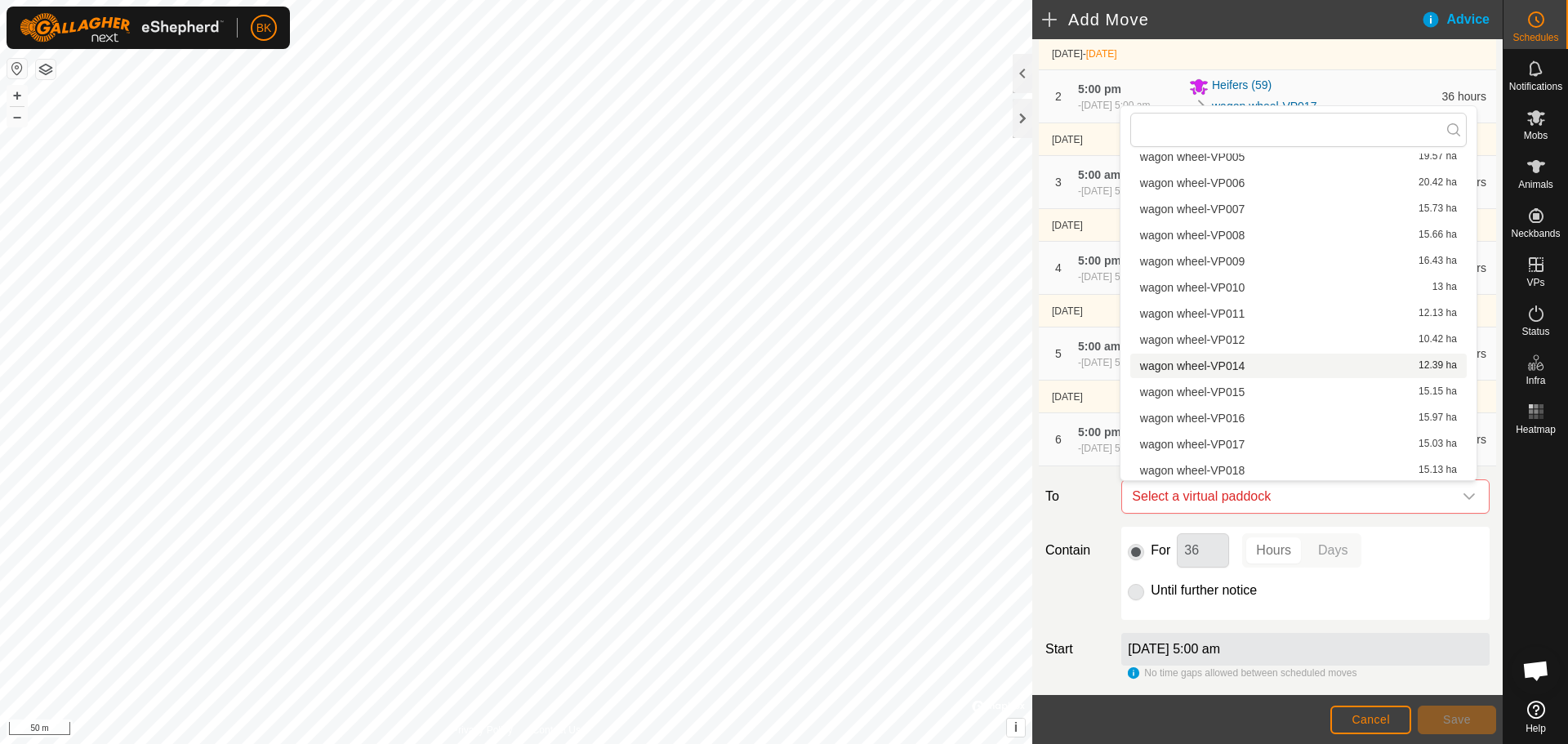
scroll to position [258, 0]
click at [1262, 335] on li "wagon wheel-VP012 10.42 ha" at bounding box center [1299, 338] width 337 height 25
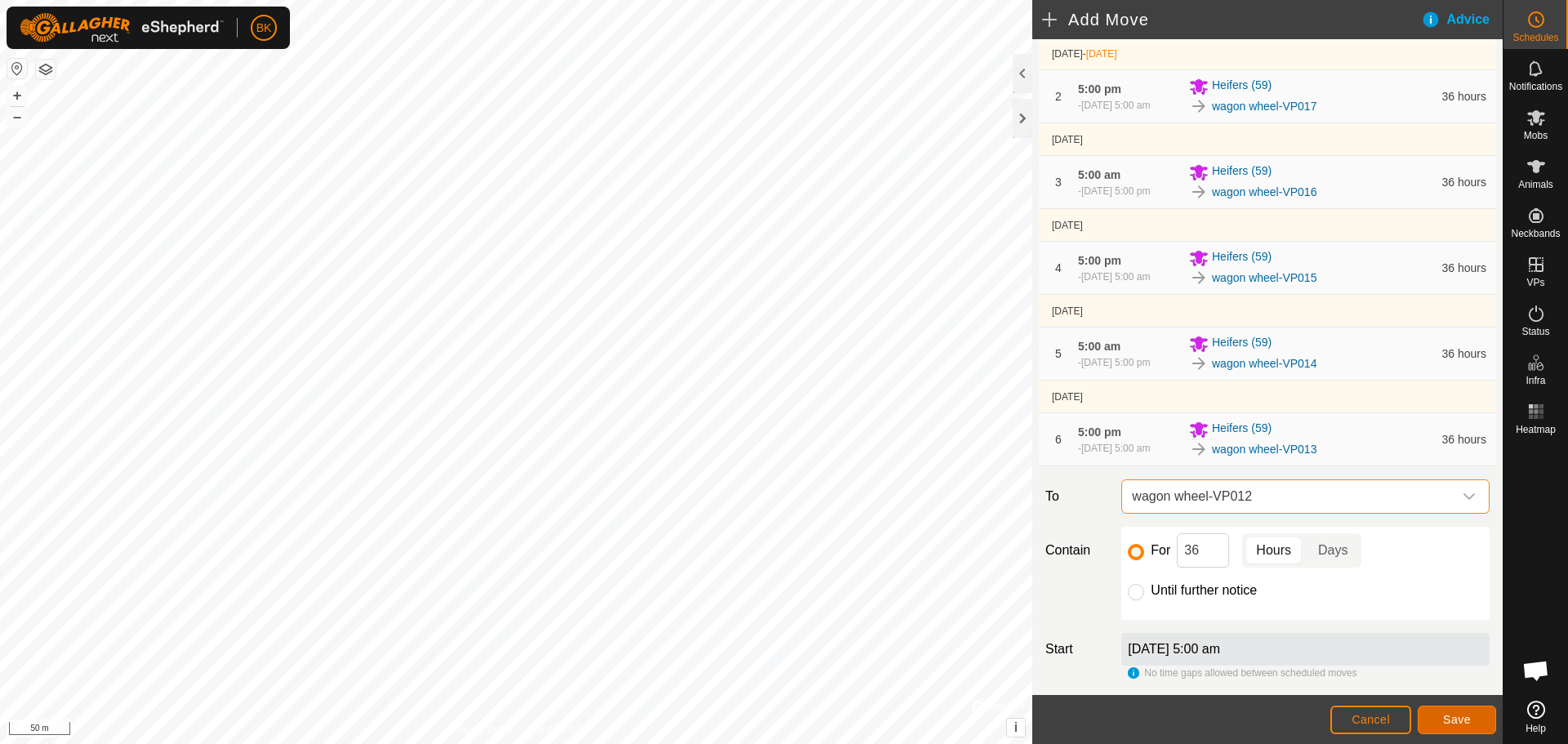
click at [1466, 722] on span "Save" at bounding box center [1457, 719] width 28 height 13
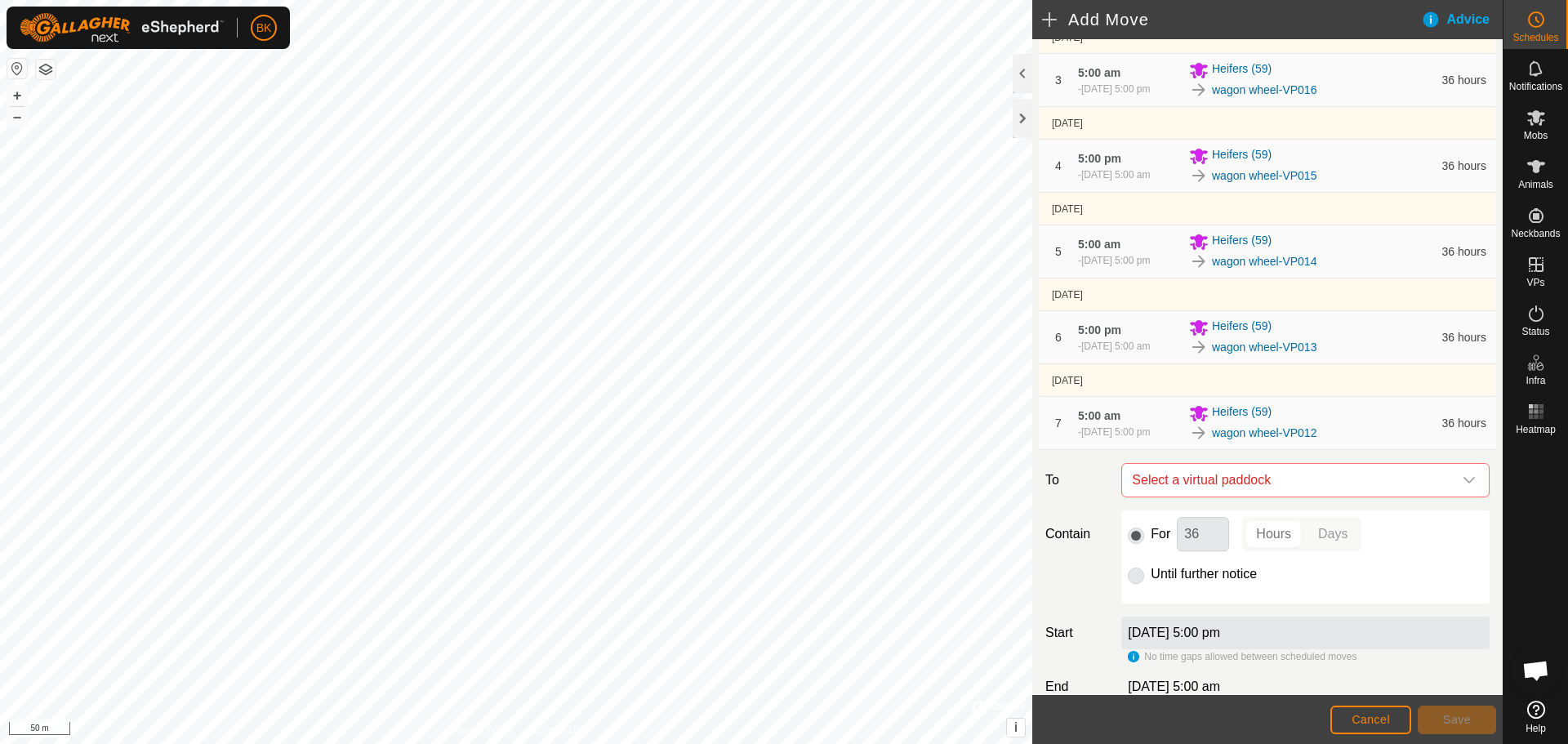
scroll to position [365, 0]
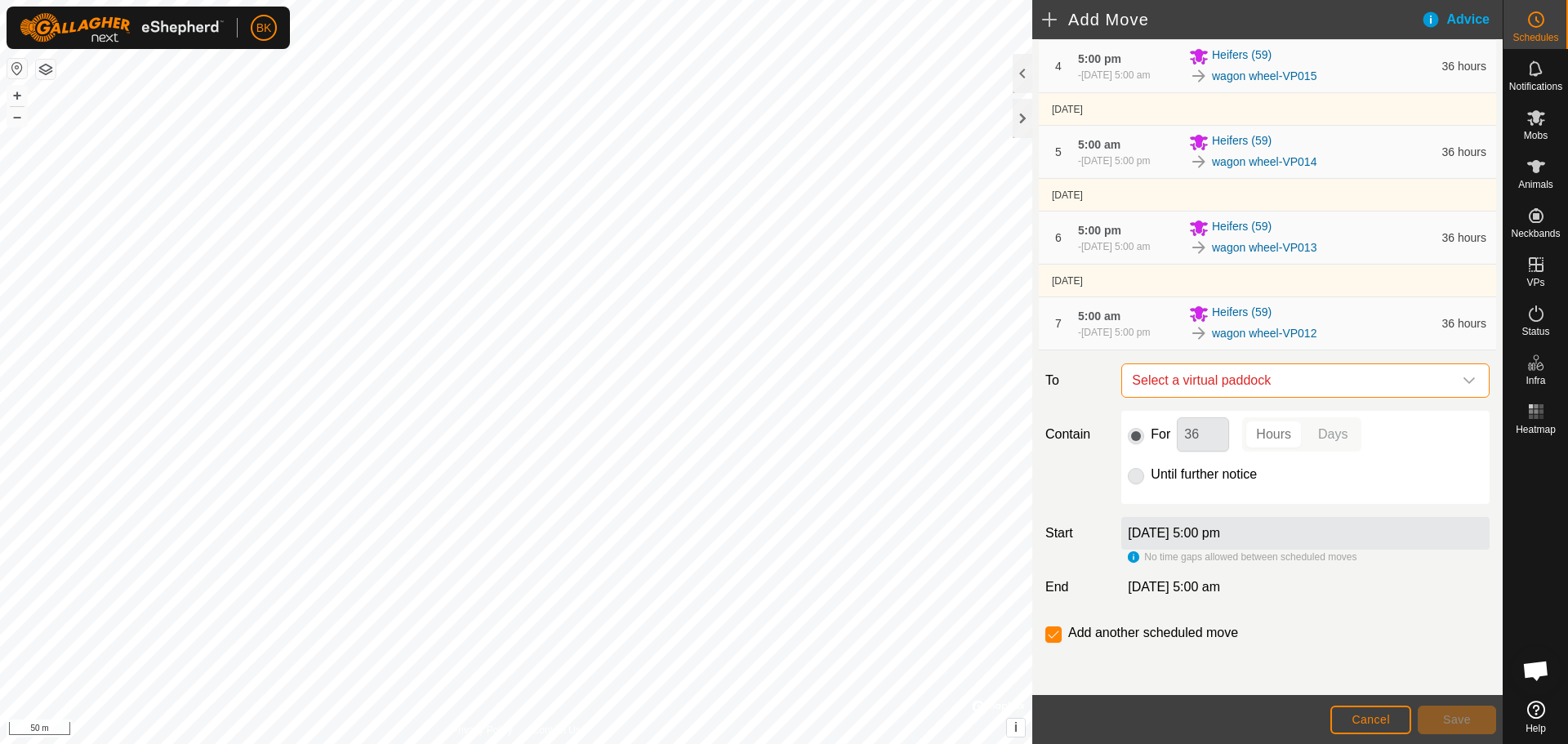
click at [1320, 381] on span "Select a virtual paddock" at bounding box center [1289, 381] width 328 height 33
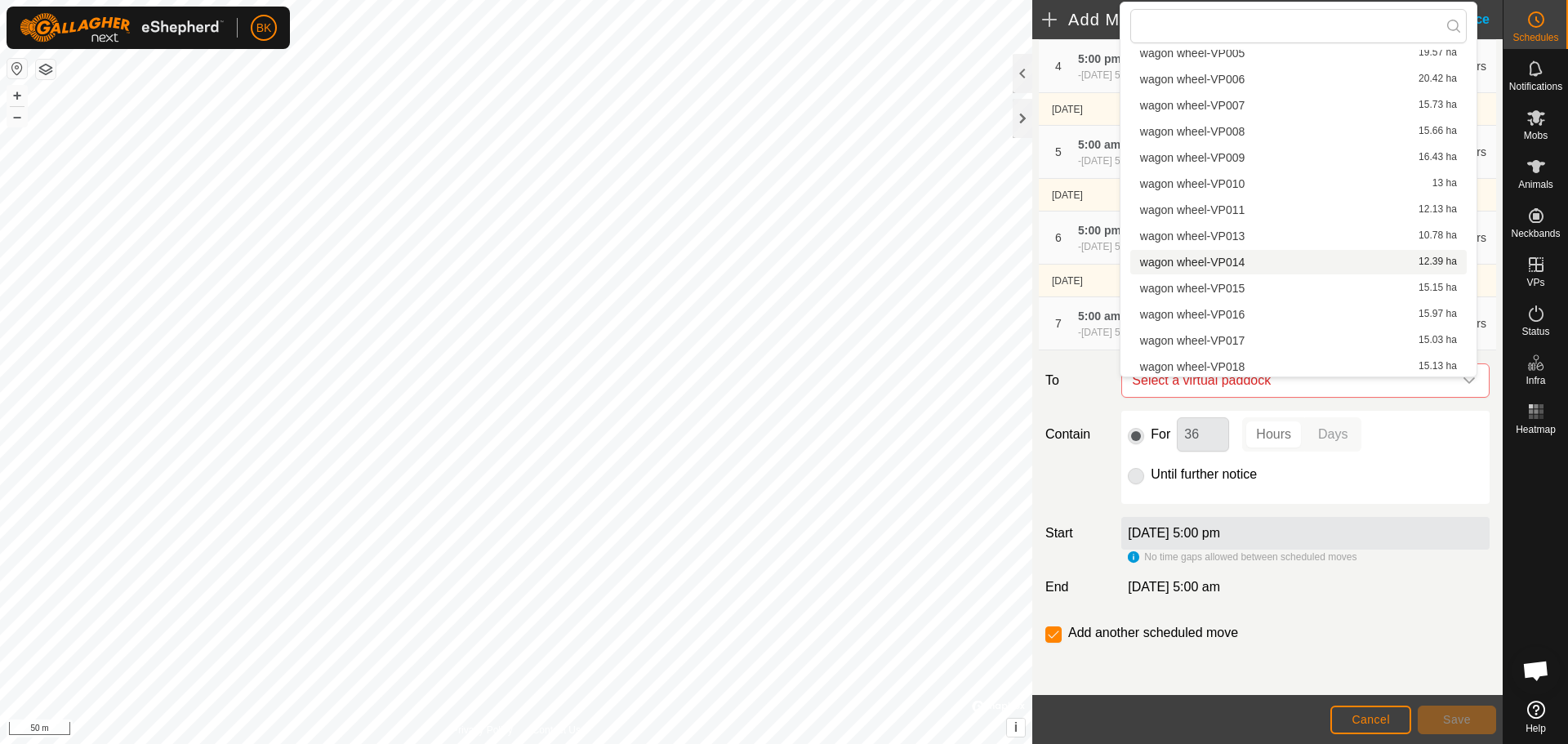
scroll to position [258, 0]
click at [1260, 206] on li "wagon wheel-VP011 12.13 ha" at bounding box center [1299, 207] width 337 height 25
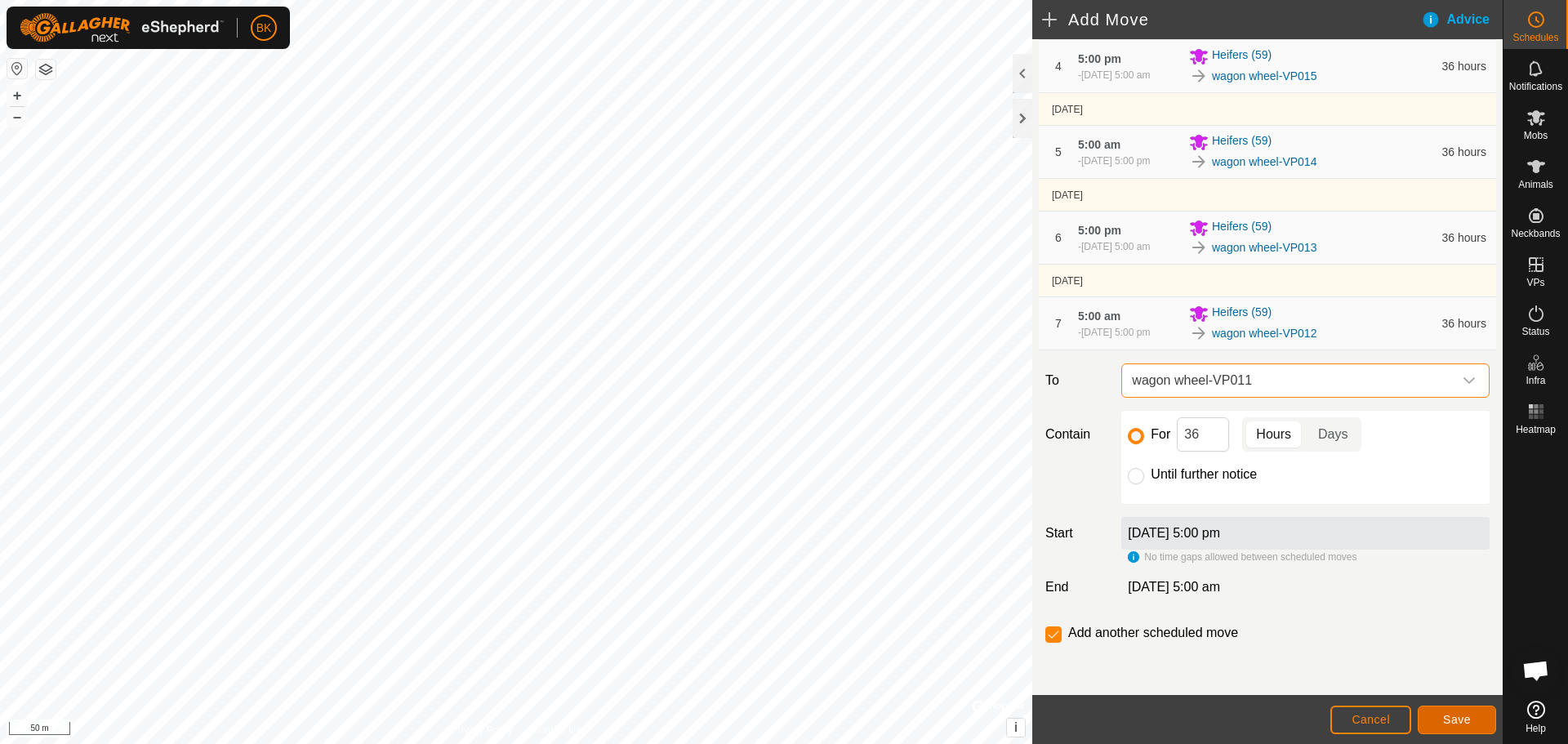
click at [1451, 721] on span "Save" at bounding box center [1457, 719] width 28 height 13
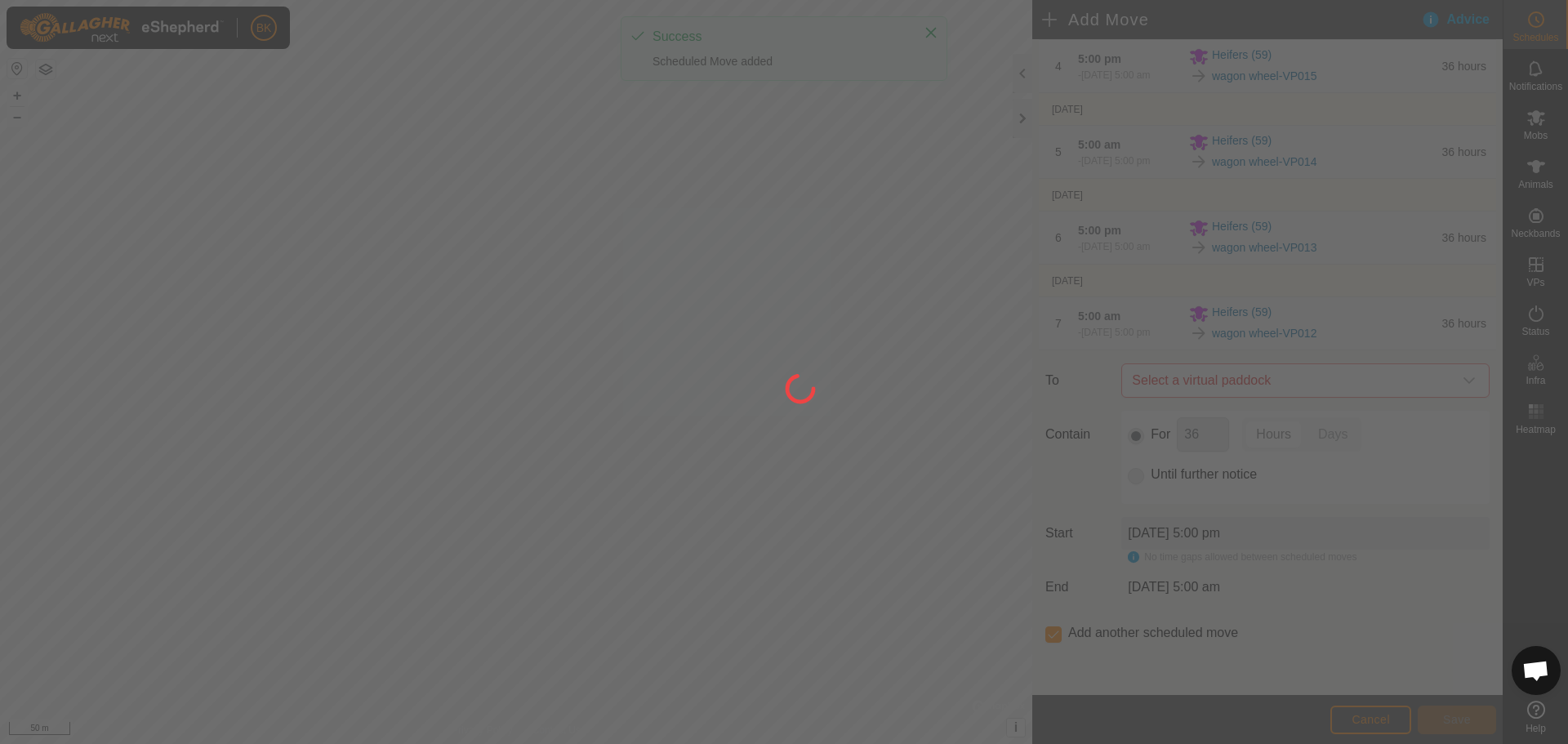
scroll to position [0, 0]
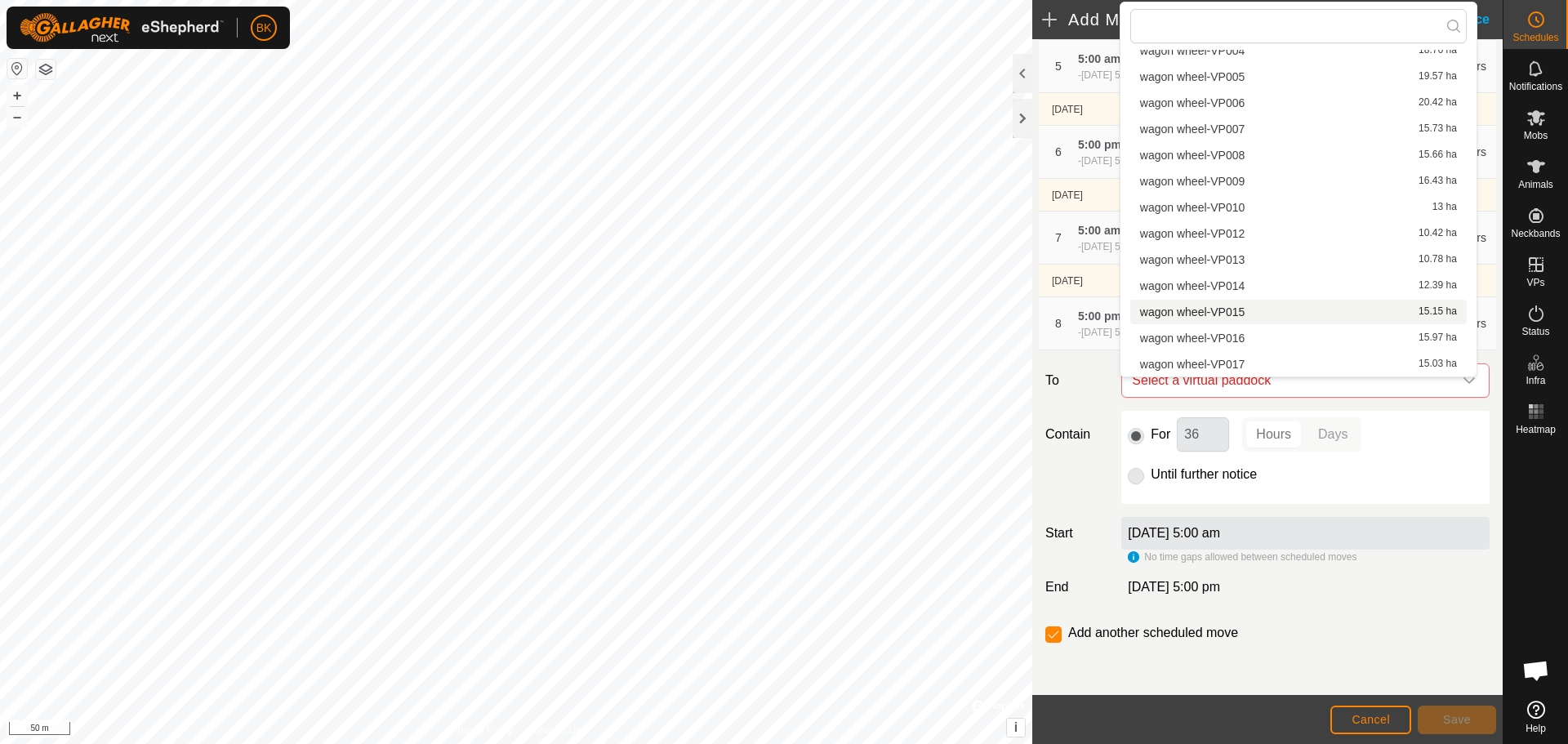
scroll to position [245, 0]
click at [1245, 188] on li "wagon wheel-VP010 13 ha" at bounding box center [1299, 195] width 337 height 25
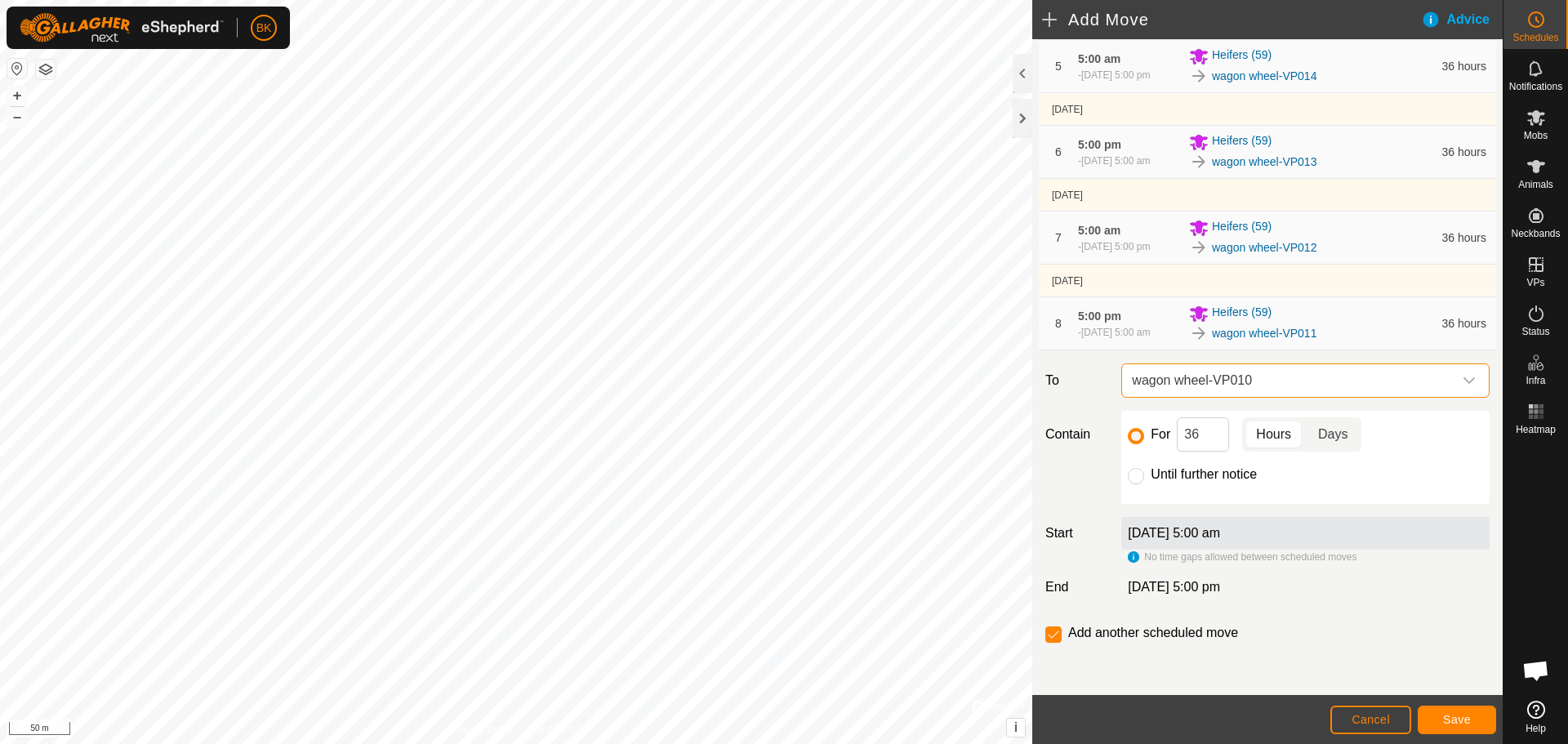
click at [1331, 429] on p-togglebutton "Days" at bounding box center [1334, 434] width 56 height 35
click at [1206, 429] on input "36" at bounding box center [1202, 434] width 52 height 35
type input "3"
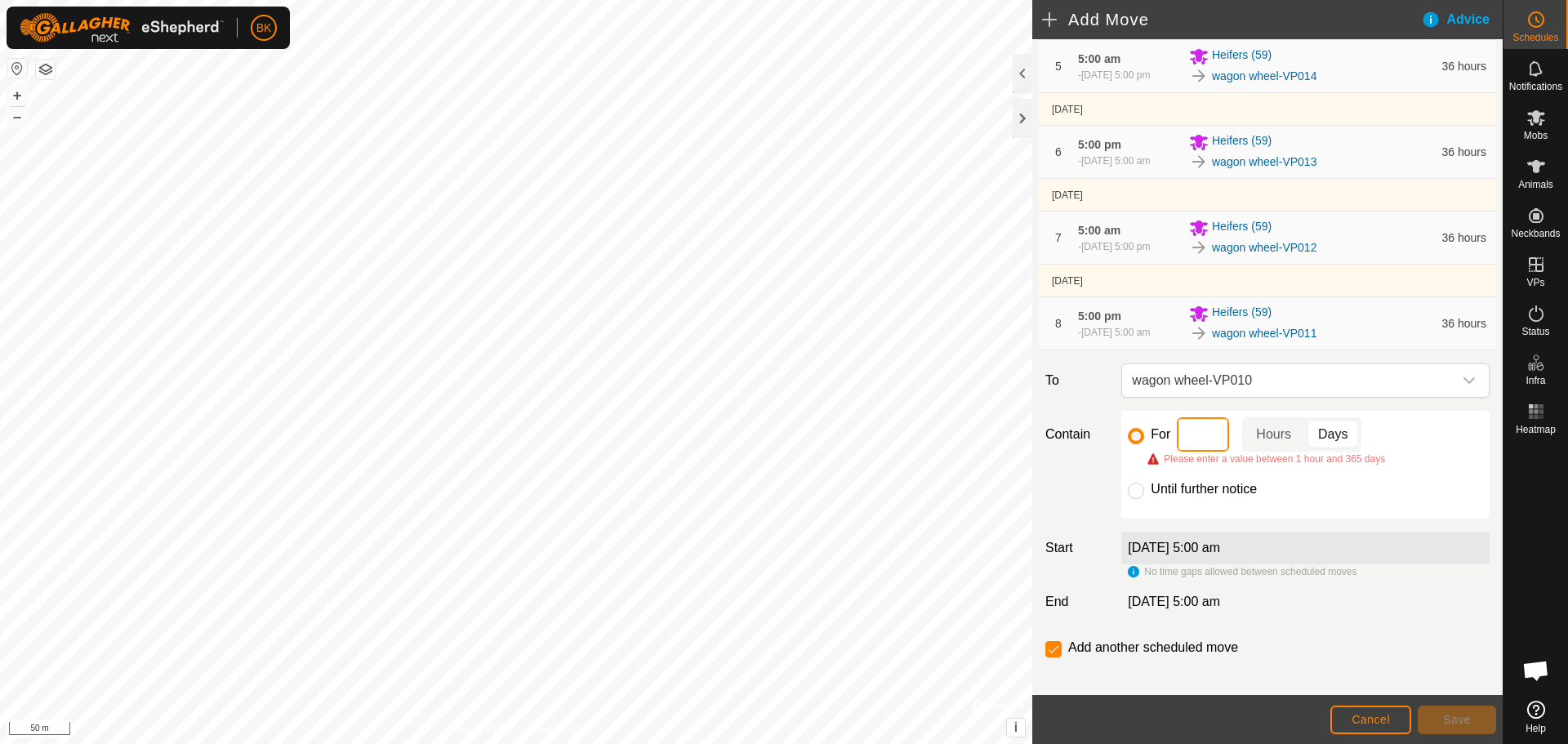
type input "2"
type input "1"
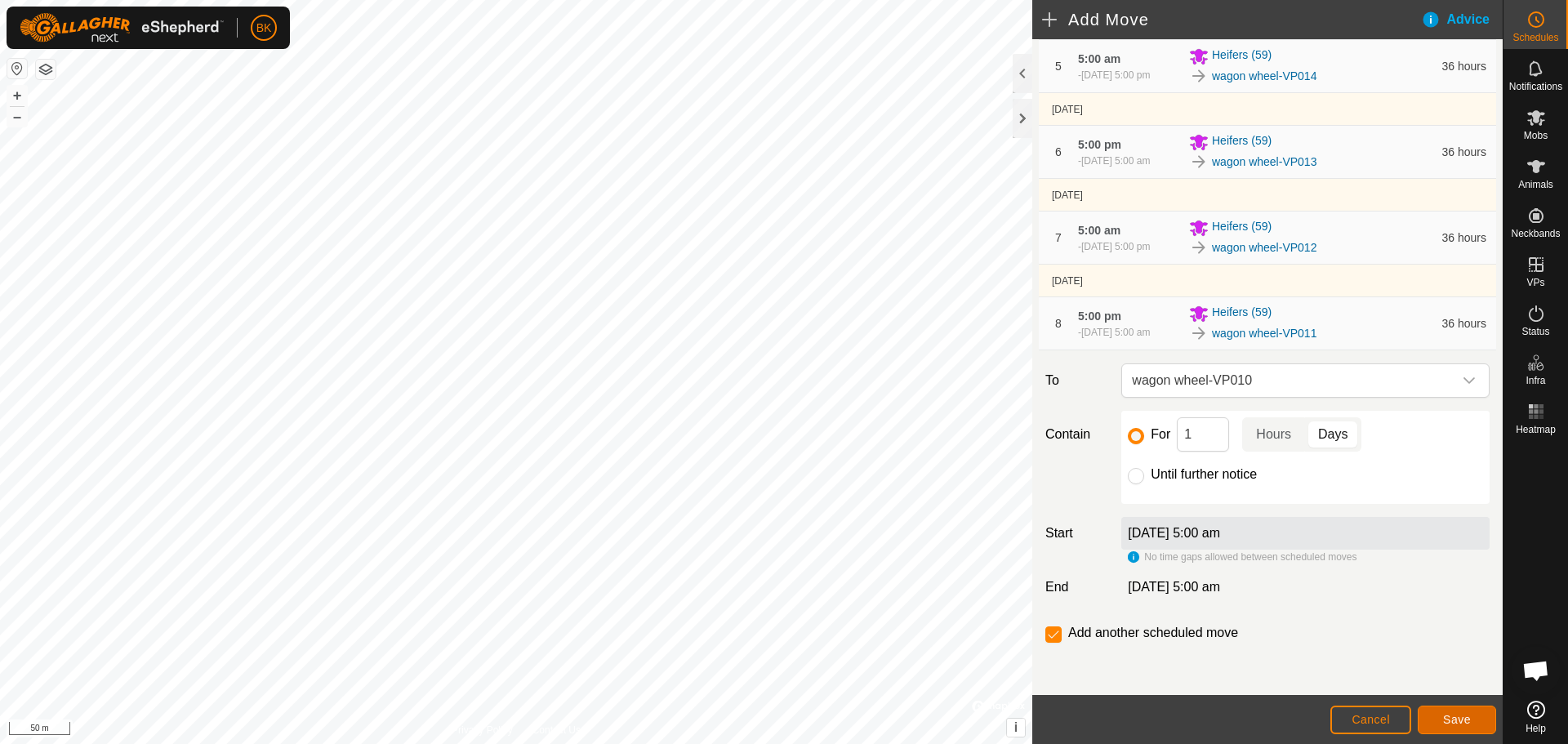
click at [1436, 719] on button "Save" at bounding box center [1457, 720] width 78 height 29
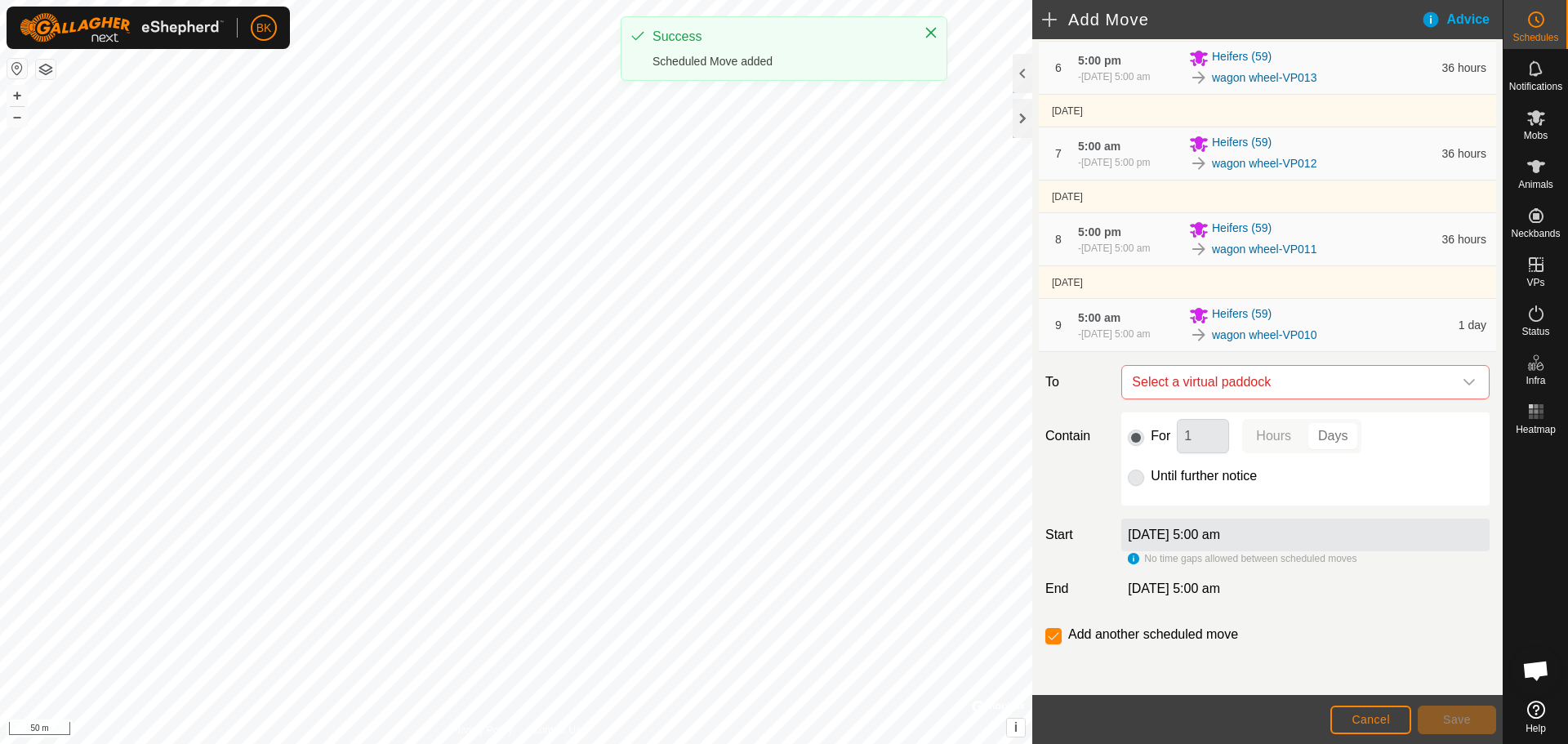
scroll to position [537, 0]
click at [1323, 379] on span "Select a virtual paddock" at bounding box center [1289, 381] width 328 height 33
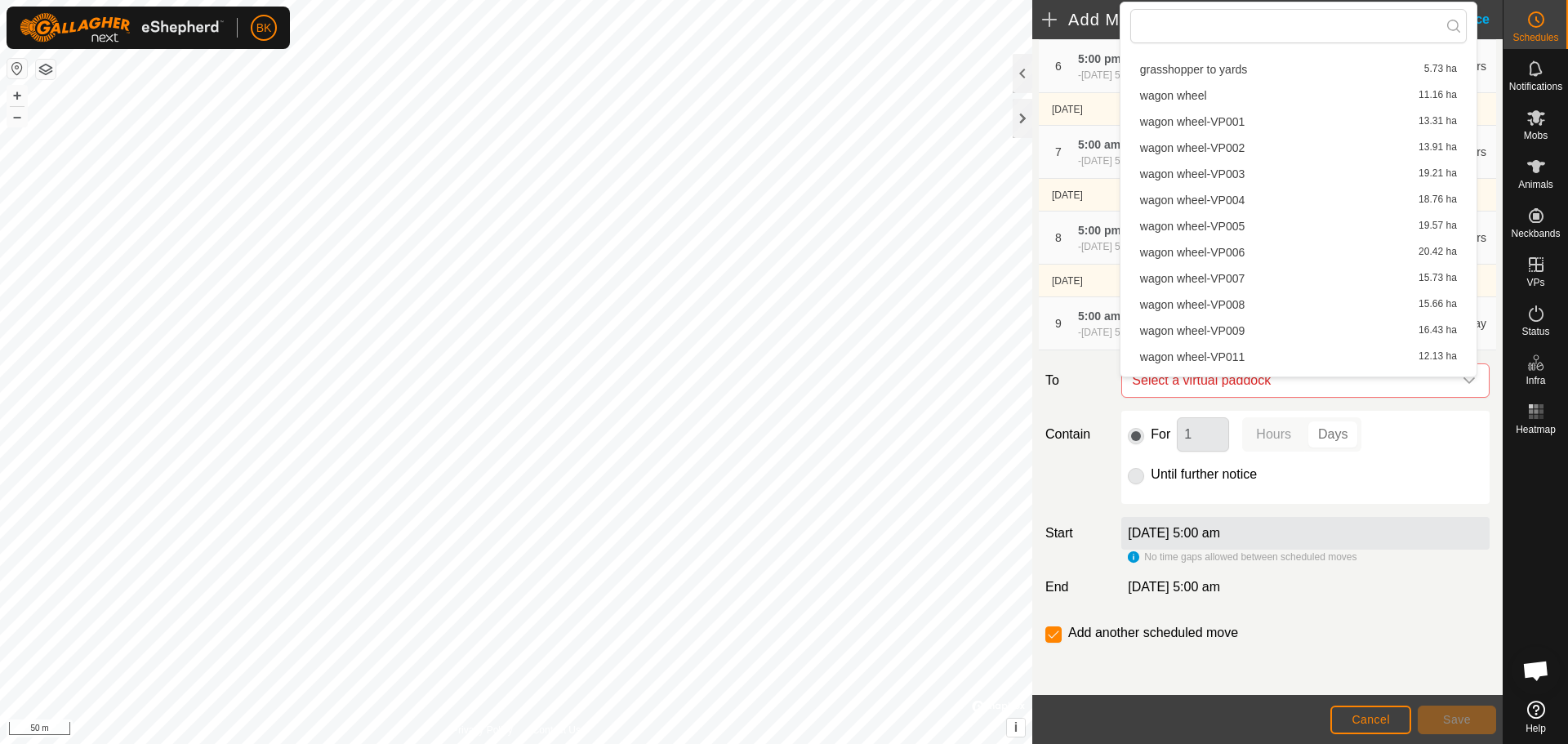
scroll to position [82, 0]
click at [1250, 324] on li "wagon wheel-VP009 16.43 ha" at bounding box center [1299, 332] width 337 height 25
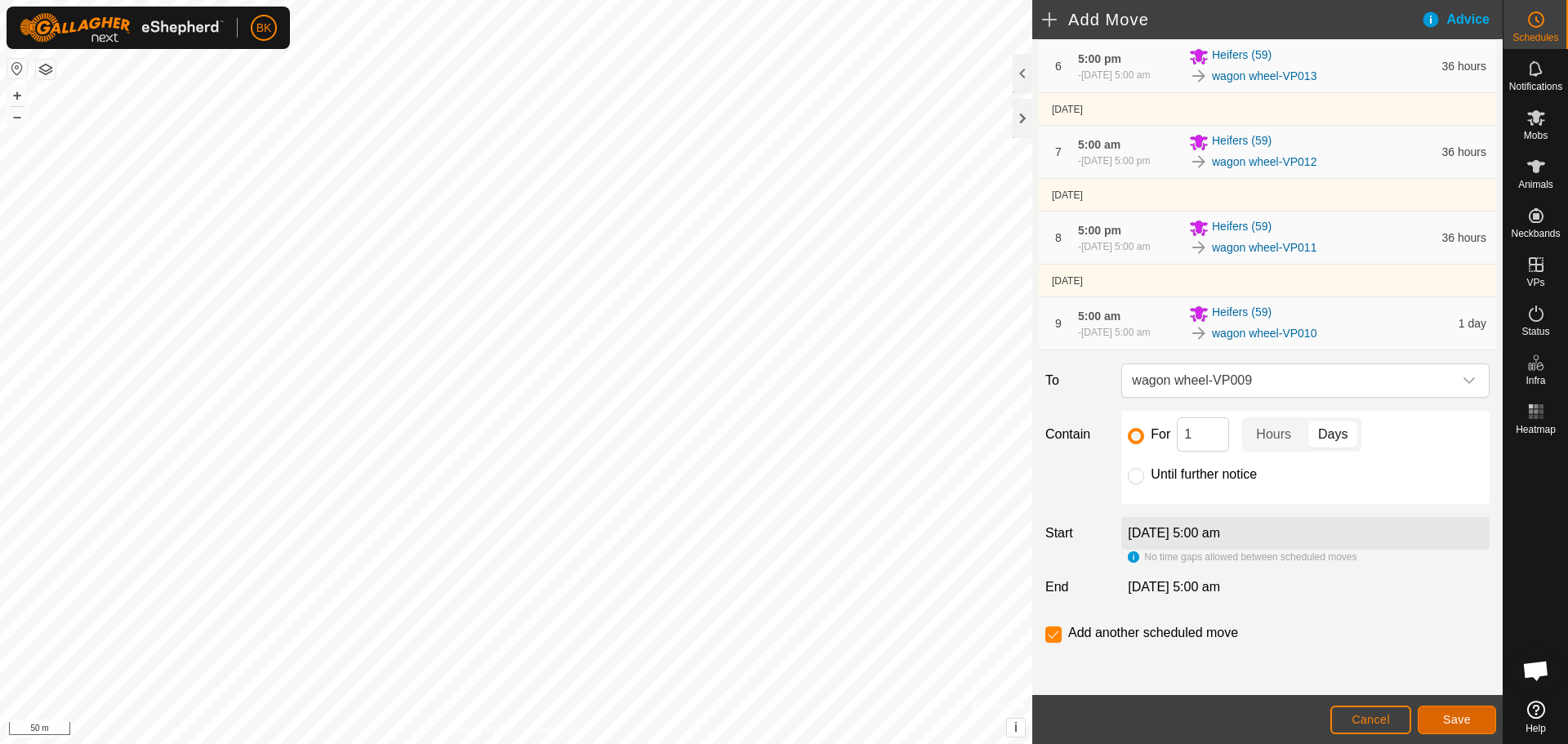
click at [1444, 724] on span "Save" at bounding box center [1457, 719] width 28 height 13
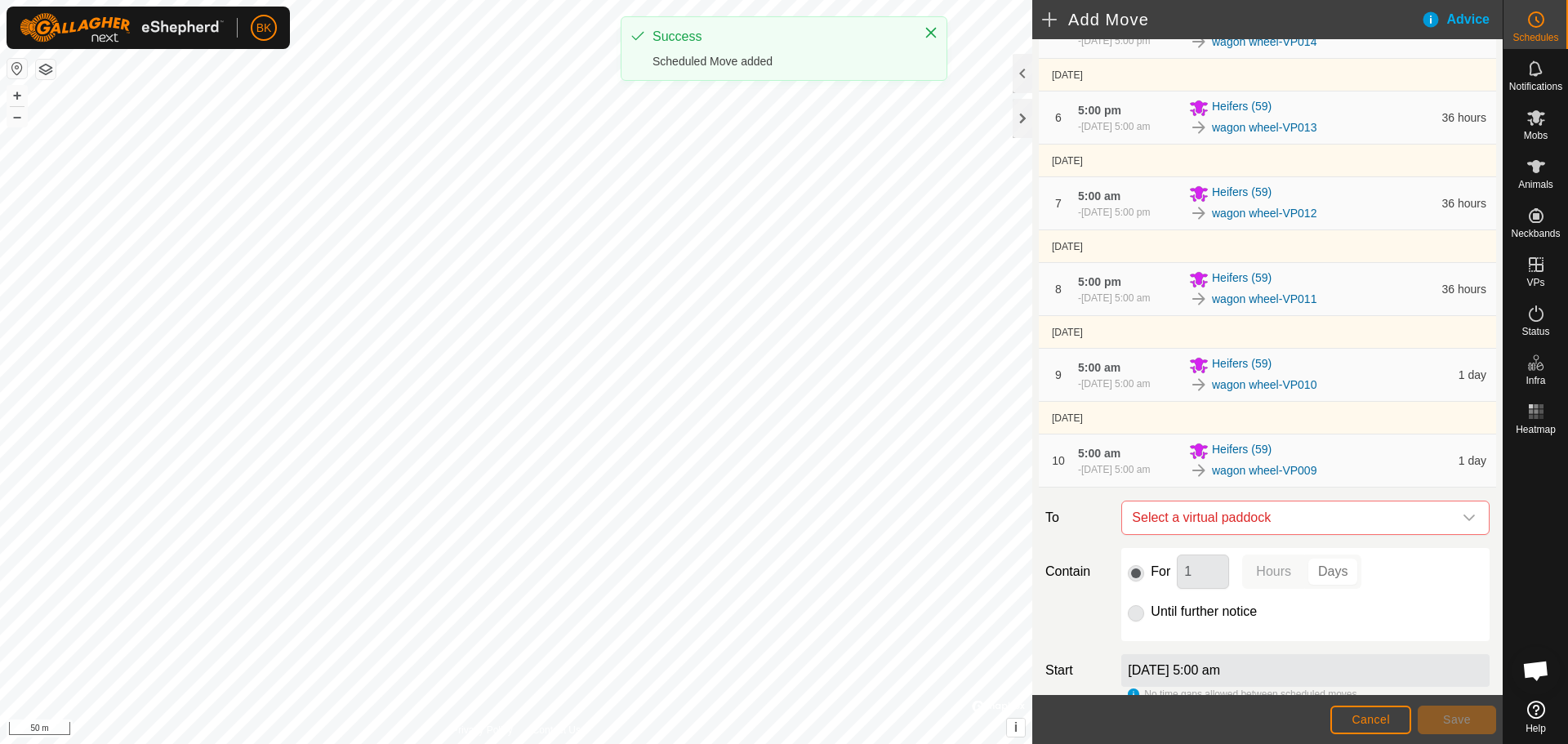
scroll to position [623, 0]
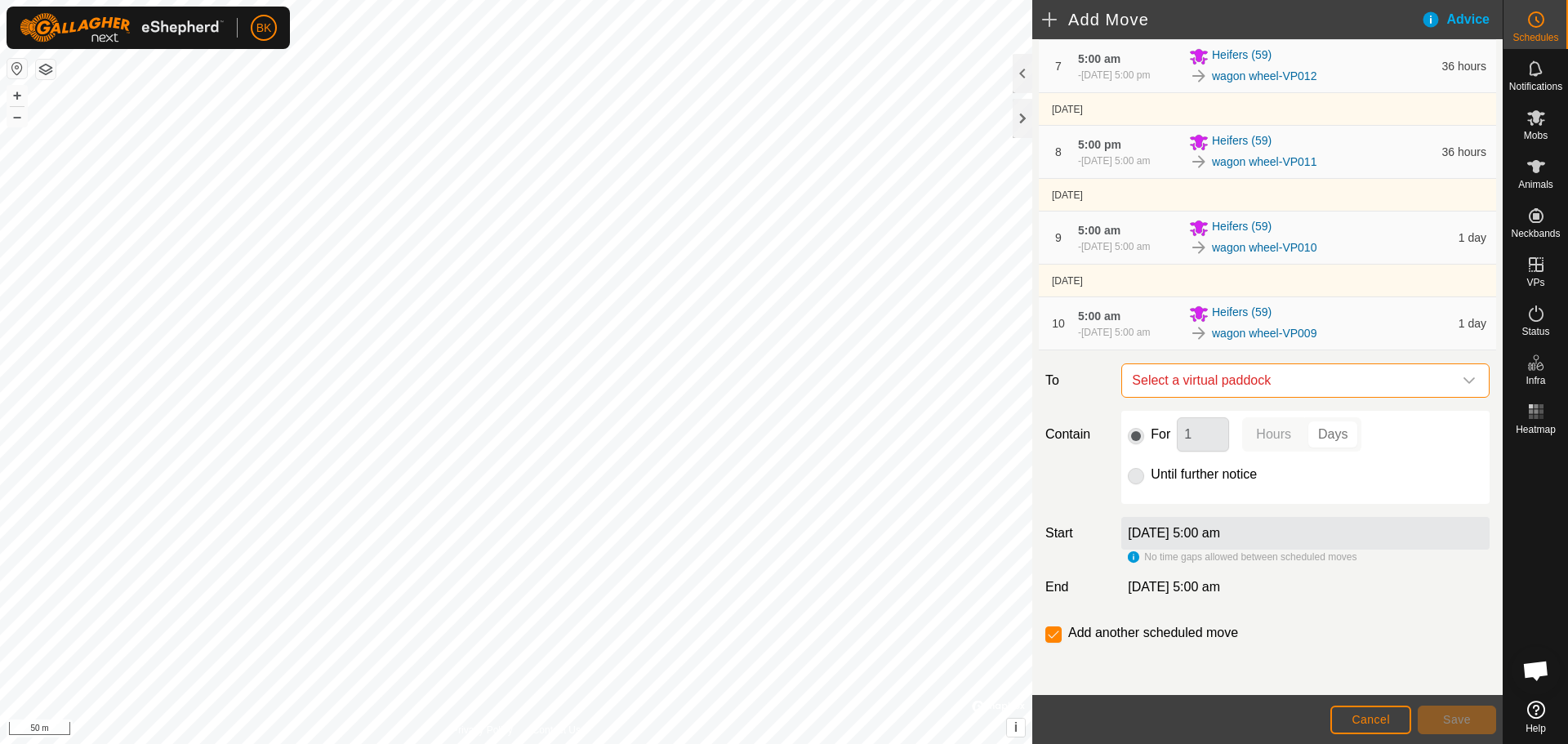
click at [1295, 378] on span "Select a virtual paddock" at bounding box center [1289, 381] width 328 height 33
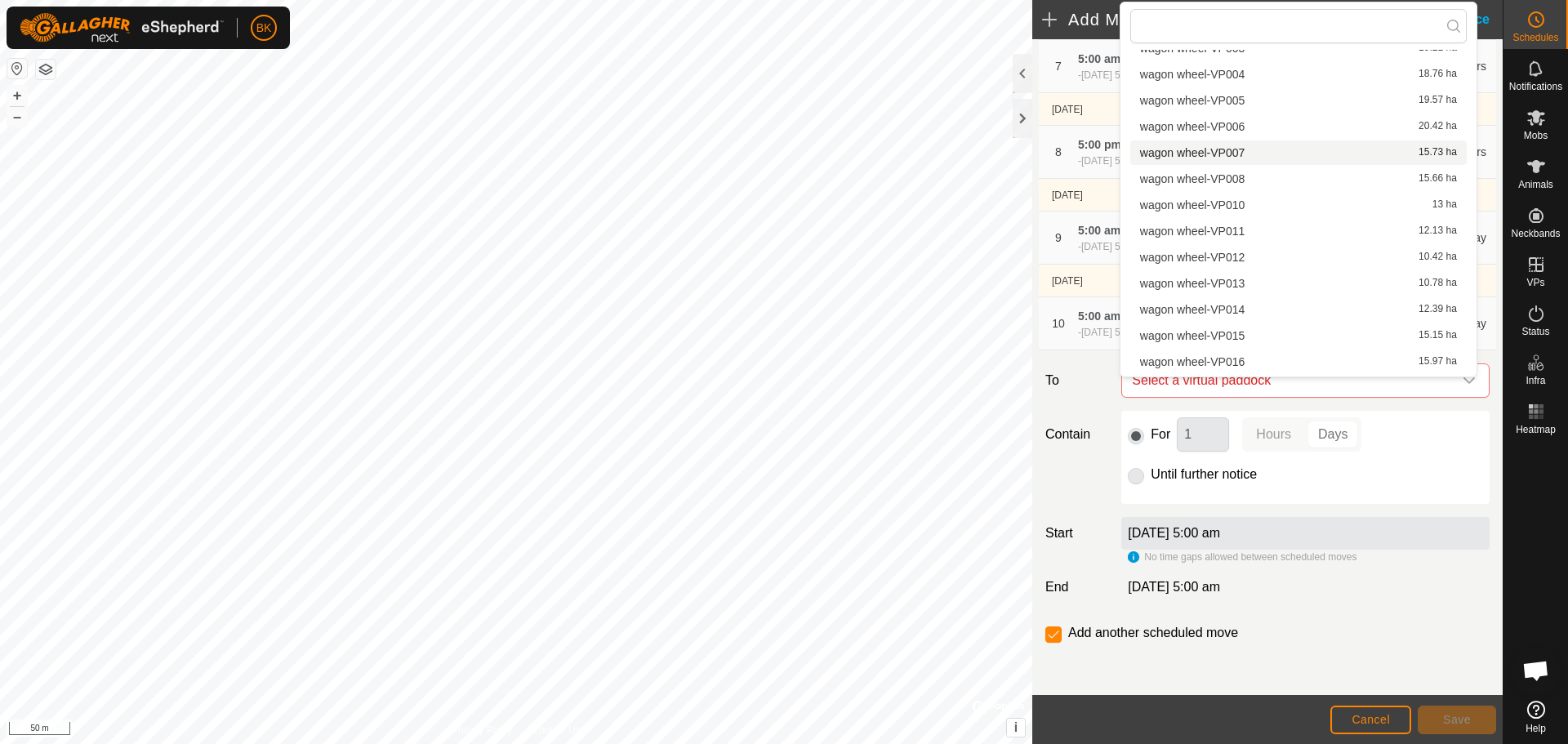
scroll to position [245, 0]
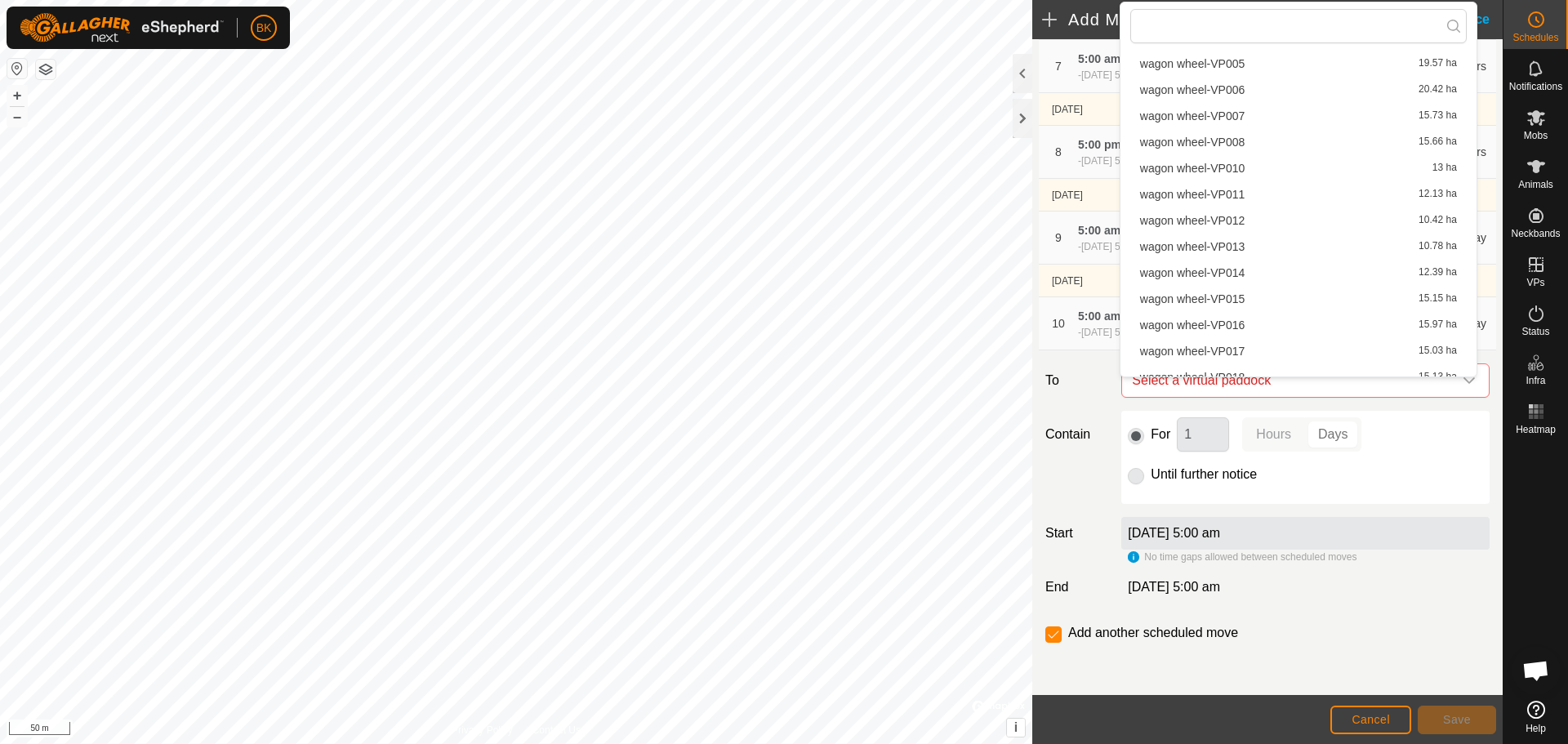
click at [1248, 136] on li "wagon wheel-VP008 15.66 ha" at bounding box center [1299, 142] width 337 height 25
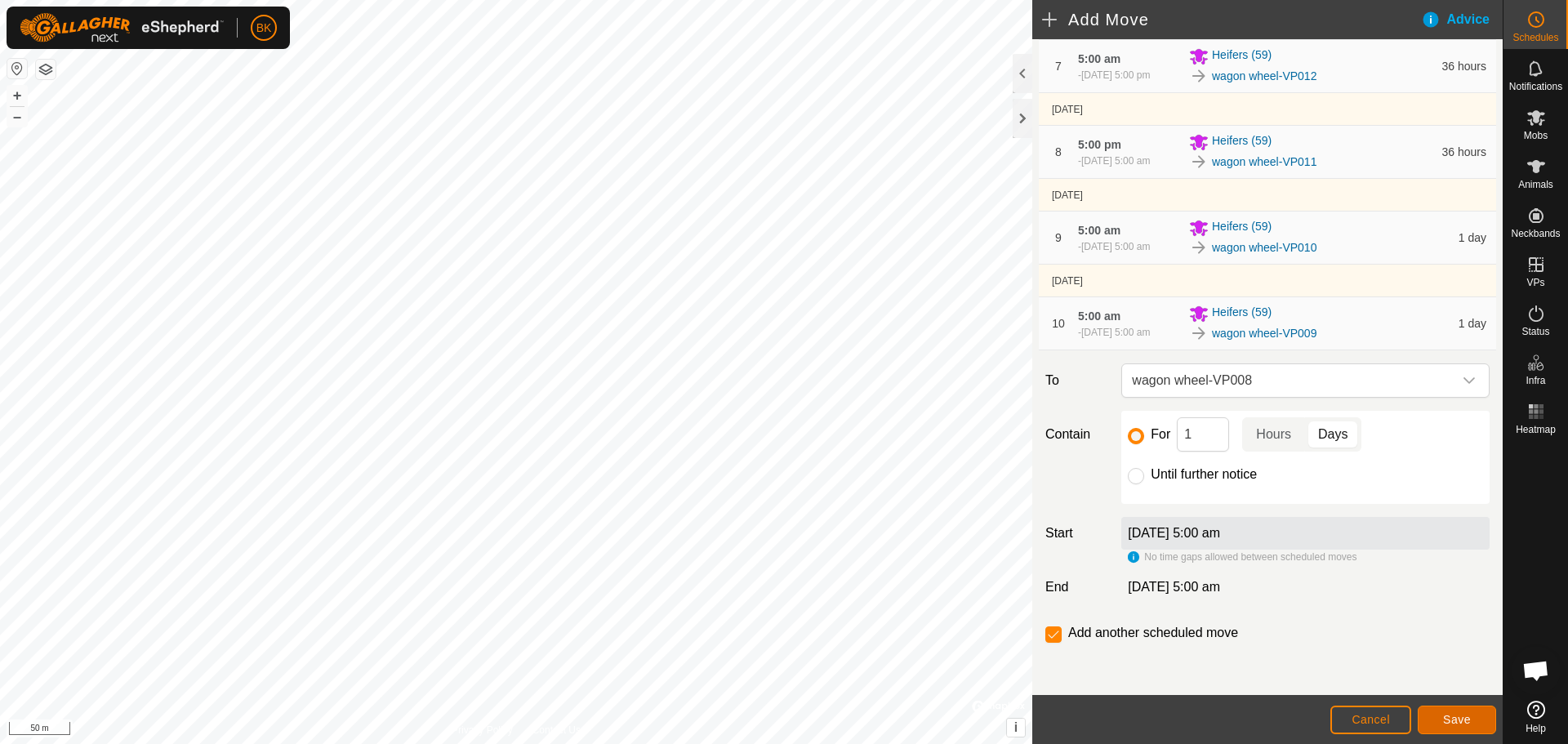
click at [1464, 717] on span "Save" at bounding box center [1457, 719] width 28 height 13
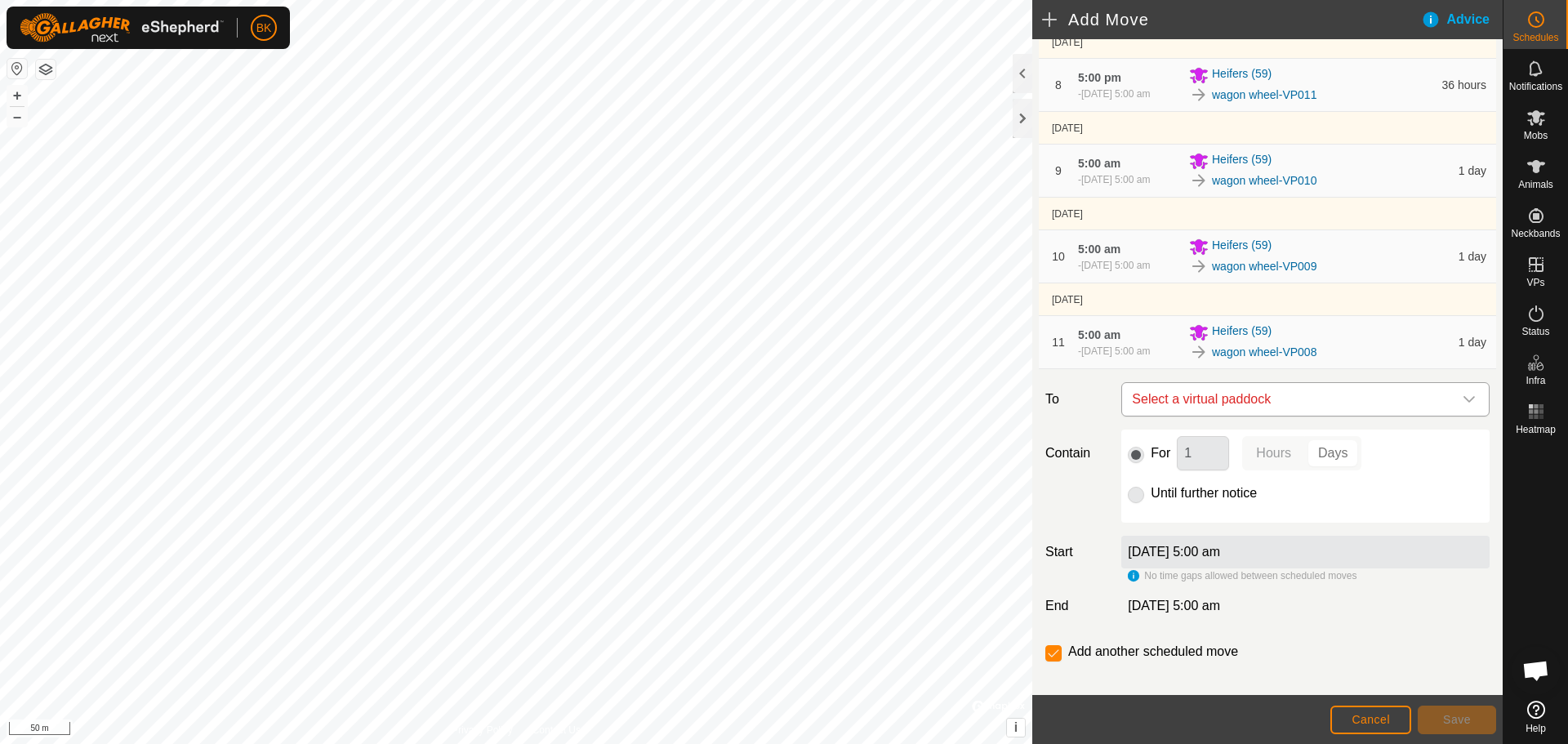
scroll to position [708, 0]
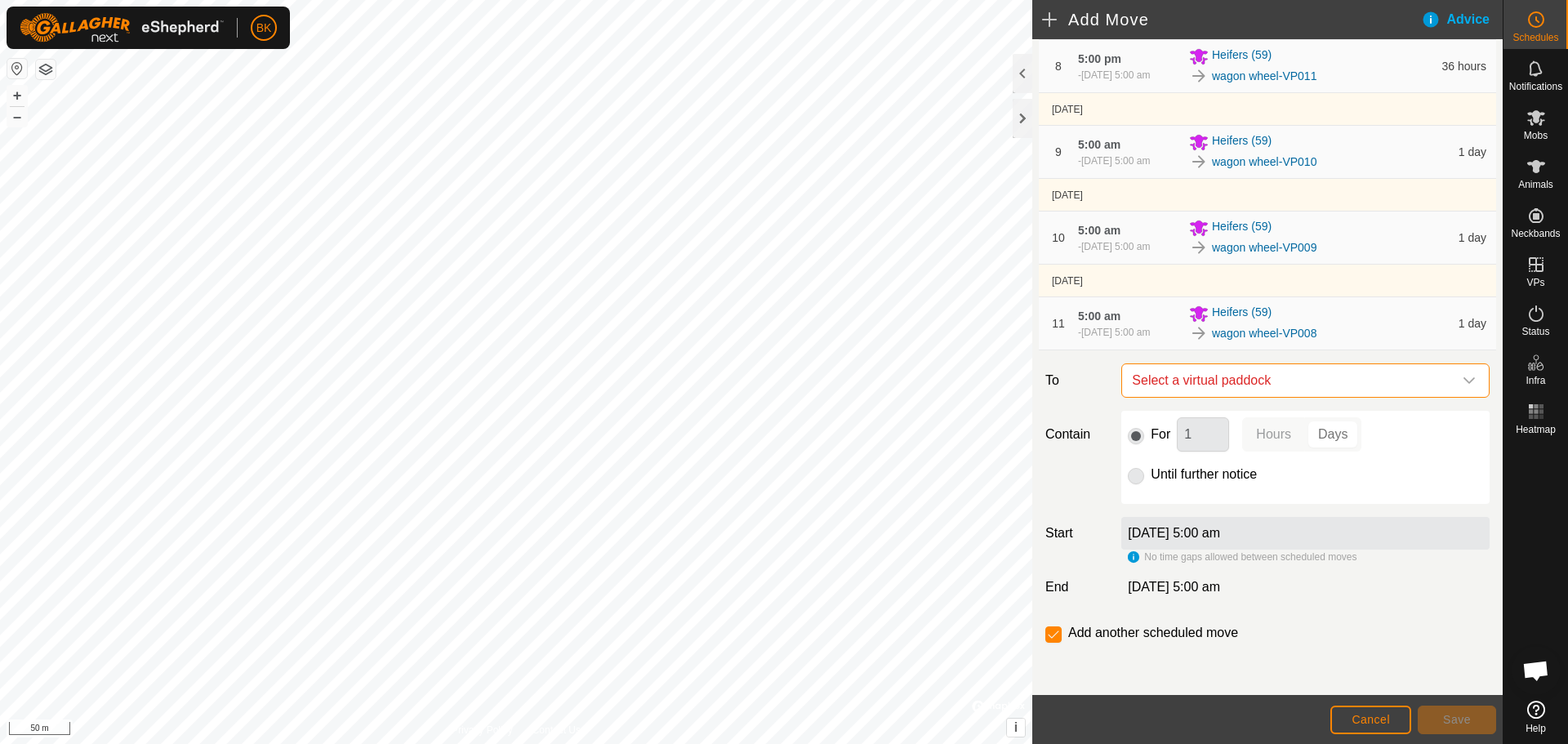
click at [1285, 385] on span "Select a virtual paddock" at bounding box center [1289, 381] width 328 height 33
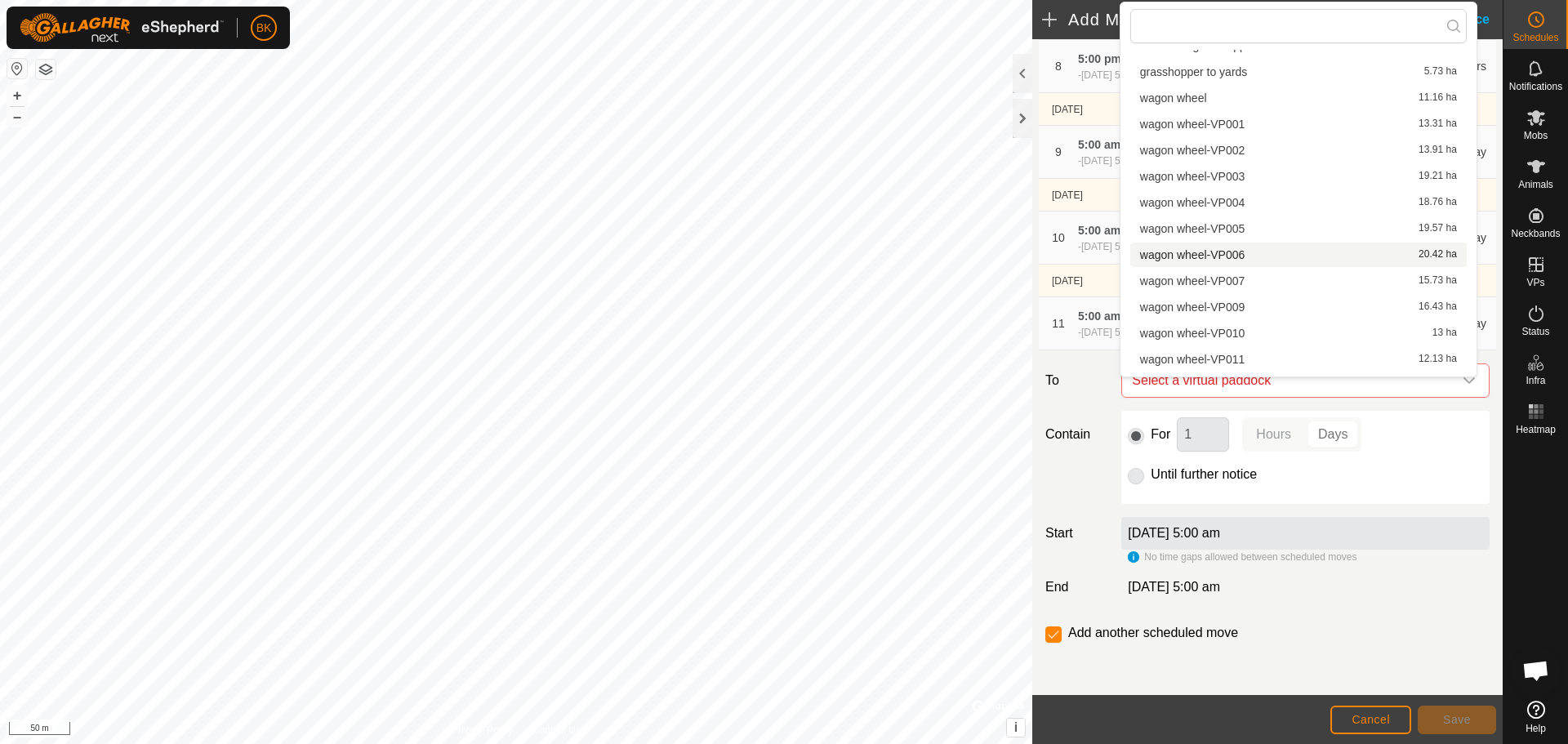
scroll to position [105, 0]
click at [1248, 244] on ul "7 Perenial 14 shift to grasshopper 25.97 ha 14 shift to grasshopper-VP001 32.59…" at bounding box center [1298, 238] width 356 height 585
click at [1247, 249] on li "wagon wheel-VP007 15.73 ha" at bounding box center [1299, 257] width 337 height 25
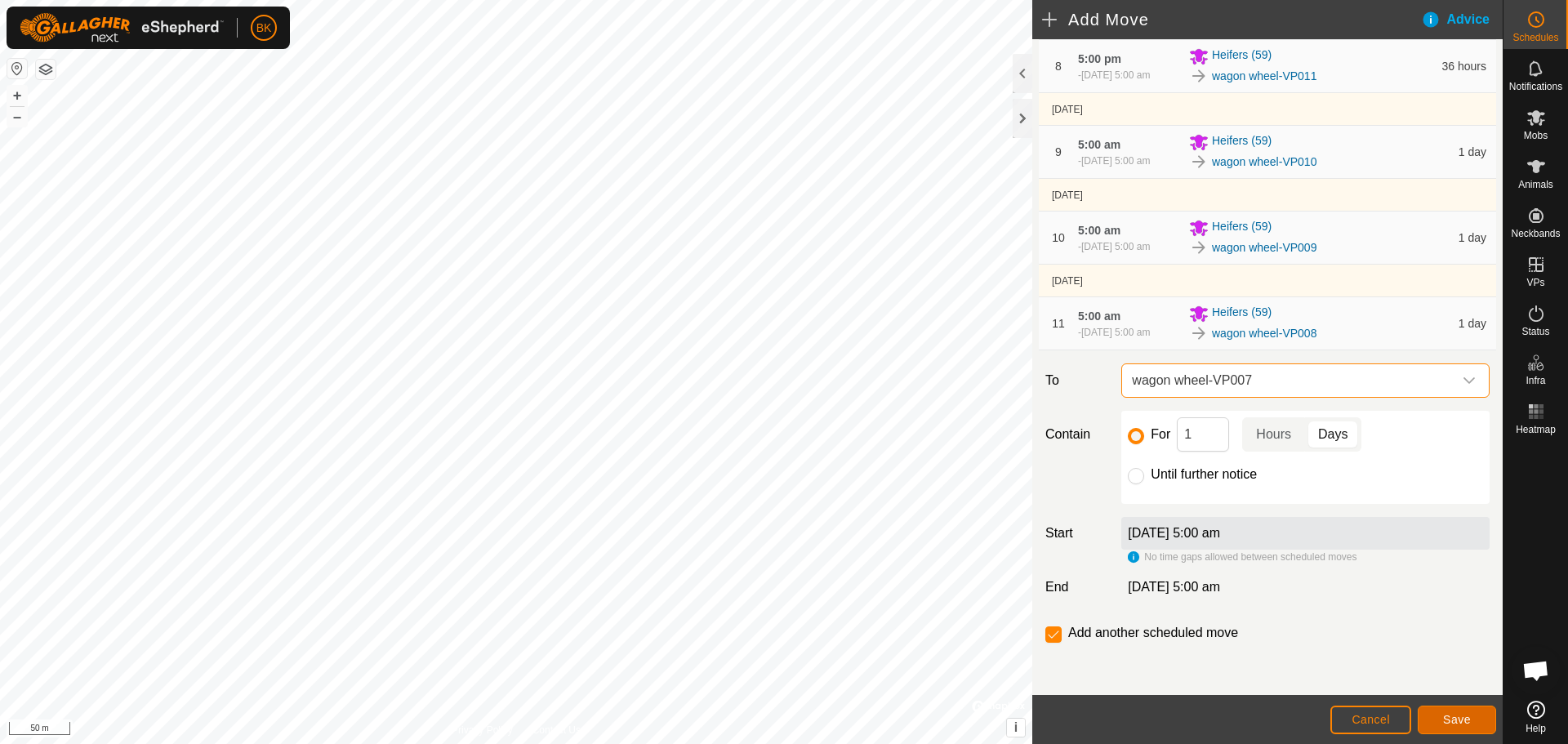
click at [1469, 720] on span "Save" at bounding box center [1457, 719] width 28 height 13
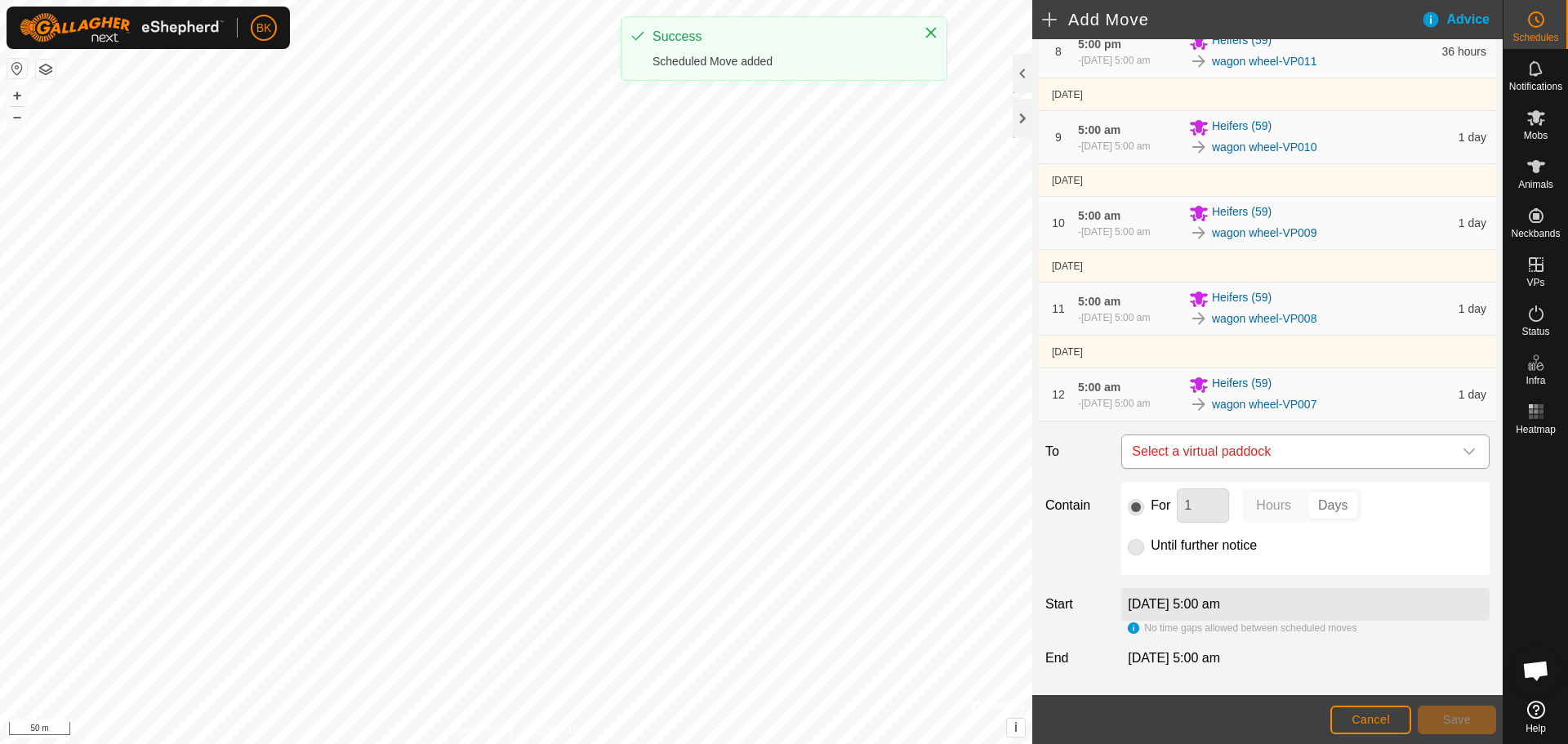
scroll to position [794, 0]
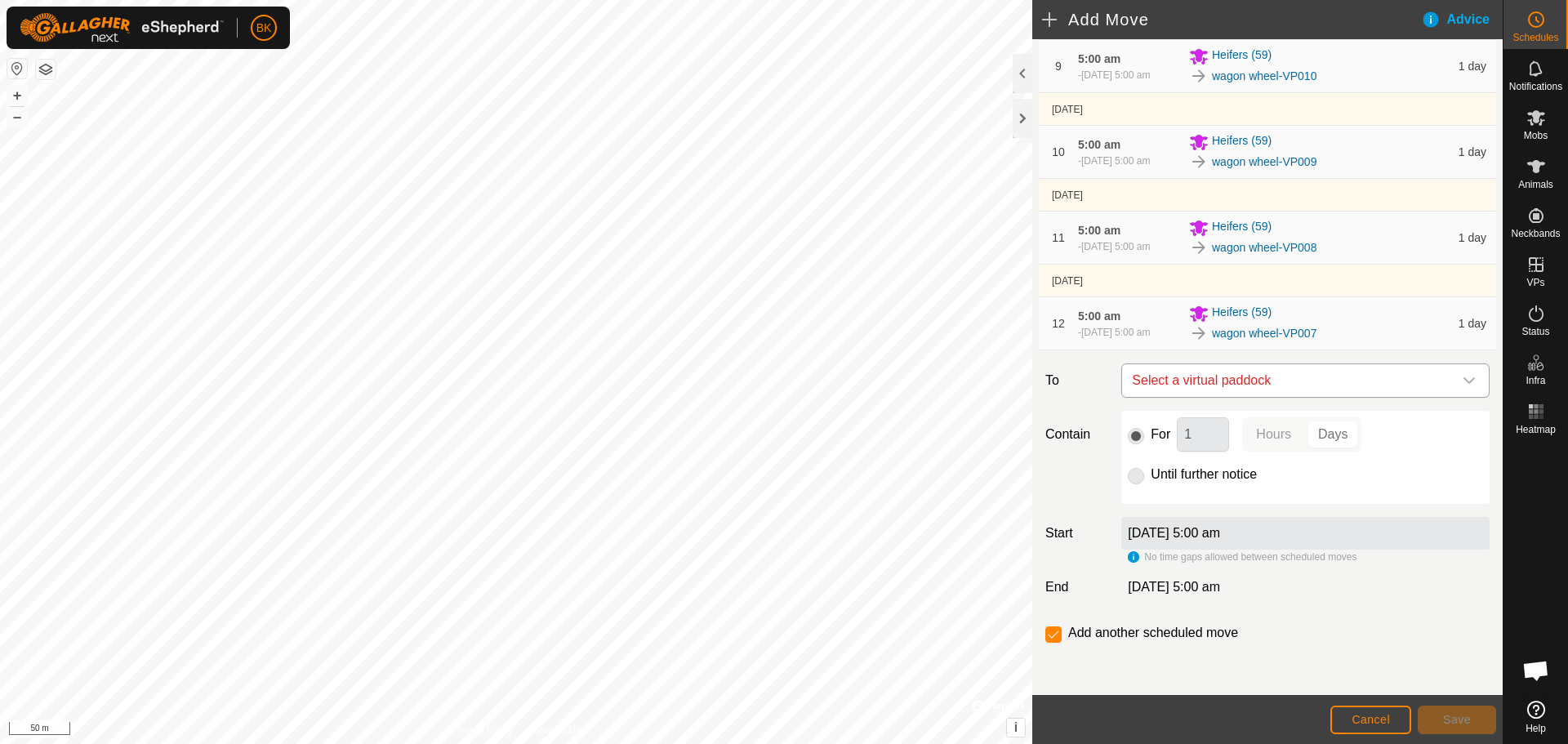
click at [1285, 375] on span "Select a virtual paddock" at bounding box center [1289, 381] width 328 height 33
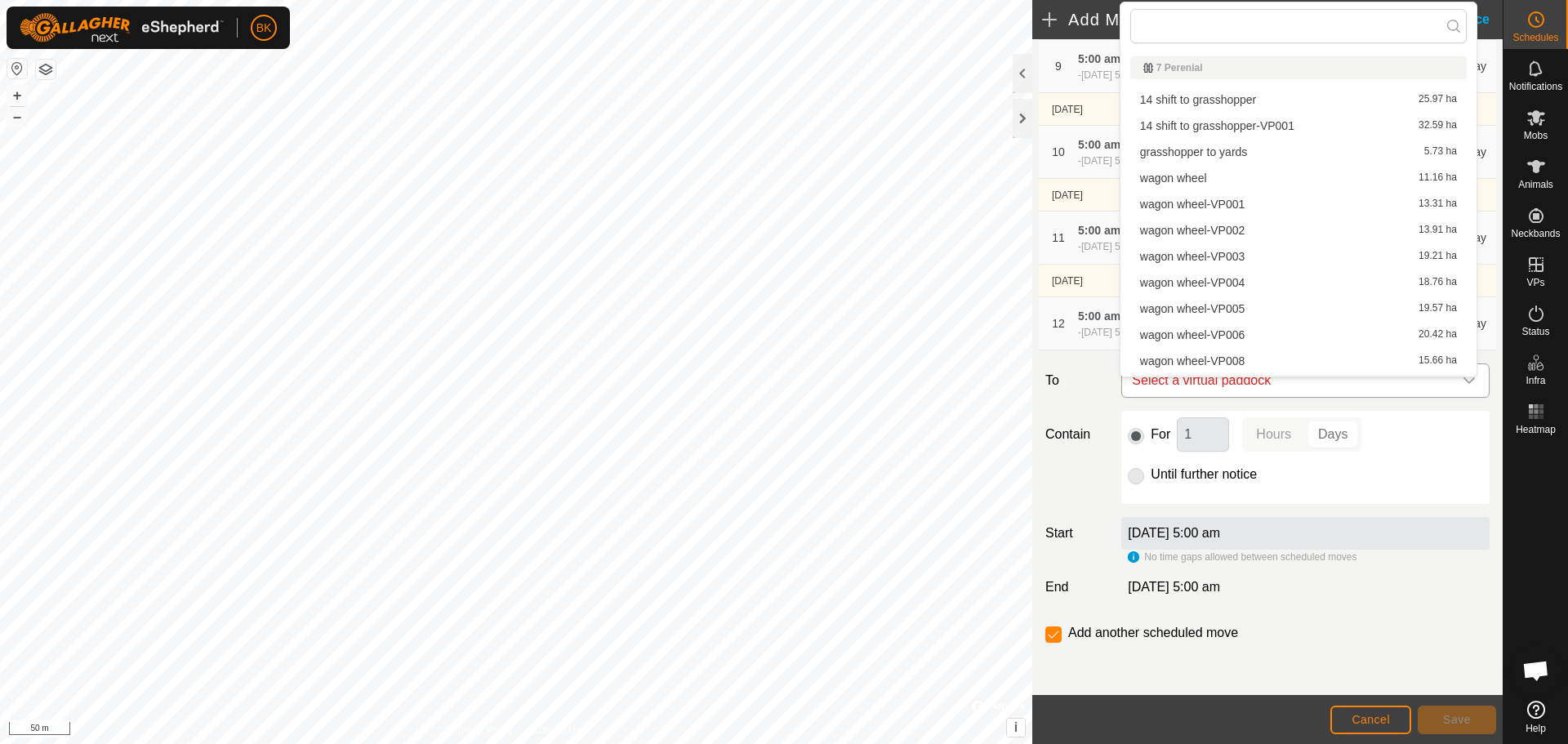
scroll to position [23, 0]
click at [1247, 307] on li "wagon wheel-VP006 20.42 ha" at bounding box center [1299, 312] width 337 height 25
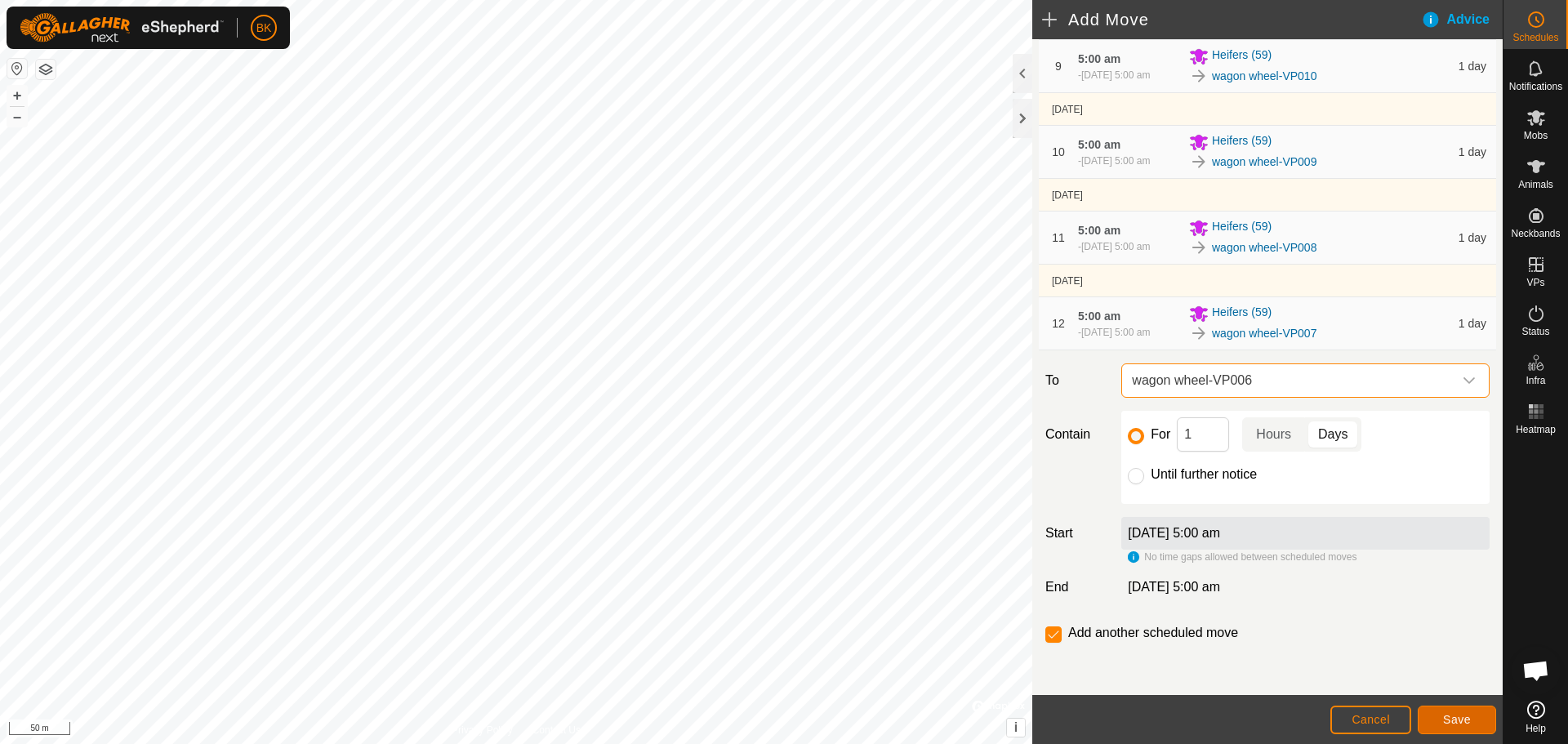
click at [1439, 716] on button "Save" at bounding box center [1457, 720] width 78 height 29
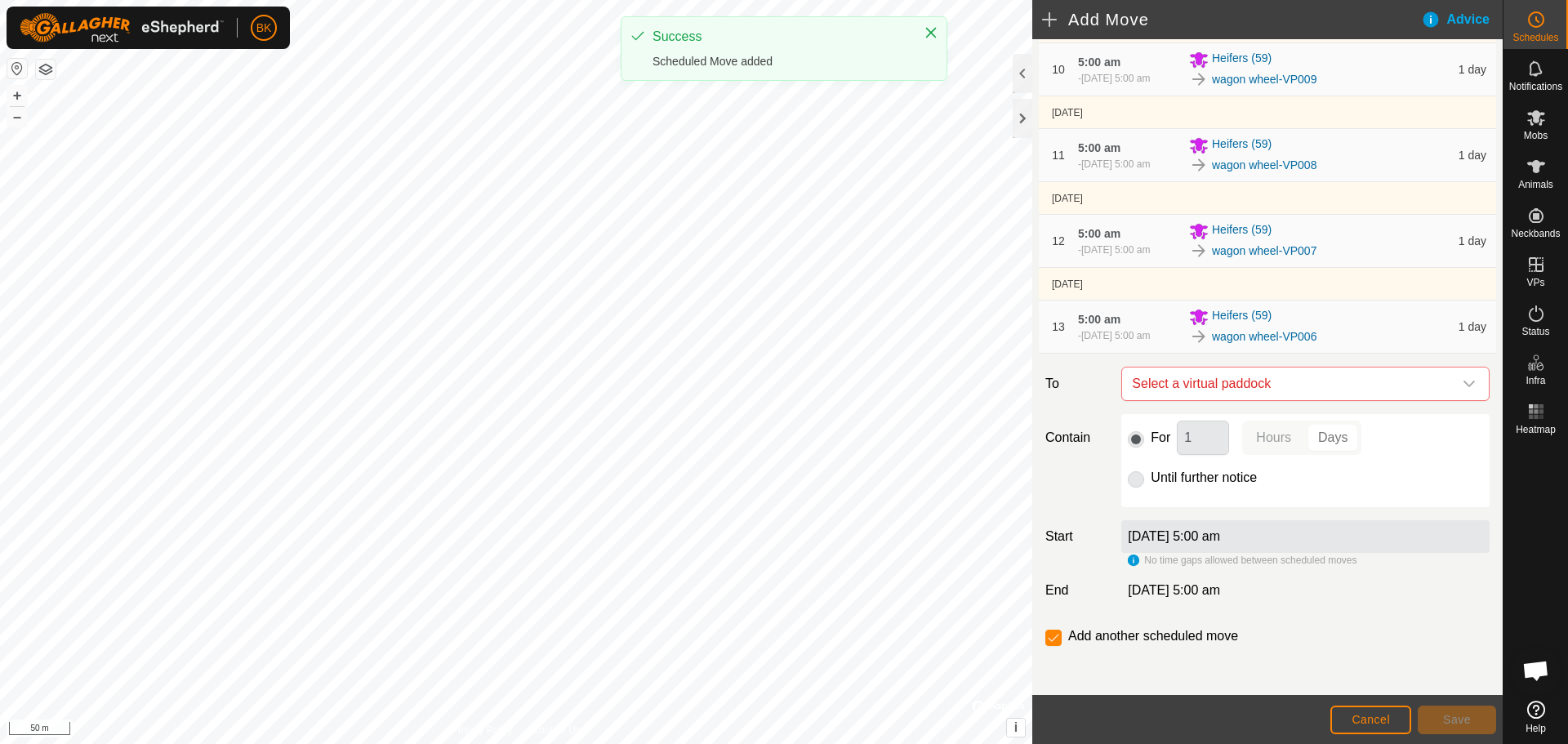
scroll to position [879, 0]
click at [1215, 381] on span "Select a virtual paddock" at bounding box center [1289, 381] width 328 height 33
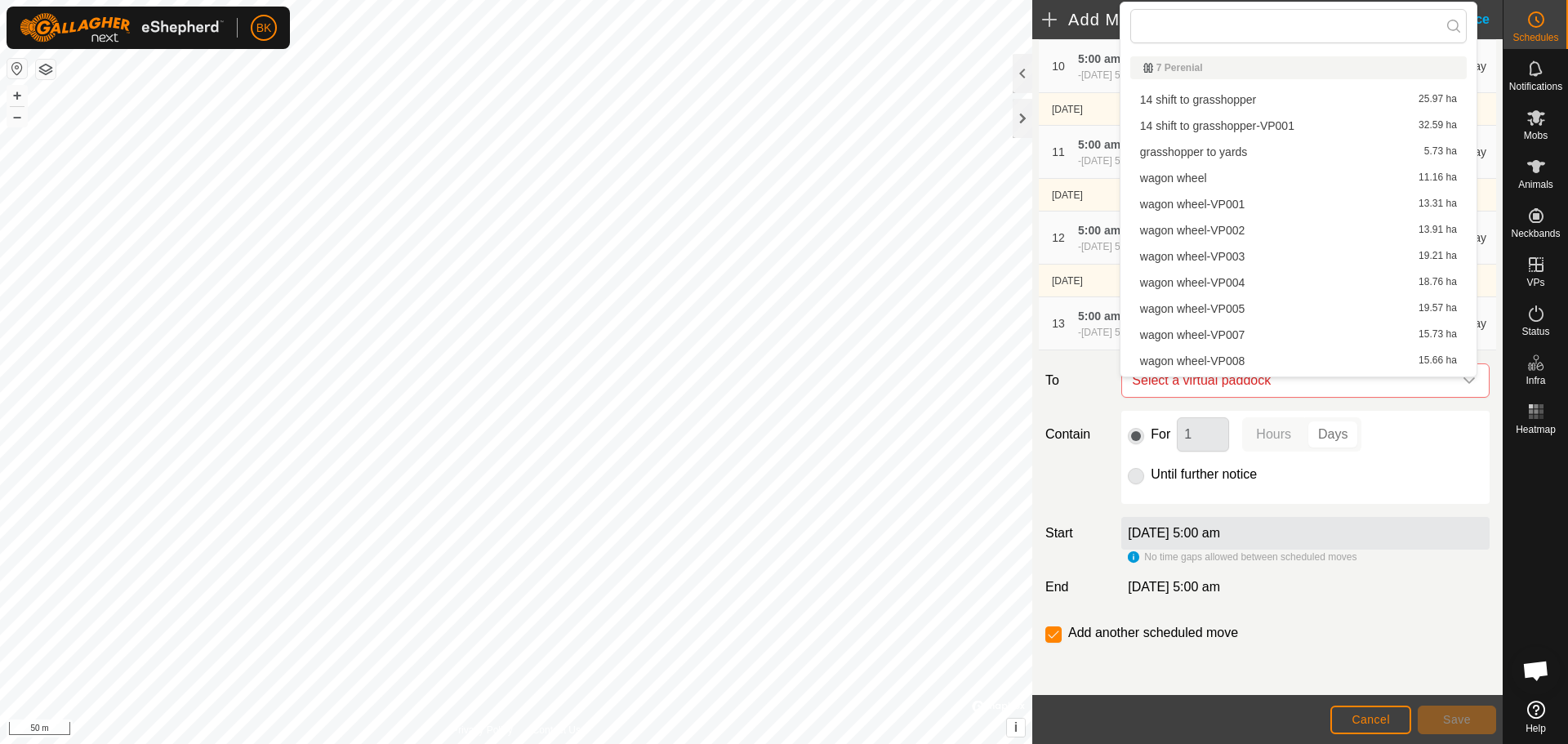
scroll to position [23, 0]
click at [1246, 291] on li "wagon wheel-VP005 19.57 ha" at bounding box center [1299, 286] width 337 height 25
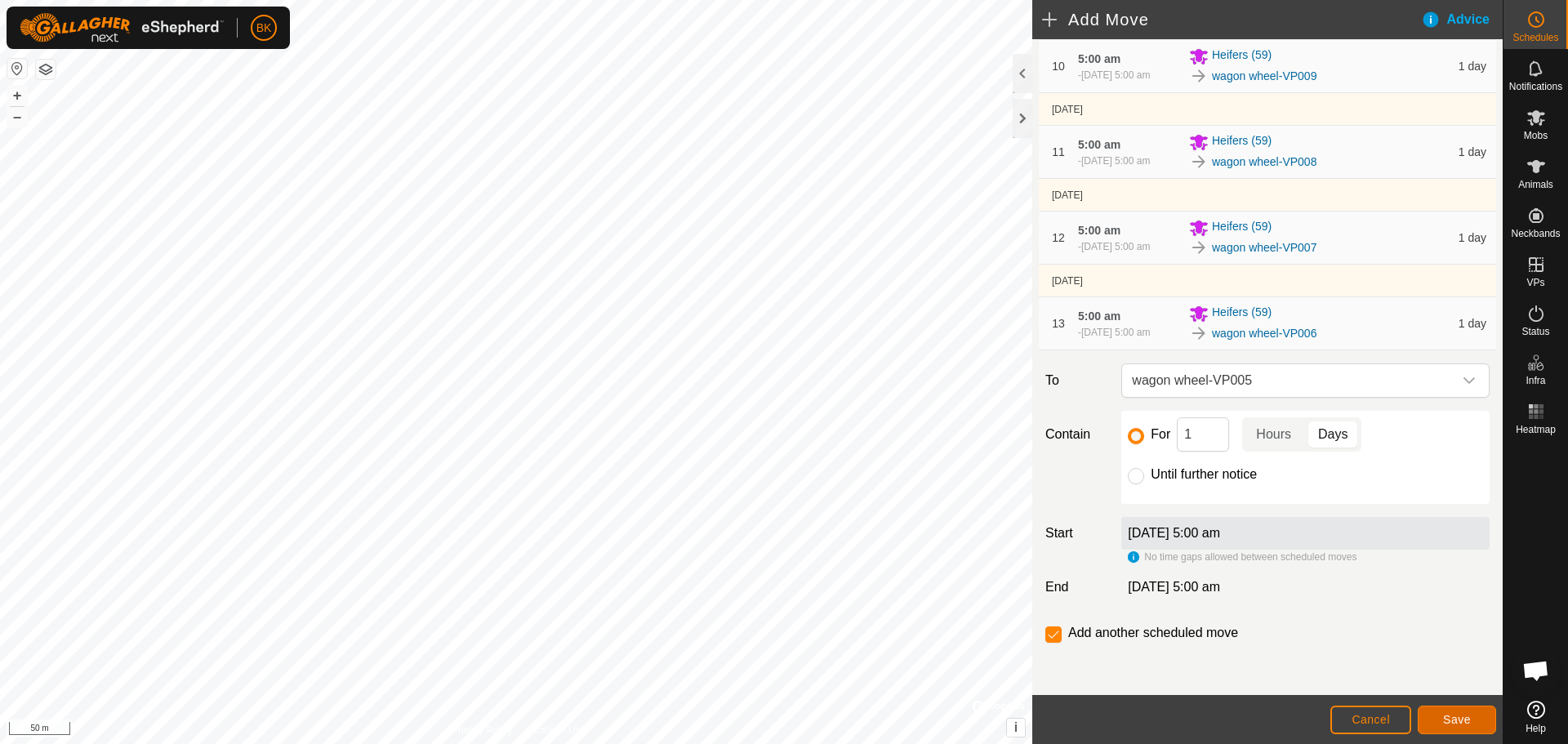
click at [1461, 718] on span "Save" at bounding box center [1457, 719] width 28 height 13
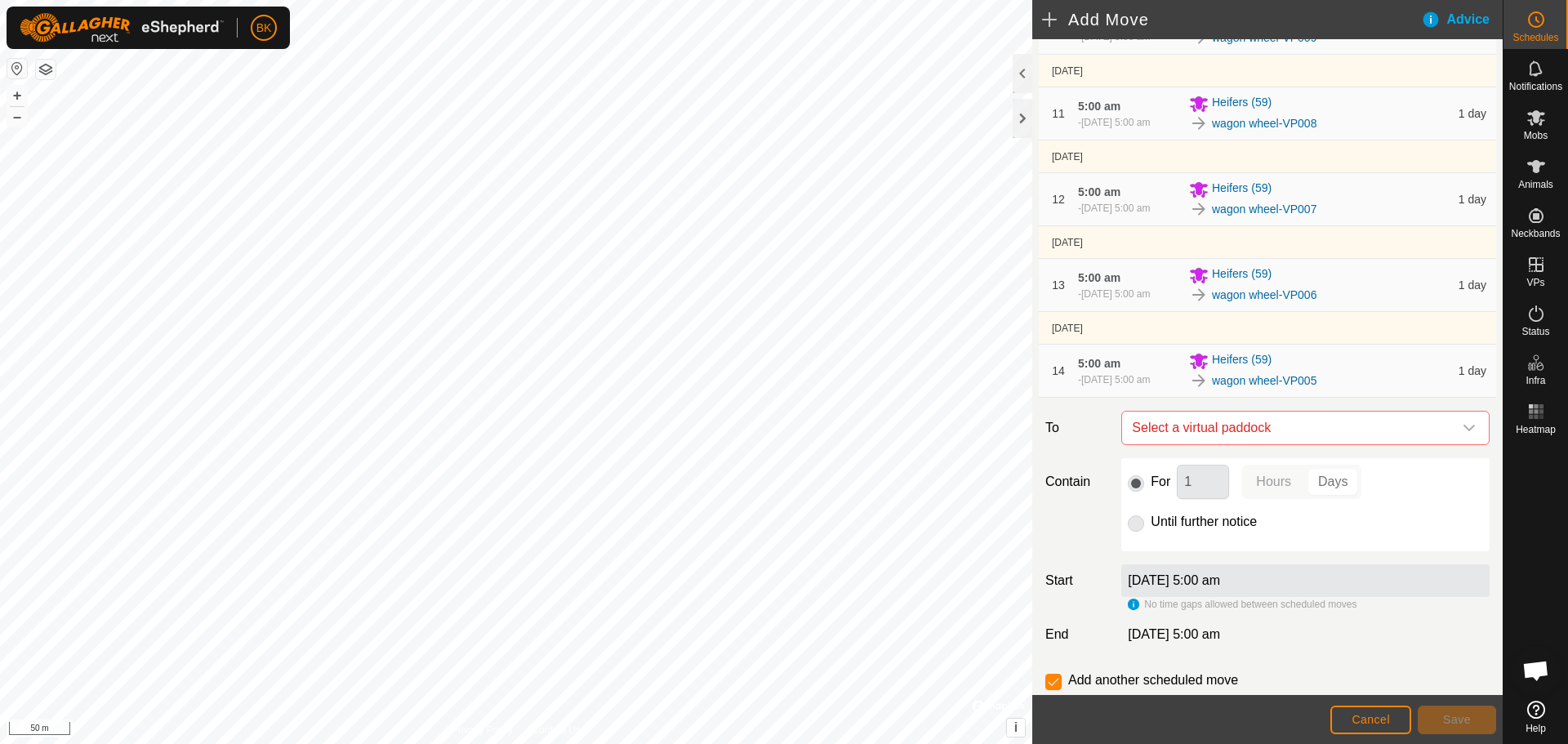
scroll to position [884, 0]
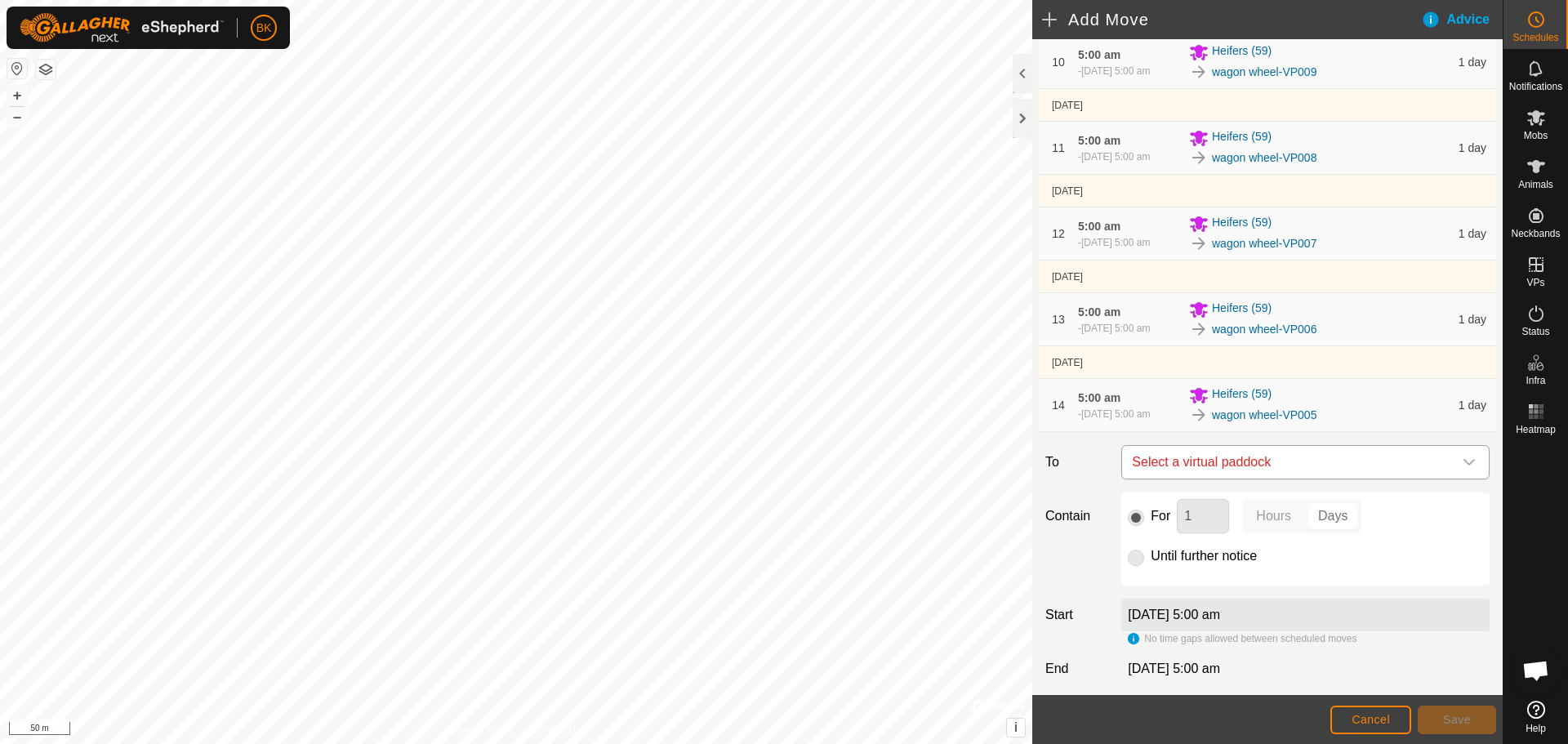
click at [1288, 458] on span "Select a virtual paddock" at bounding box center [1289, 462] width 328 height 33
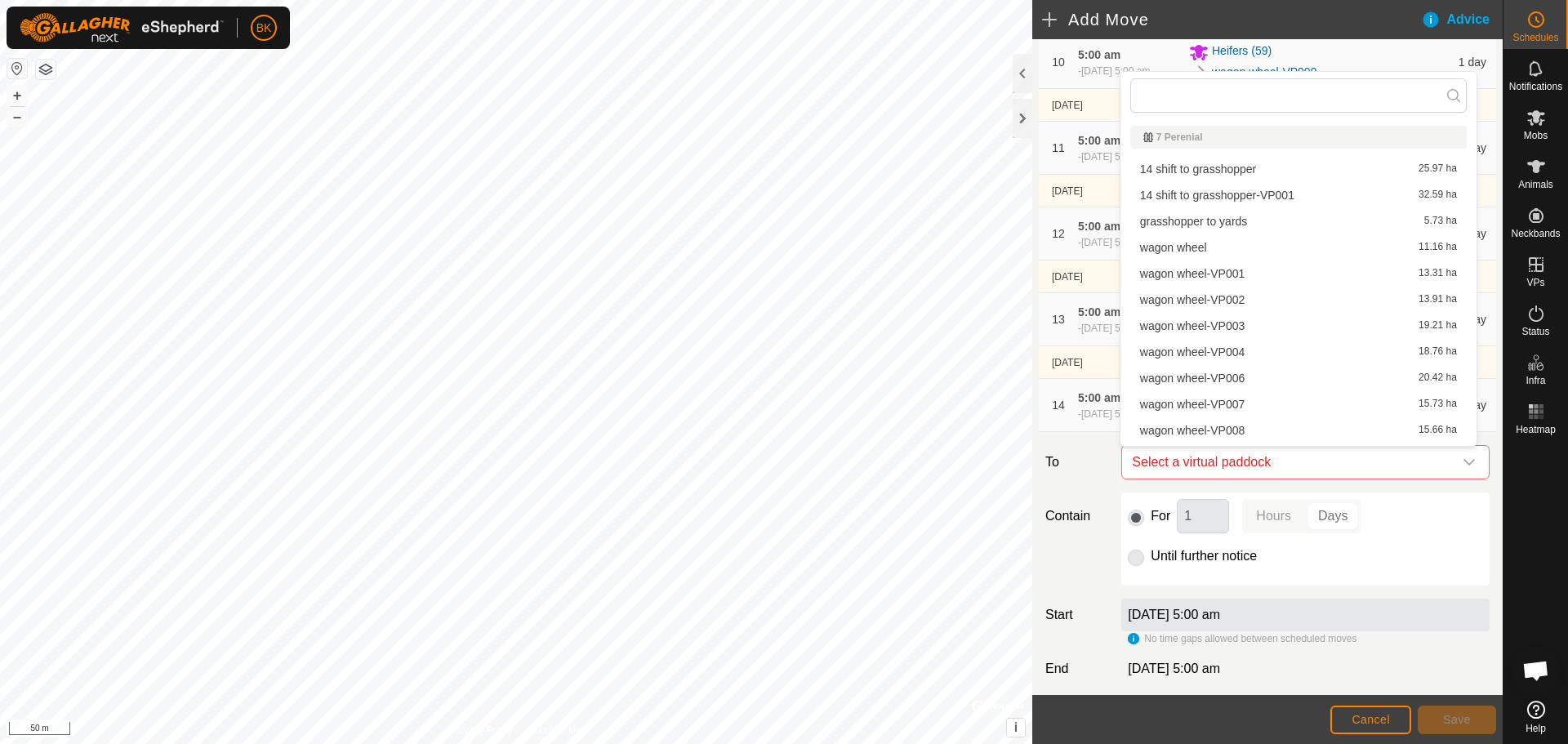
click at [1258, 356] on li "wagon wheel-VP004 18.76 ha" at bounding box center [1299, 352] width 337 height 25
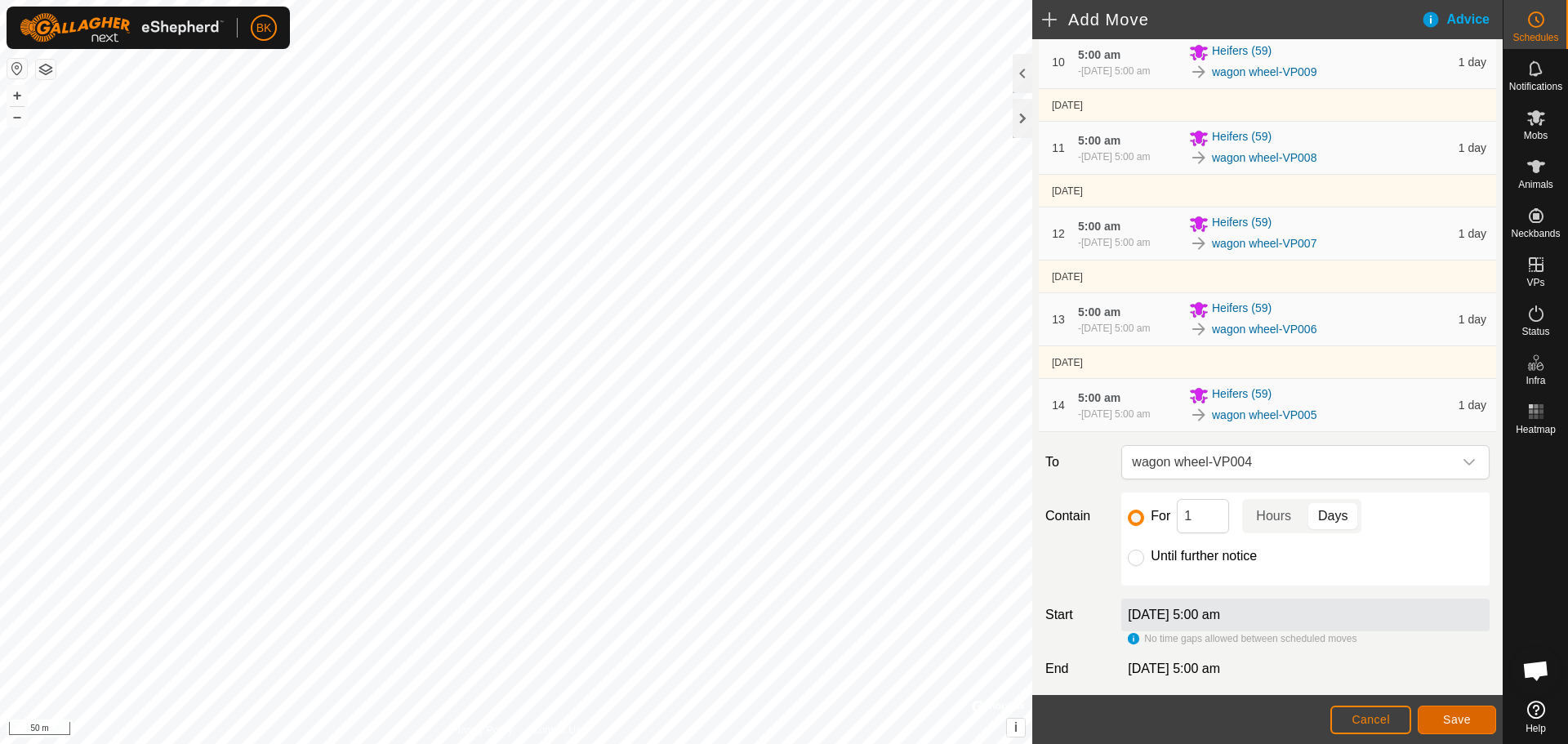
click at [1456, 723] on span "Save" at bounding box center [1457, 719] width 28 height 13
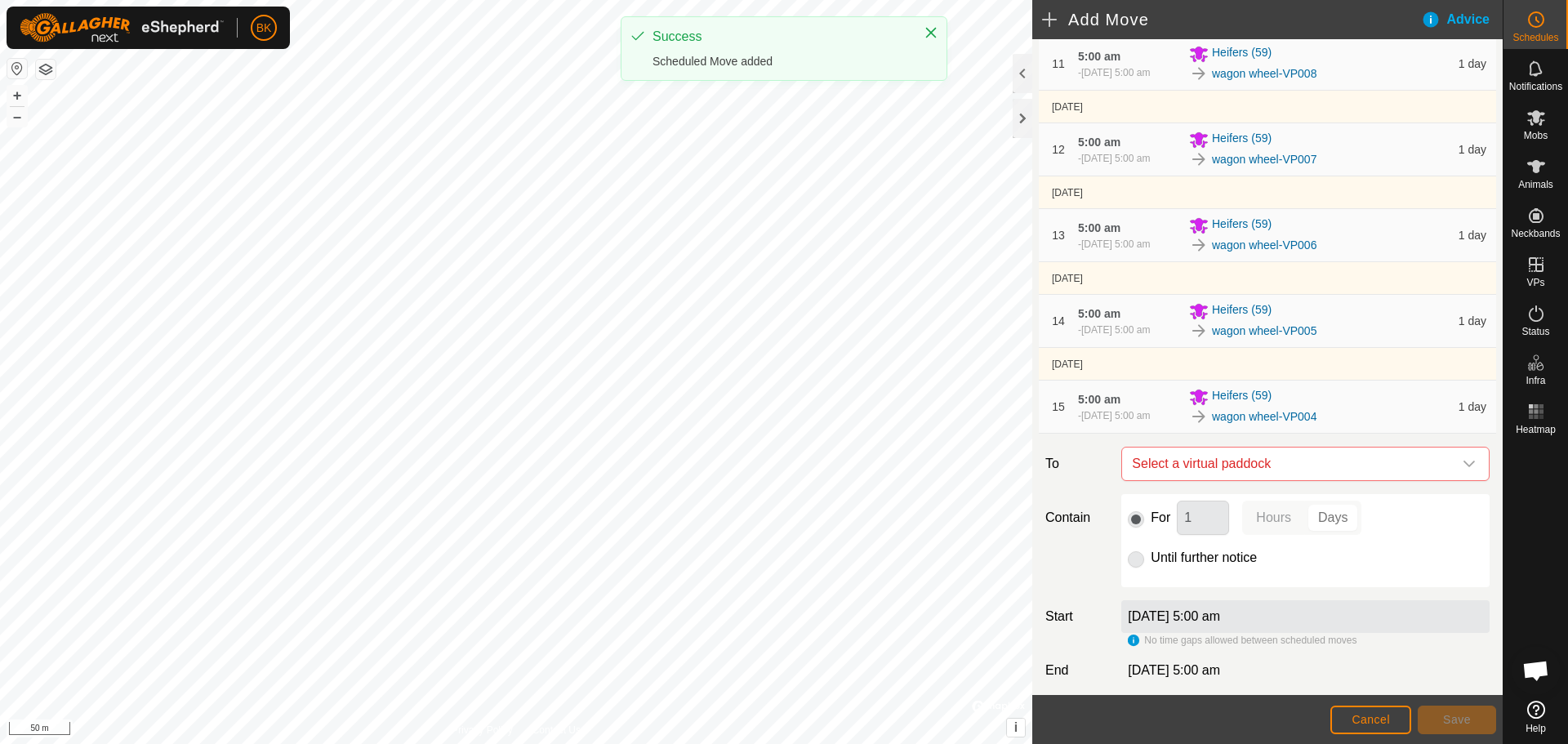
scroll to position [1051, 0]
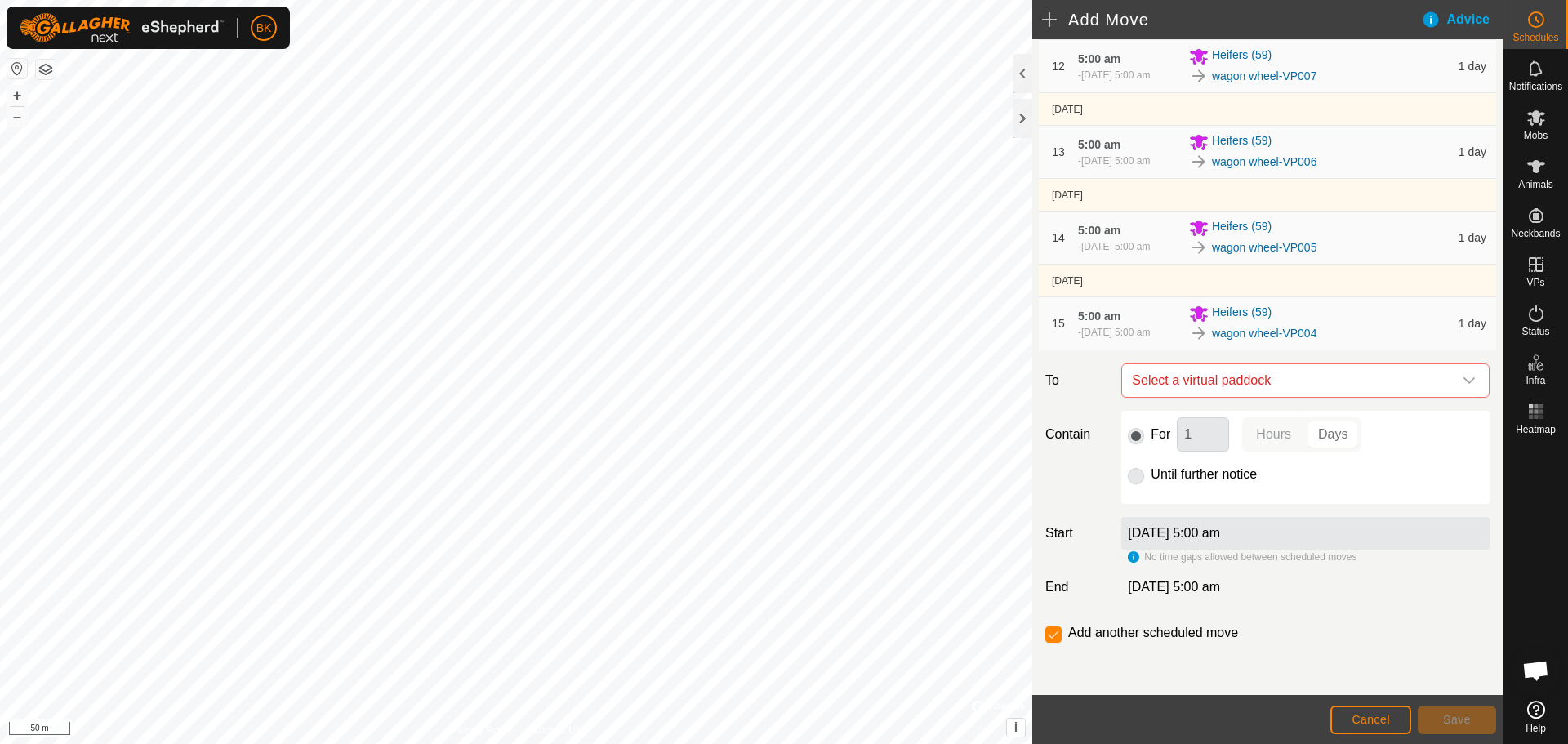
click at [1260, 391] on span "Select a virtual paddock" at bounding box center [1289, 381] width 328 height 33
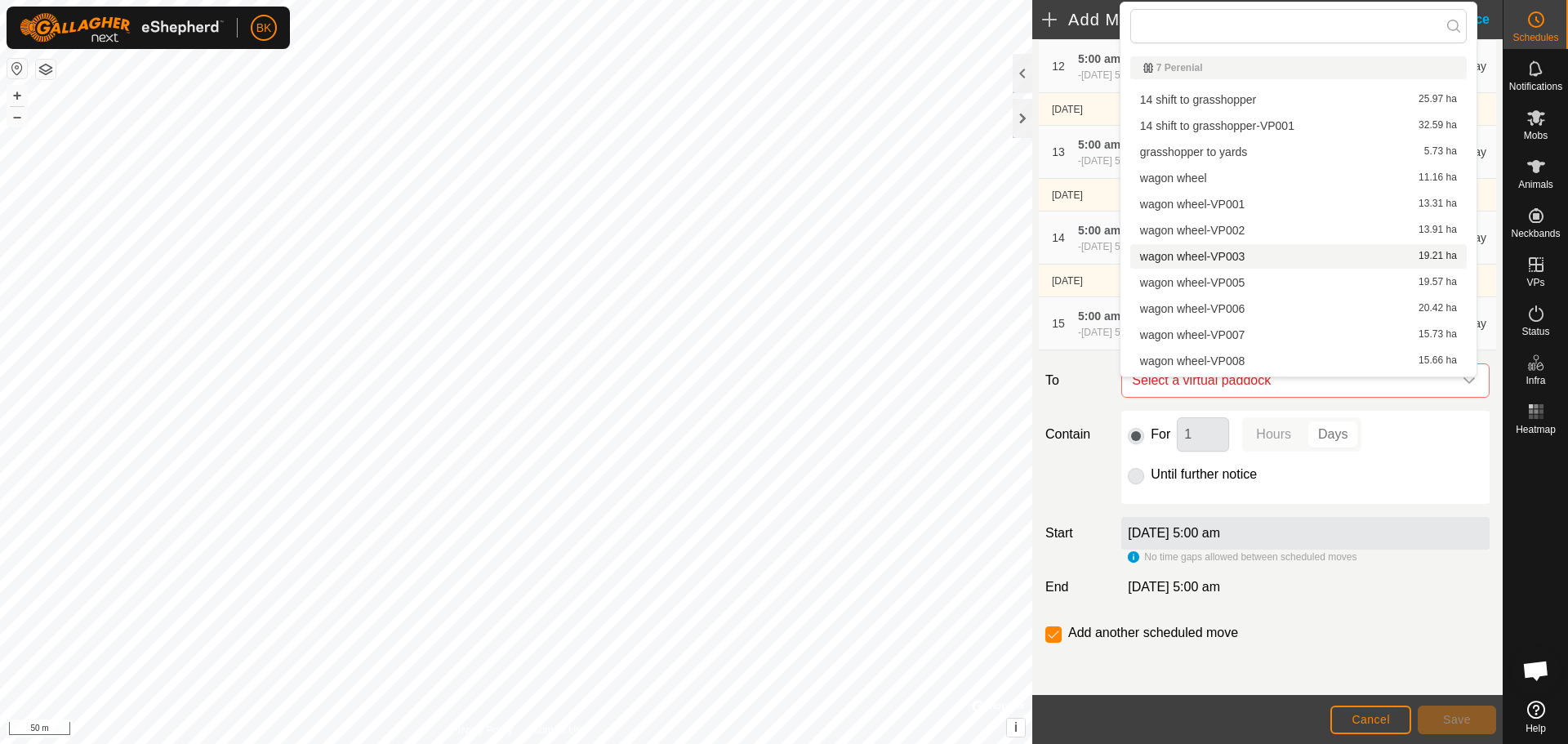
click at [1270, 259] on li "wagon wheel-VP003 19.21 ha" at bounding box center [1299, 257] width 337 height 25
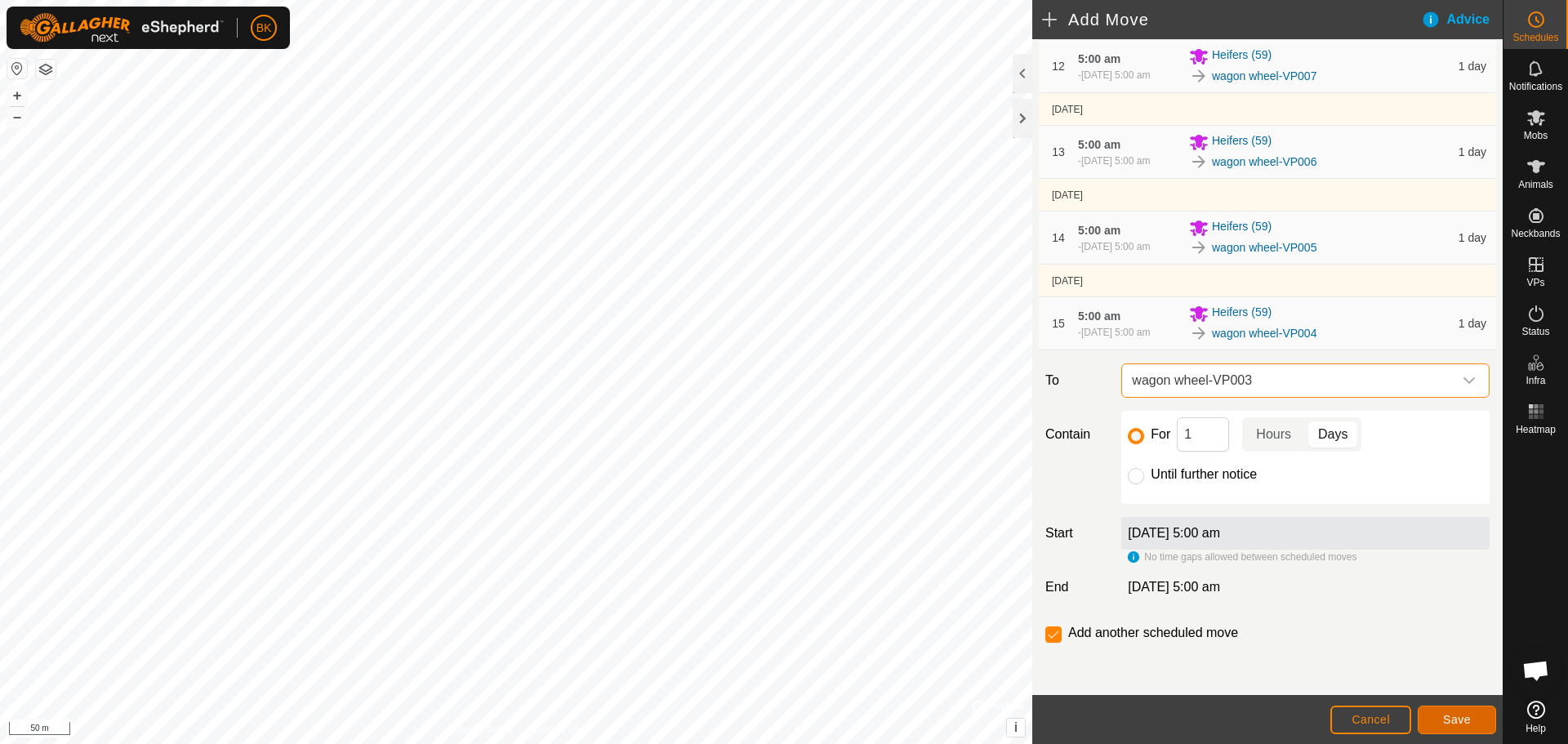
click at [1441, 717] on button "Save" at bounding box center [1457, 720] width 78 height 29
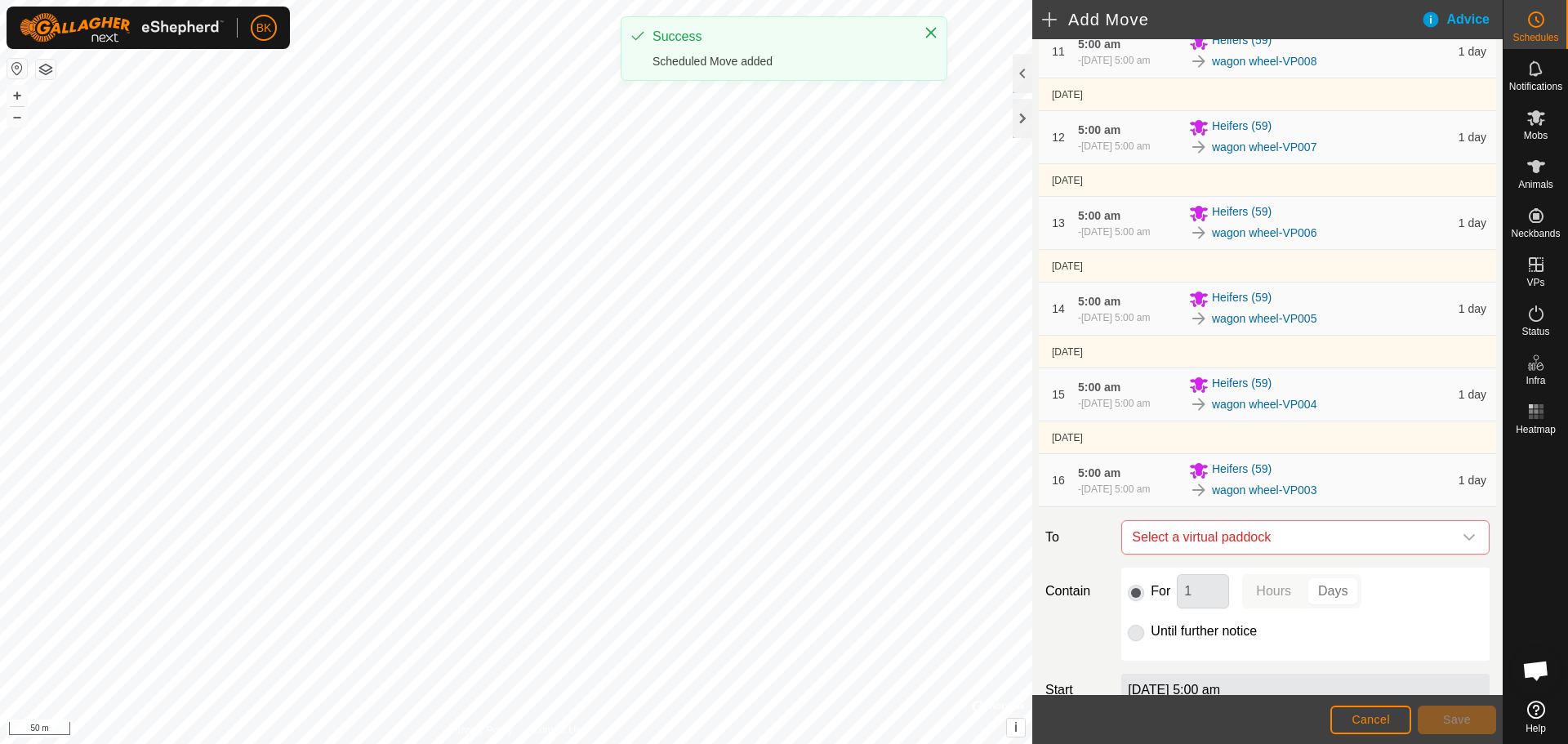
scroll to position [1137, 0]
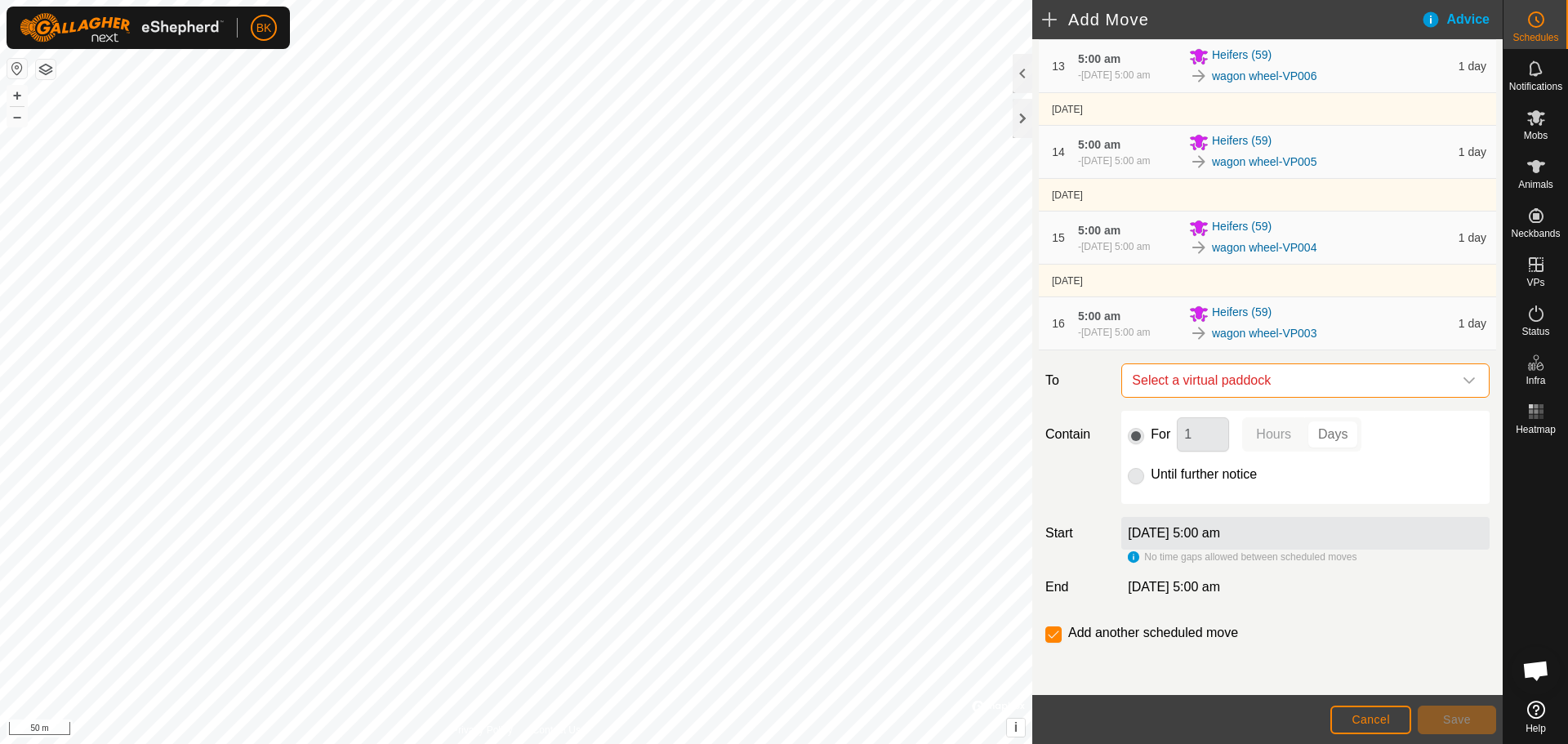
click at [1277, 378] on span "Select a virtual paddock" at bounding box center [1289, 381] width 328 height 33
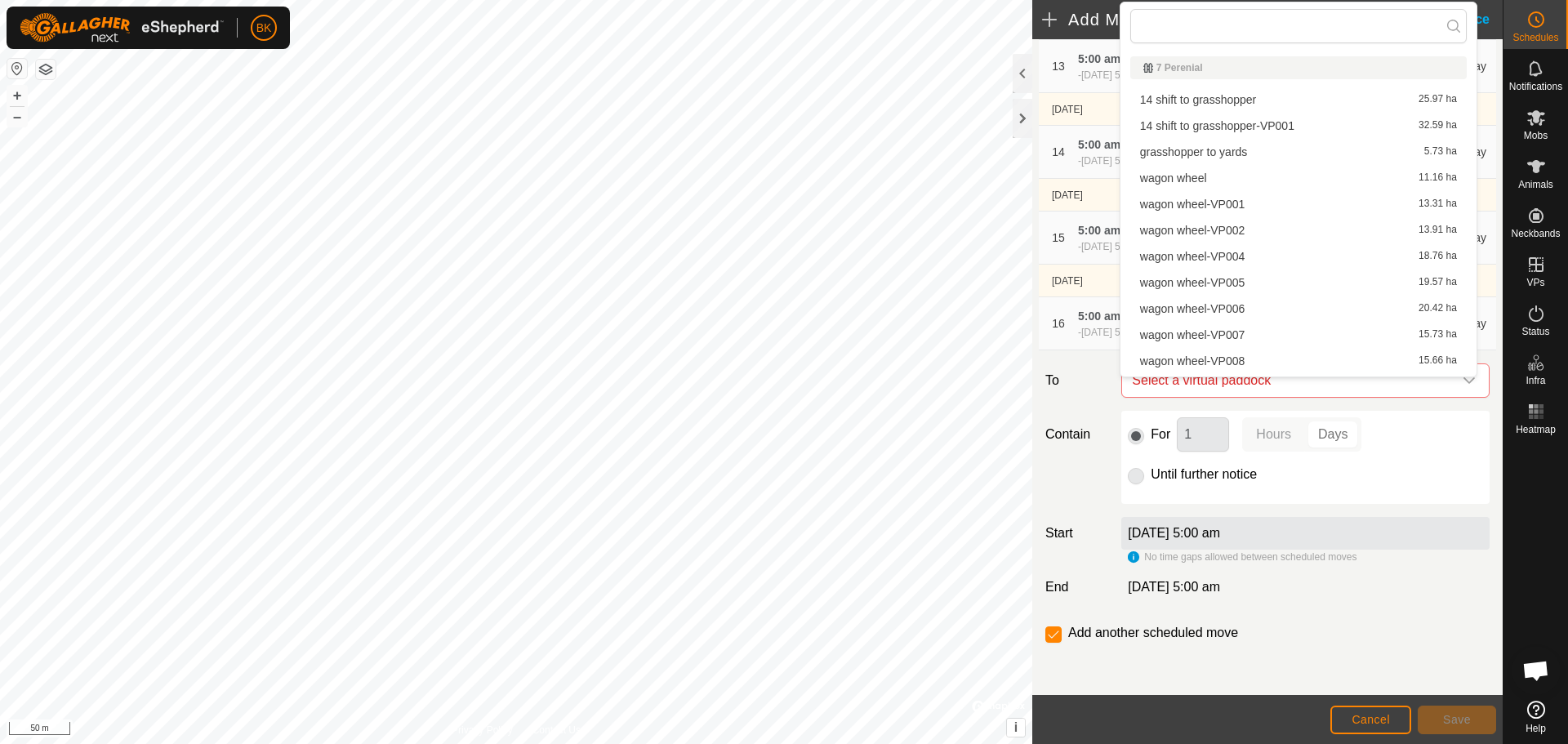
click at [1248, 230] on li "wagon wheel-VP002 13.91 ha" at bounding box center [1299, 230] width 337 height 25
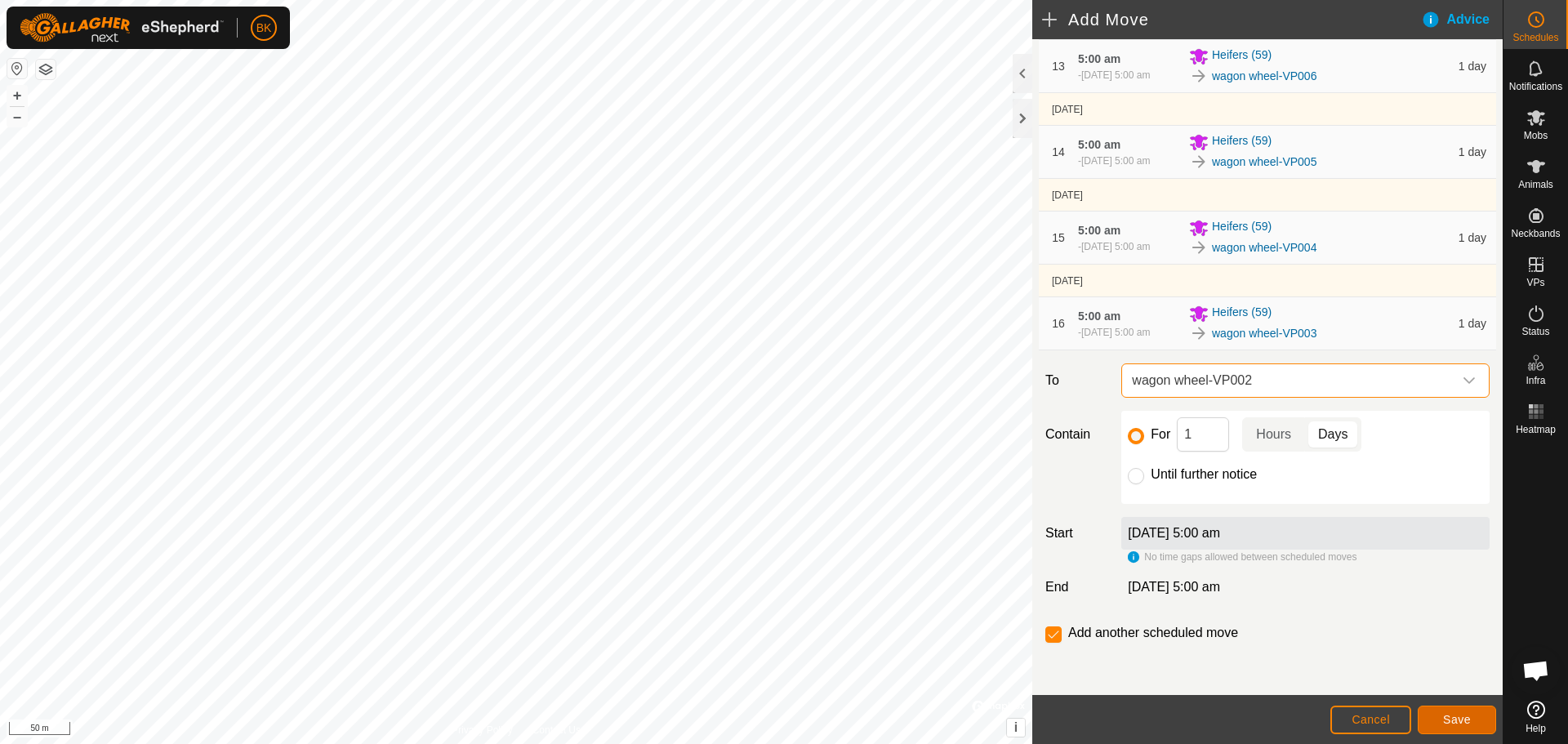
click at [1452, 723] on span "Save" at bounding box center [1457, 719] width 28 height 13
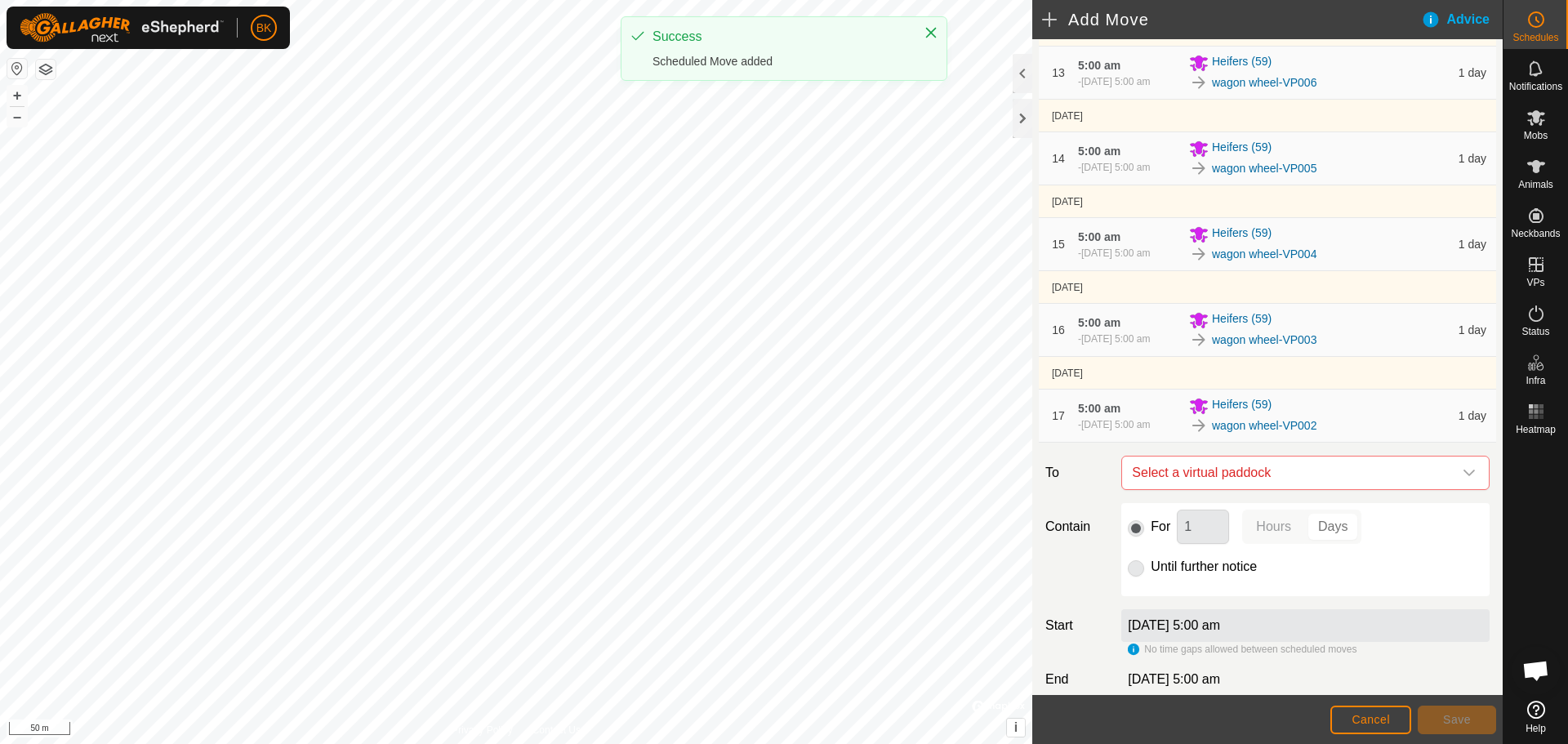
scroll to position [1144, 0]
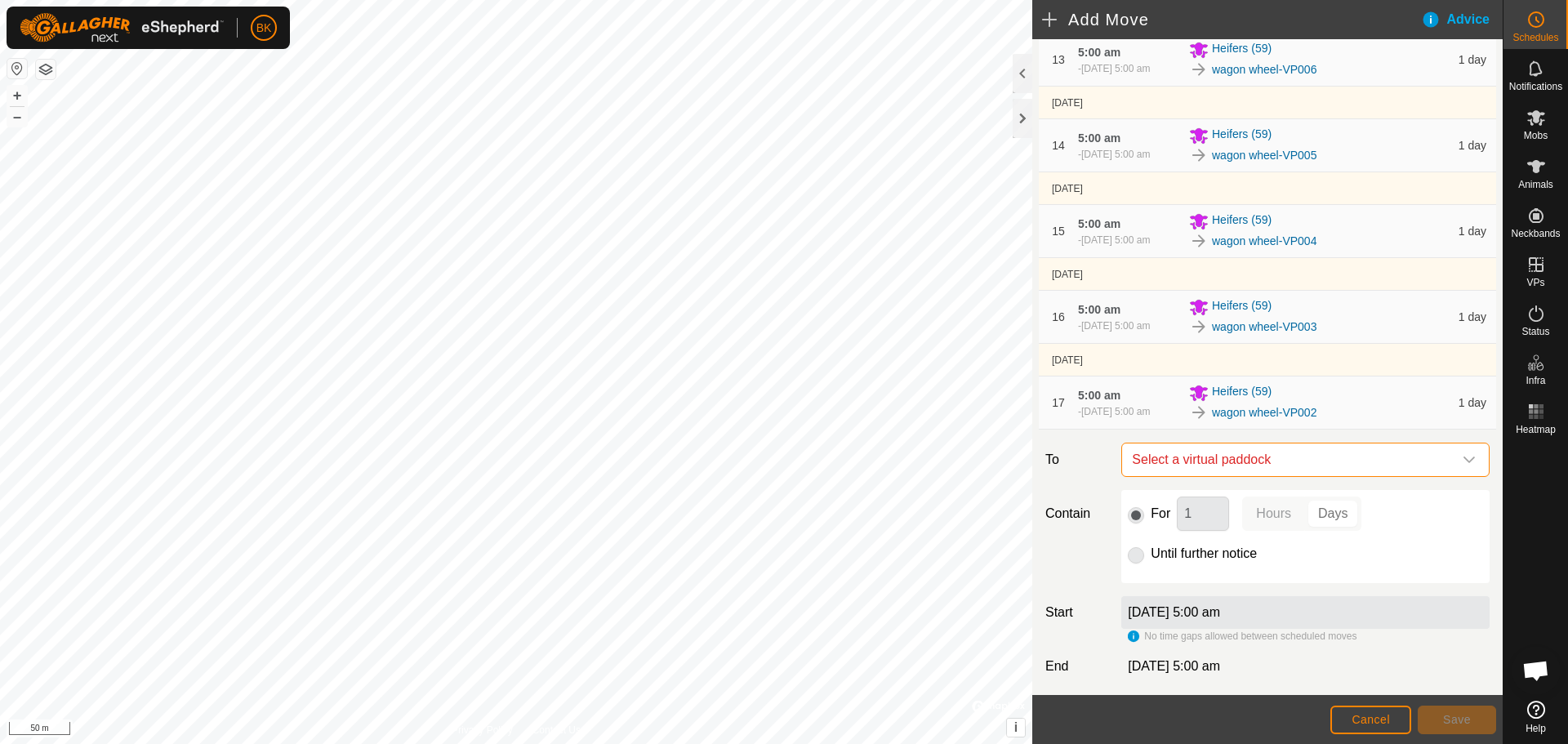
click at [1251, 464] on span "Select a virtual paddock" at bounding box center [1289, 460] width 328 height 33
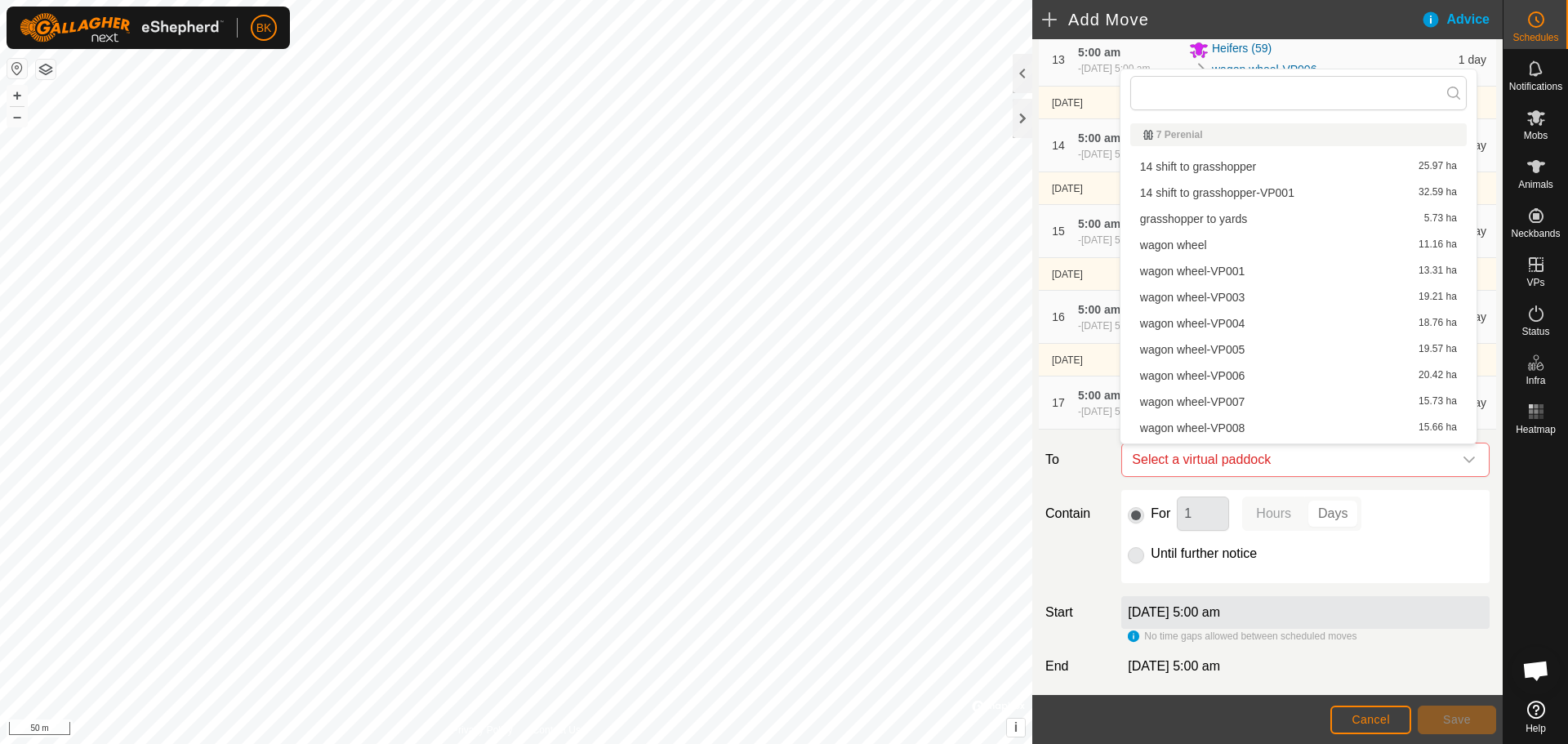
click at [1234, 268] on li "wagon wheel-VP001 13.31 ha" at bounding box center [1299, 272] width 337 height 25
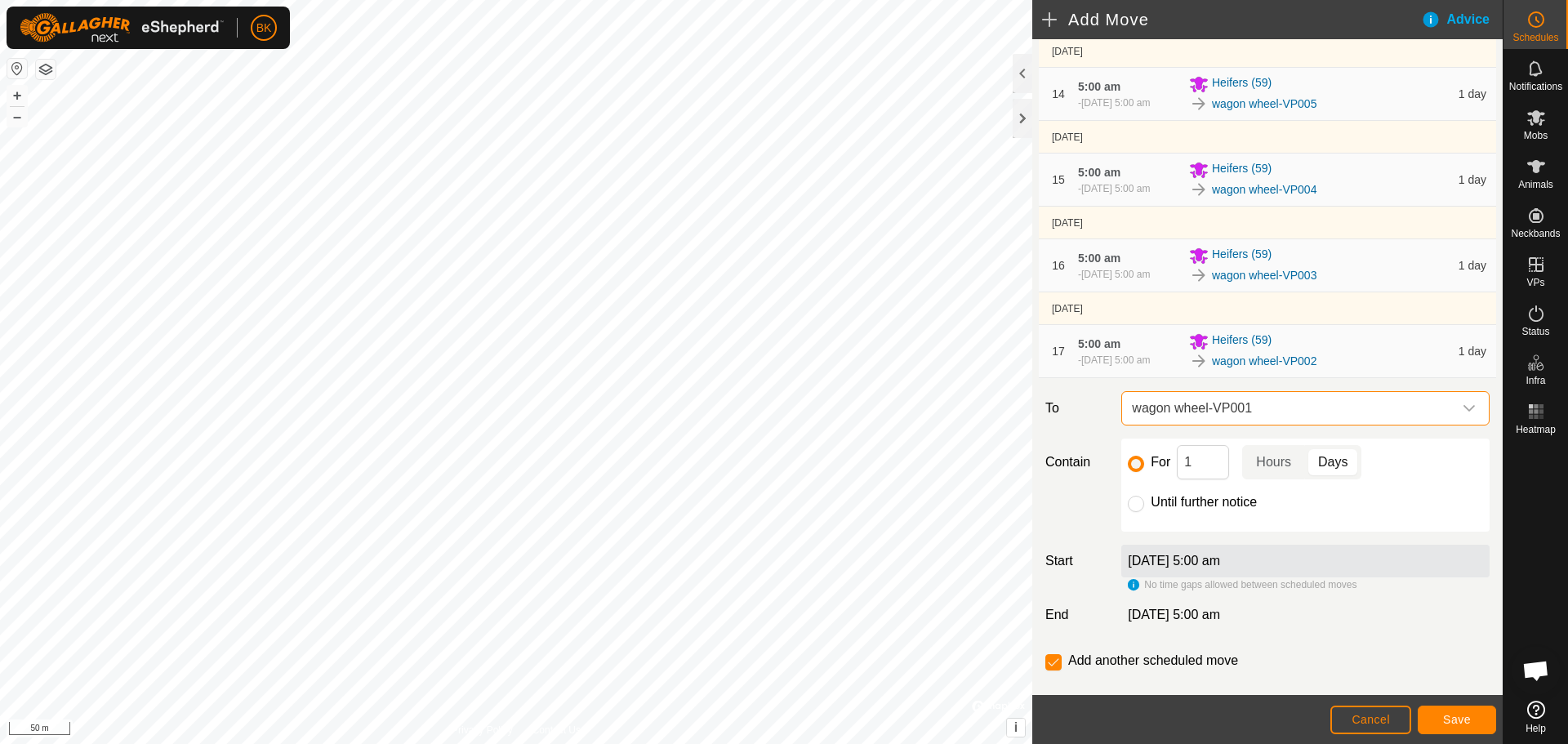
scroll to position [1223, 0]
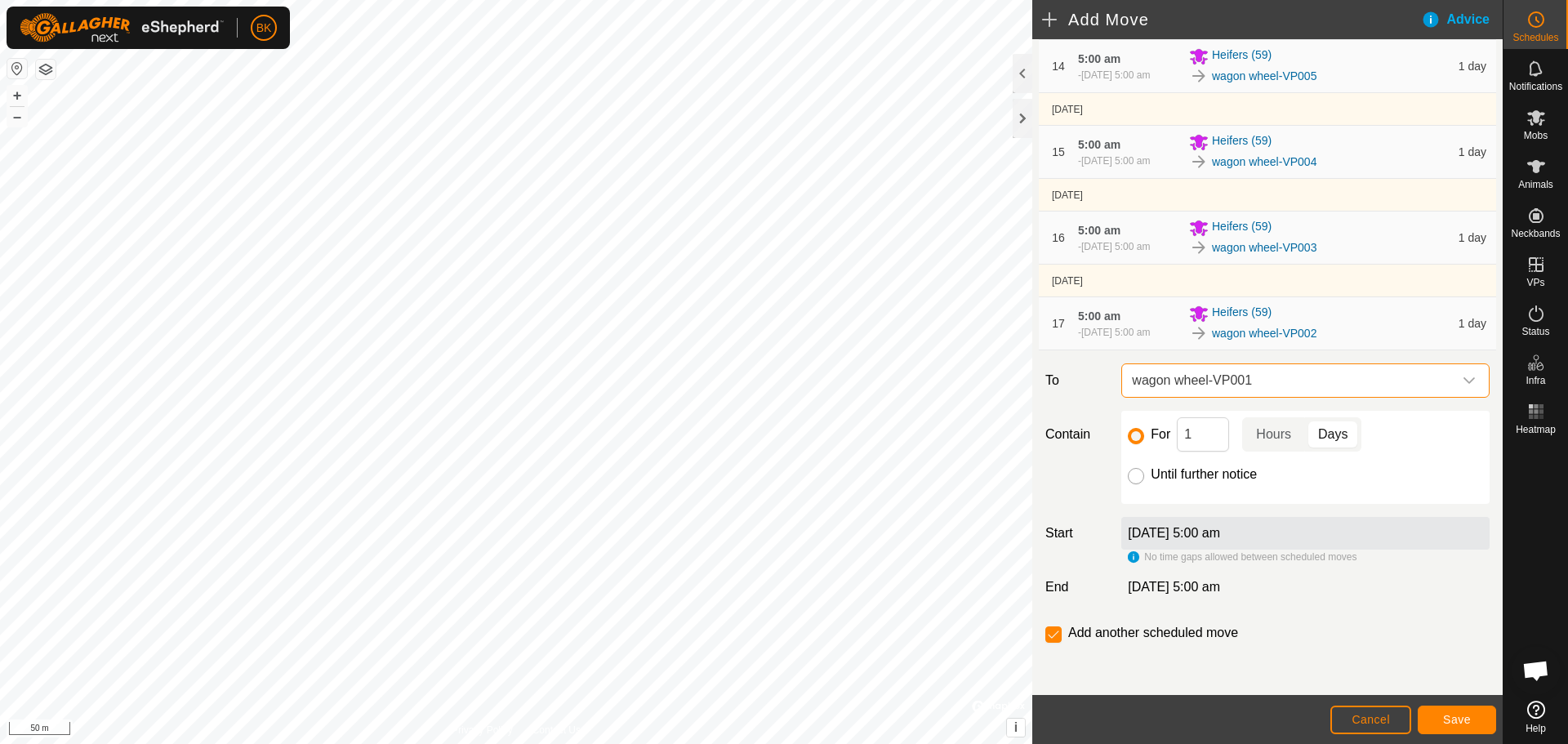
click at [1141, 477] on input "Until further notice" at bounding box center [1136, 476] width 17 height 17
radio input "true"
checkbox input "false"
click at [1461, 722] on span "Save" at bounding box center [1457, 719] width 28 height 13
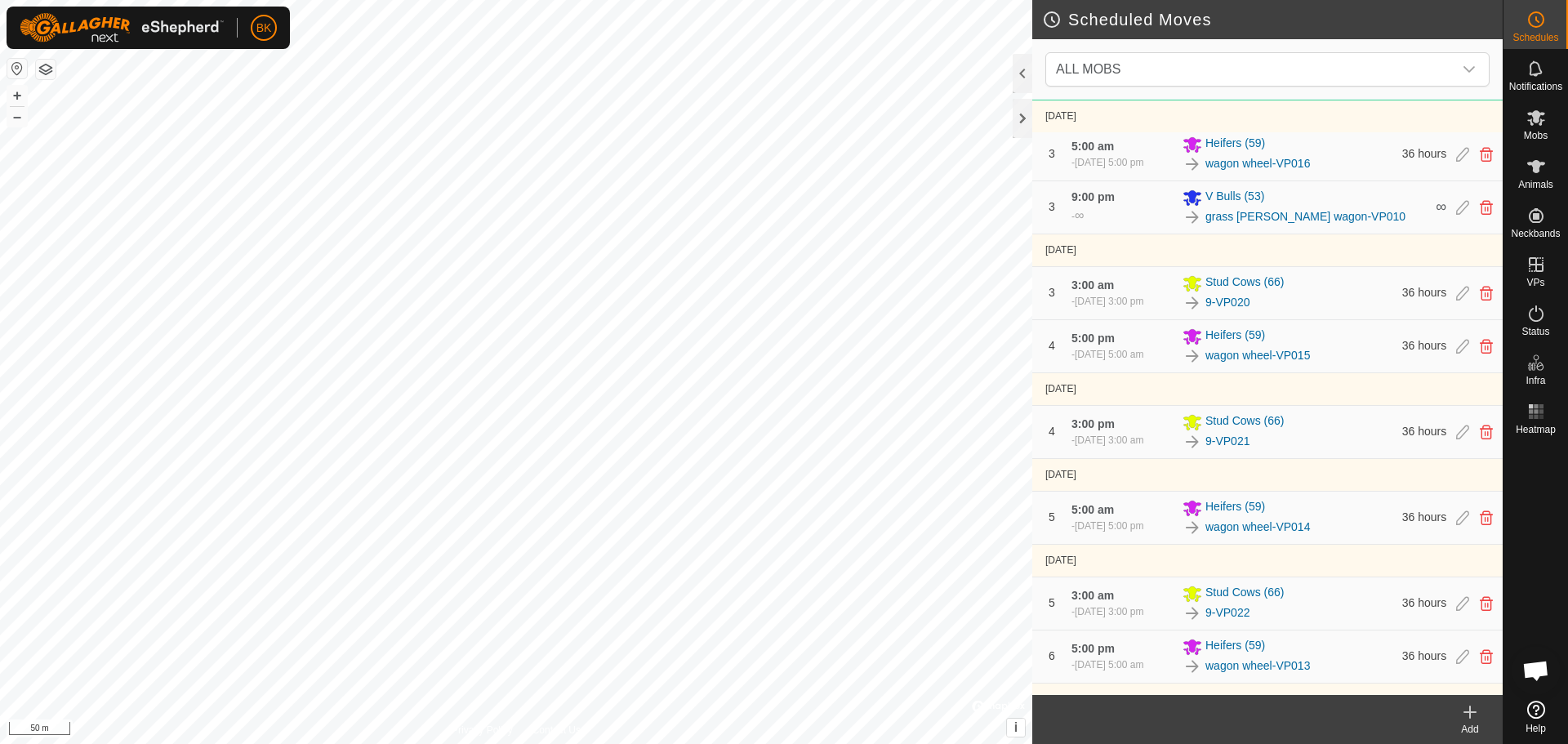
scroll to position [490, 0]
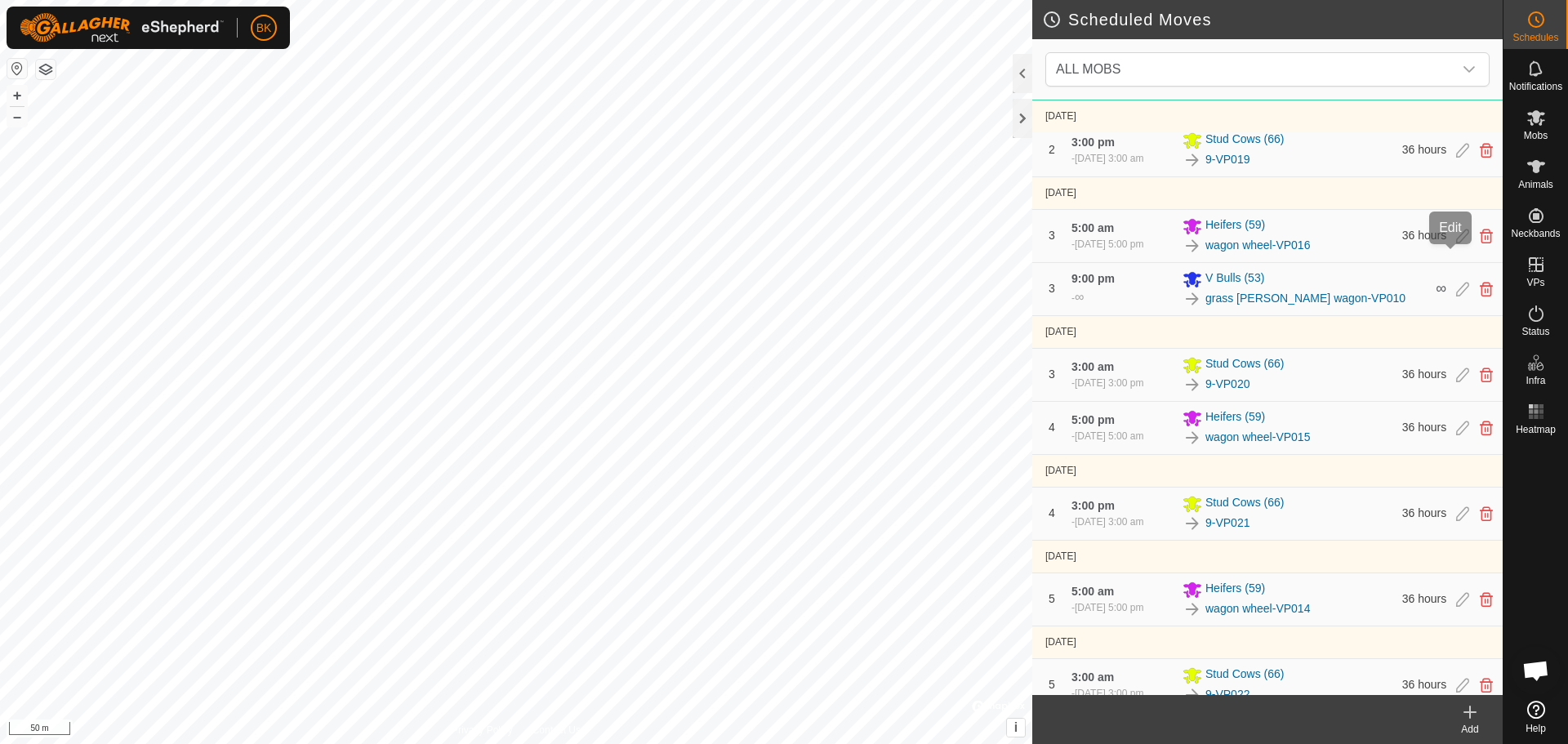
click at [1457, 282] on icon at bounding box center [1463, 289] width 13 height 15
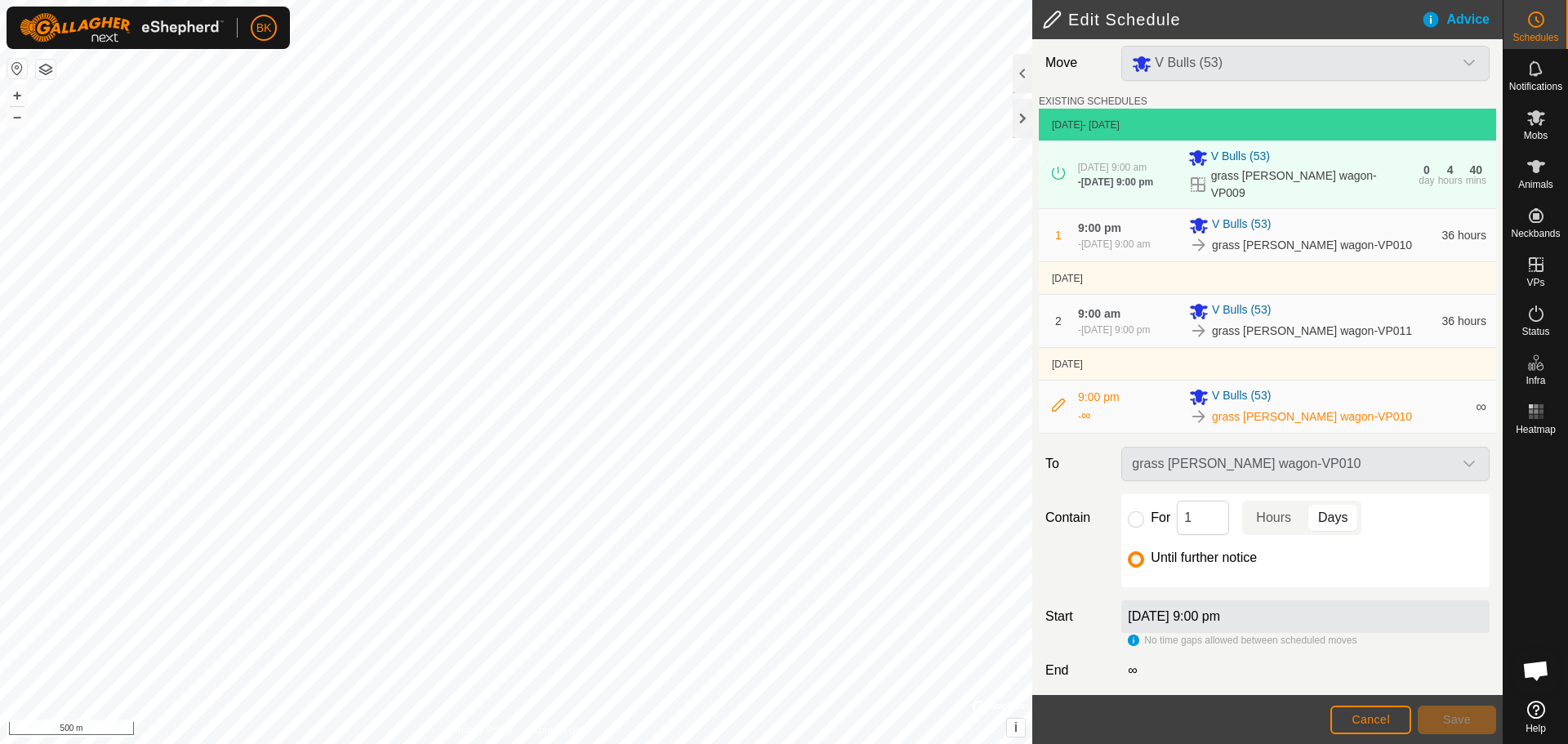
scroll to position [8, 0]
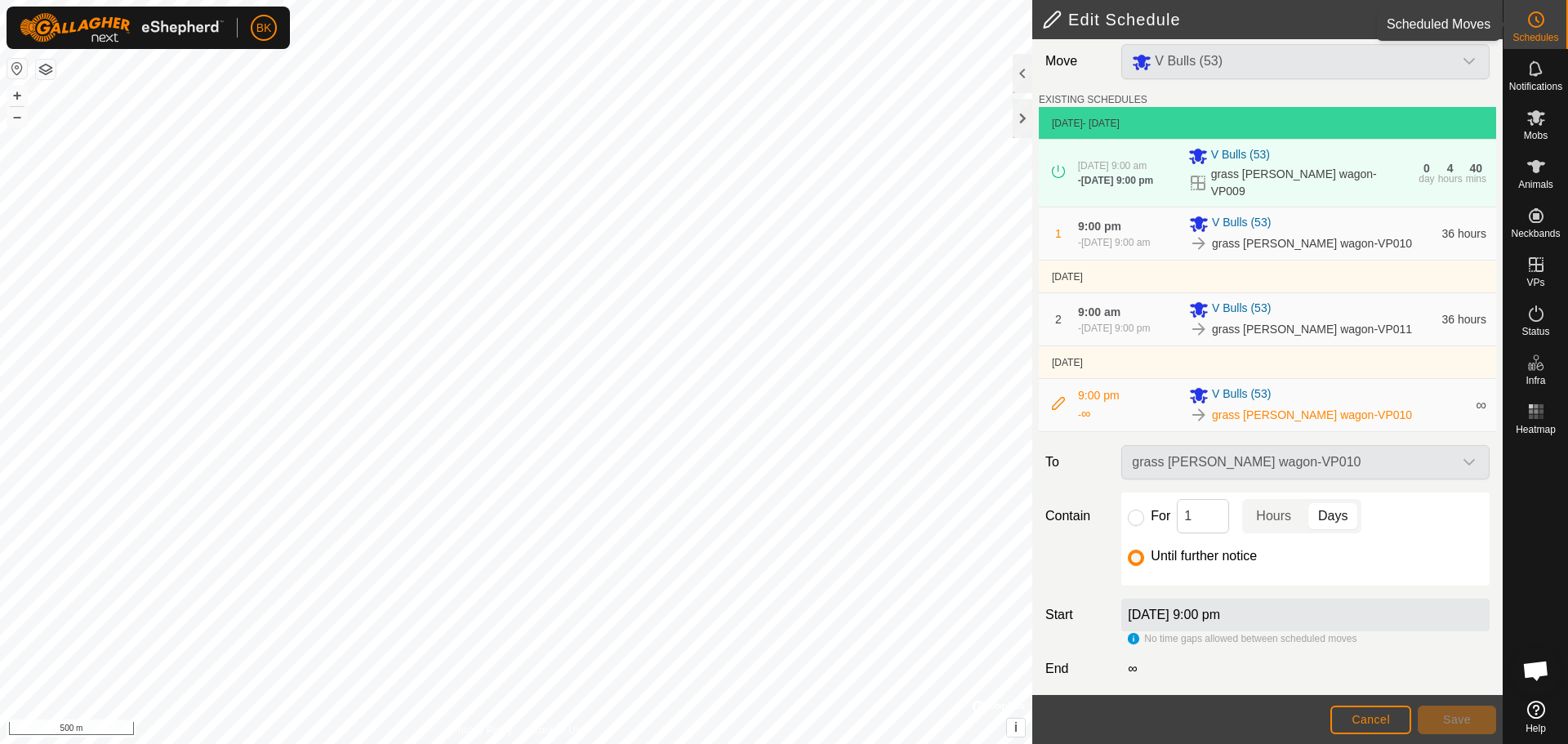
click at [1528, 21] on icon at bounding box center [1537, 20] width 20 height 20
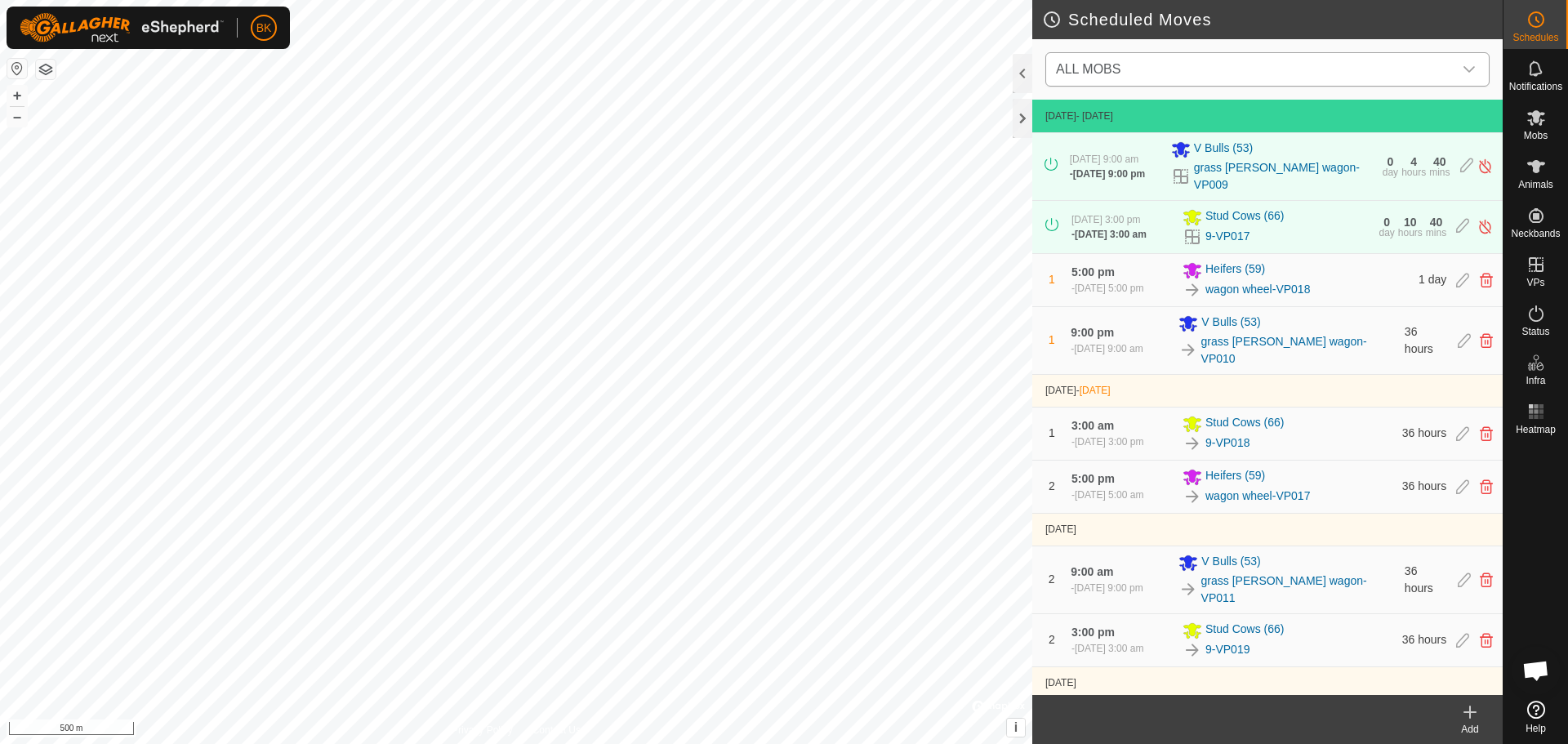
click at [1267, 67] on span "ALL MOBS" at bounding box center [1251, 69] width 404 height 33
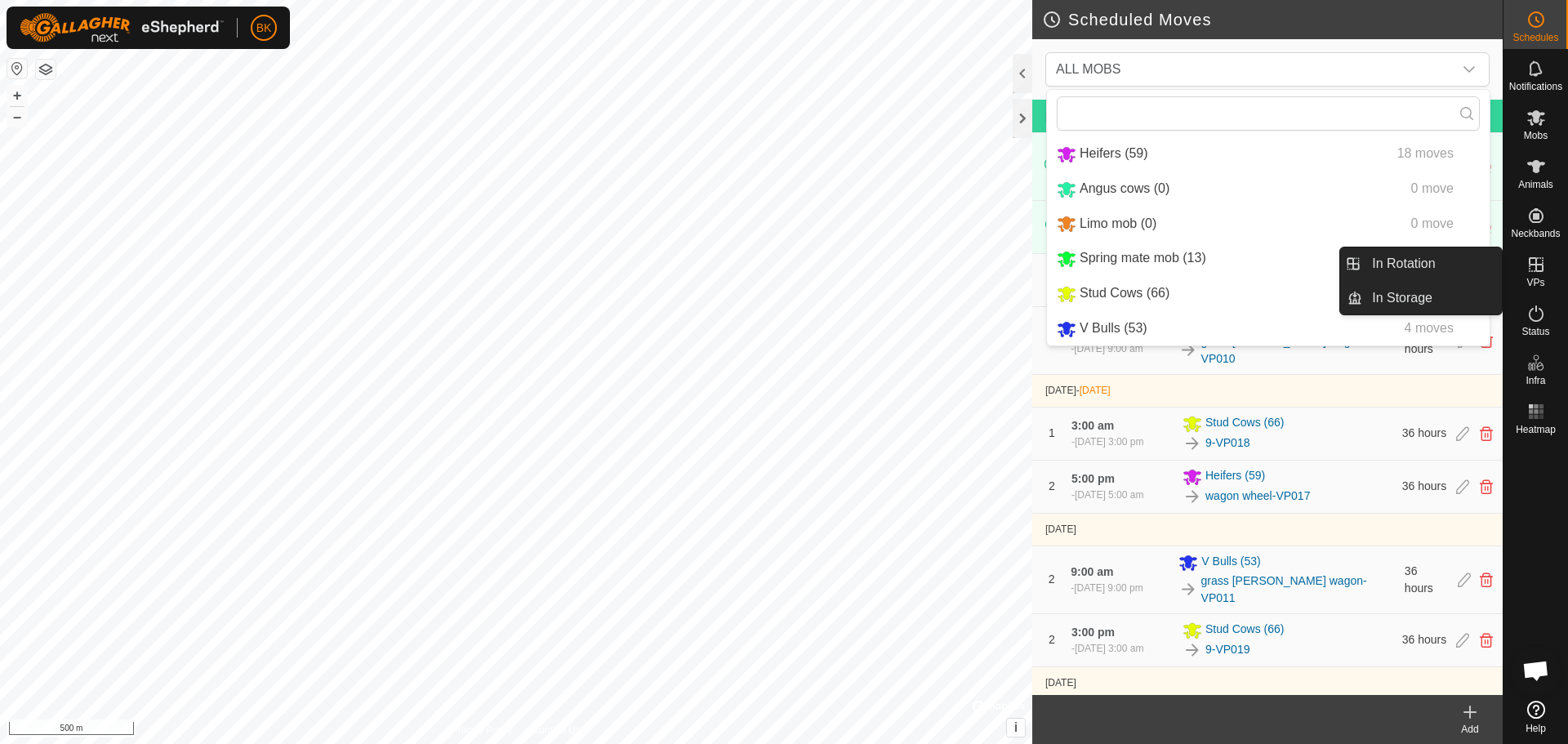
click at [1538, 267] on icon at bounding box center [1537, 265] width 20 height 20
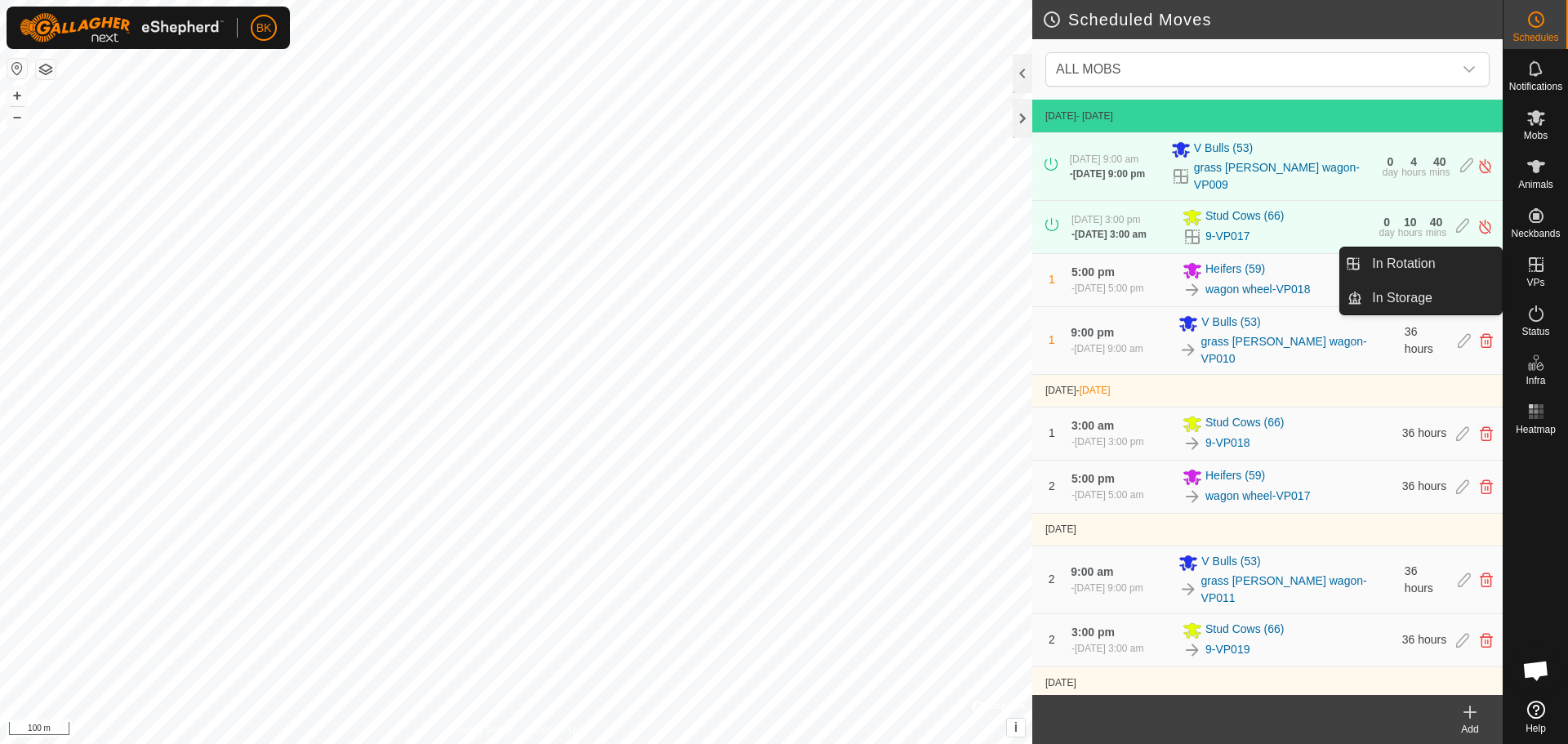
click at [1537, 262] on icon at bounding box center [1537, 265] width 20 height 20
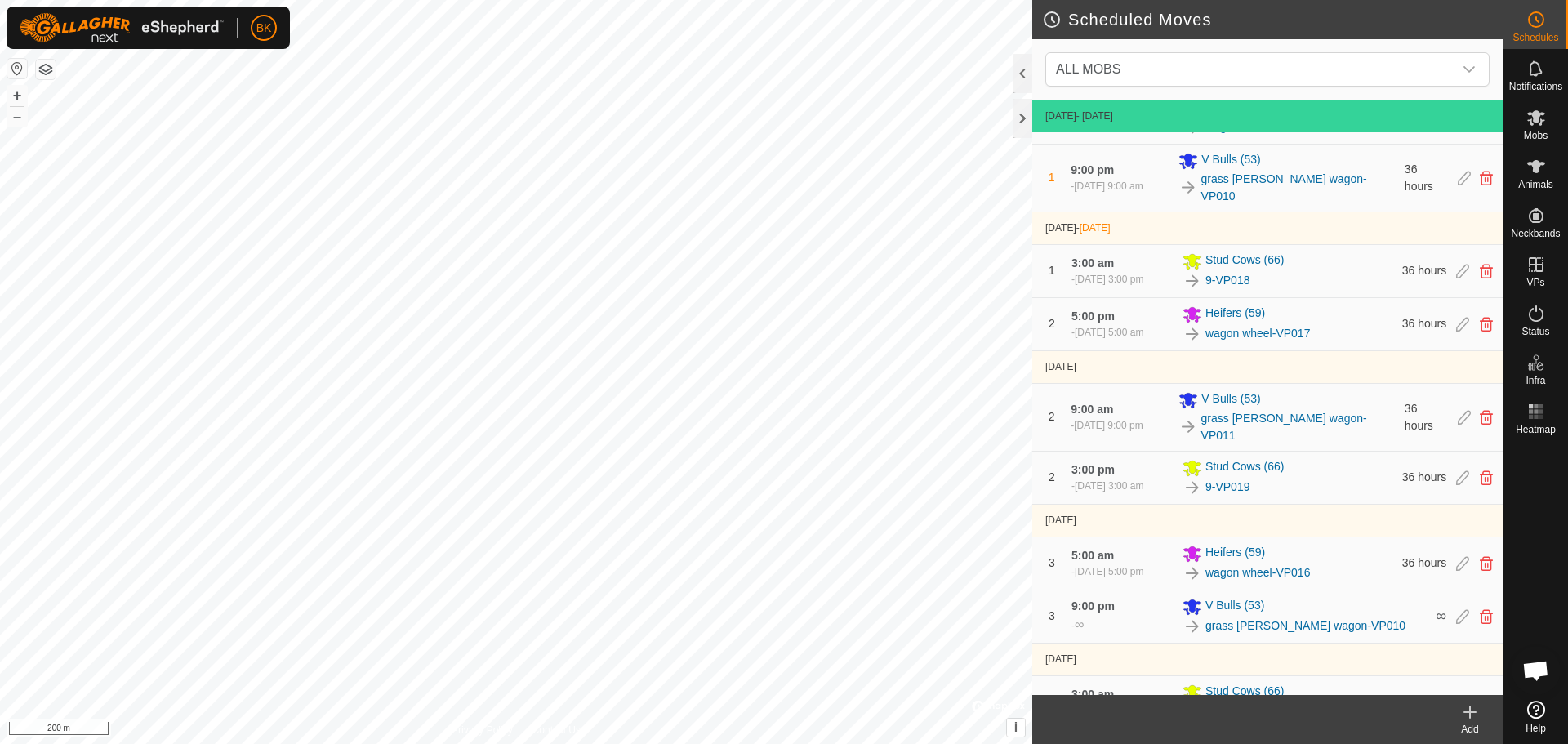
scroll to position [163, 0]
